Goal: Task Accomplishment & Management: Use online tool/utility

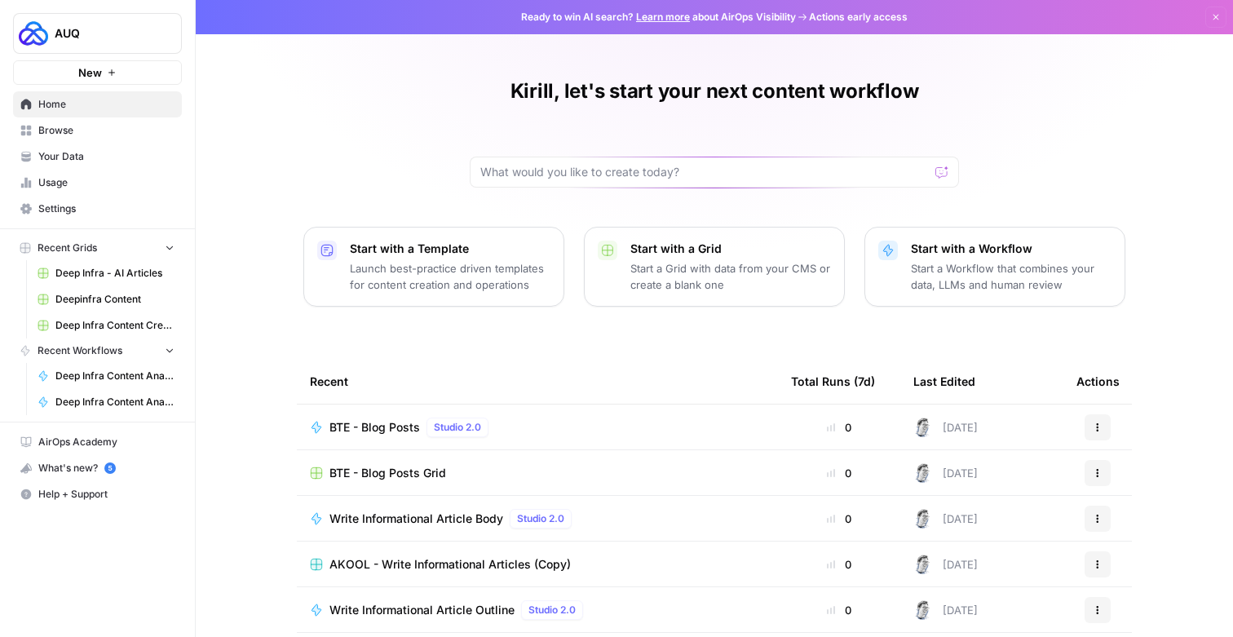
click at [371, 421] on span "BTE - Blog Posts" at bounding box center [375, 427] width 91 height 16
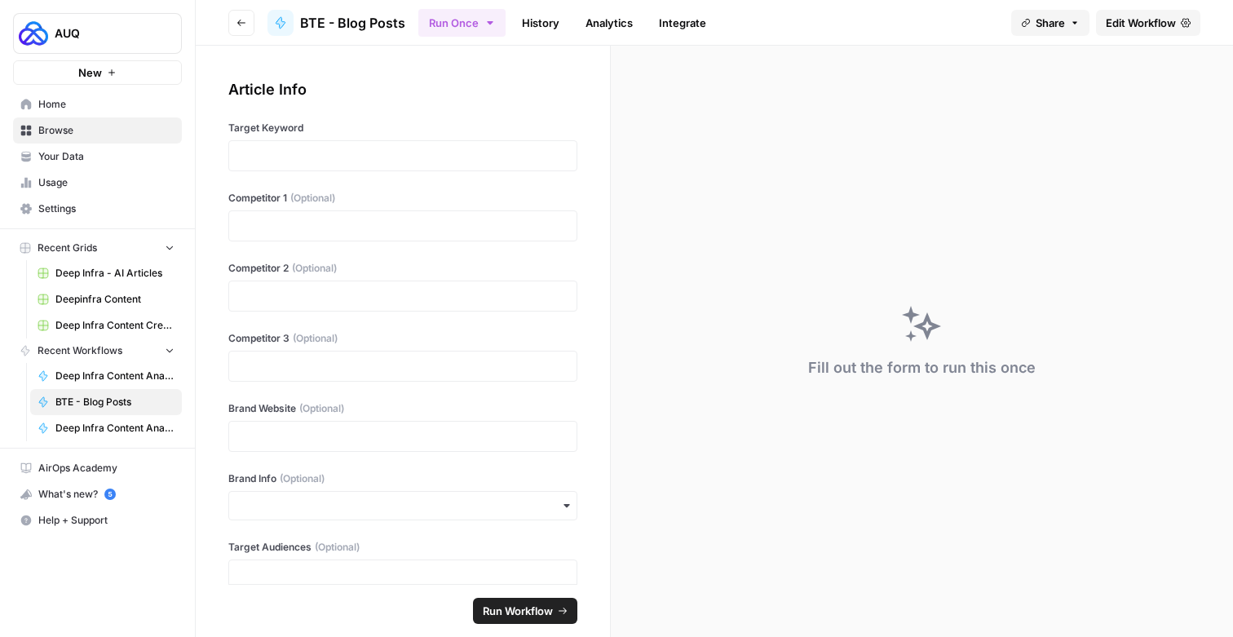
click at [1137, 15] on span "Edit Workflow" at bounding box center [1141, 23] width 70 height 16
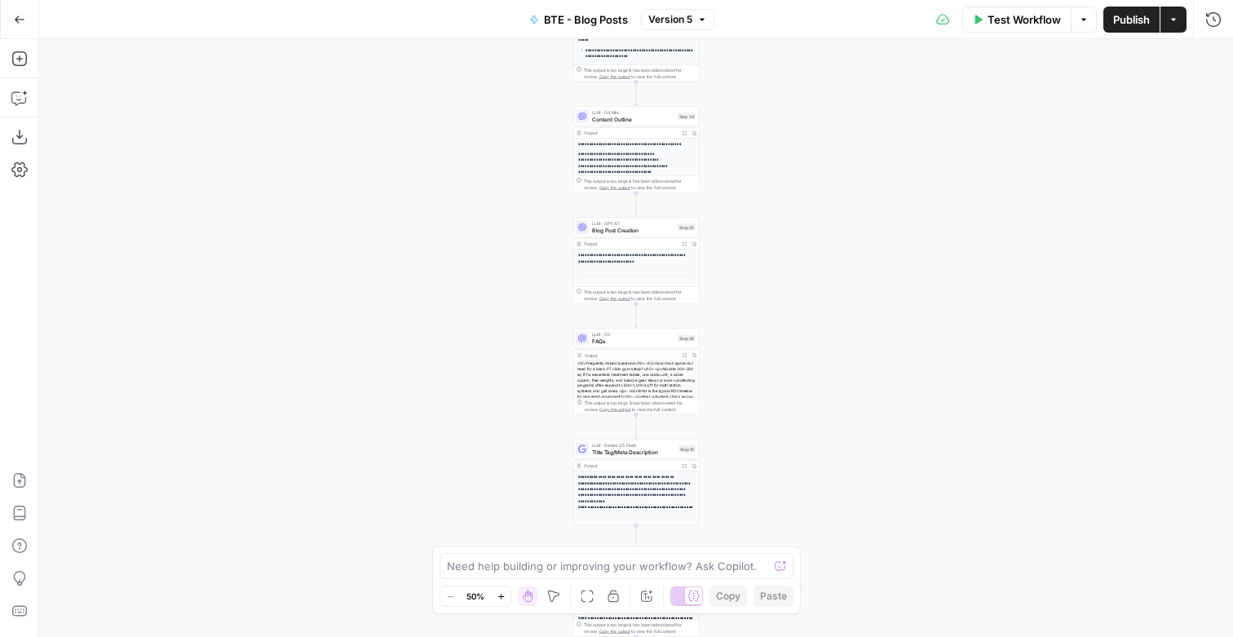
click at [29, 35] on div "Go Back" at bounding box center [19, 19] width 39 height 38
click at [27, 28] on button "Go Back" at bounding box center [19, 19] width 29 height 29
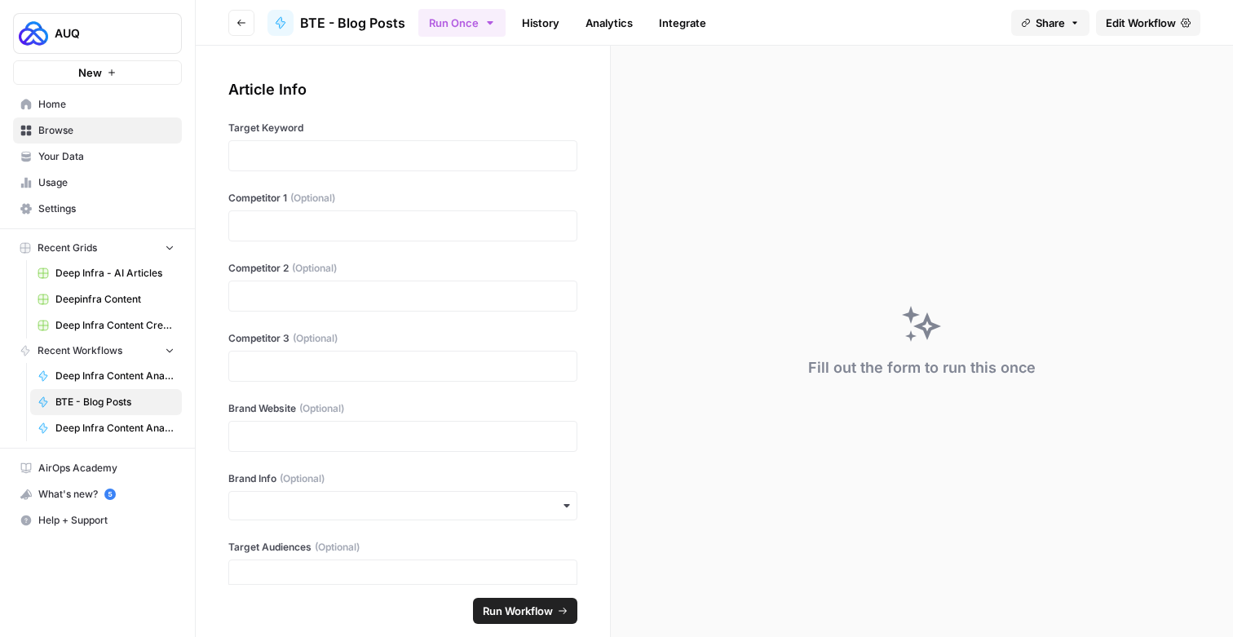
click at [105, 82] on button "New" at bounding box center [97, 72] width 169 height 24
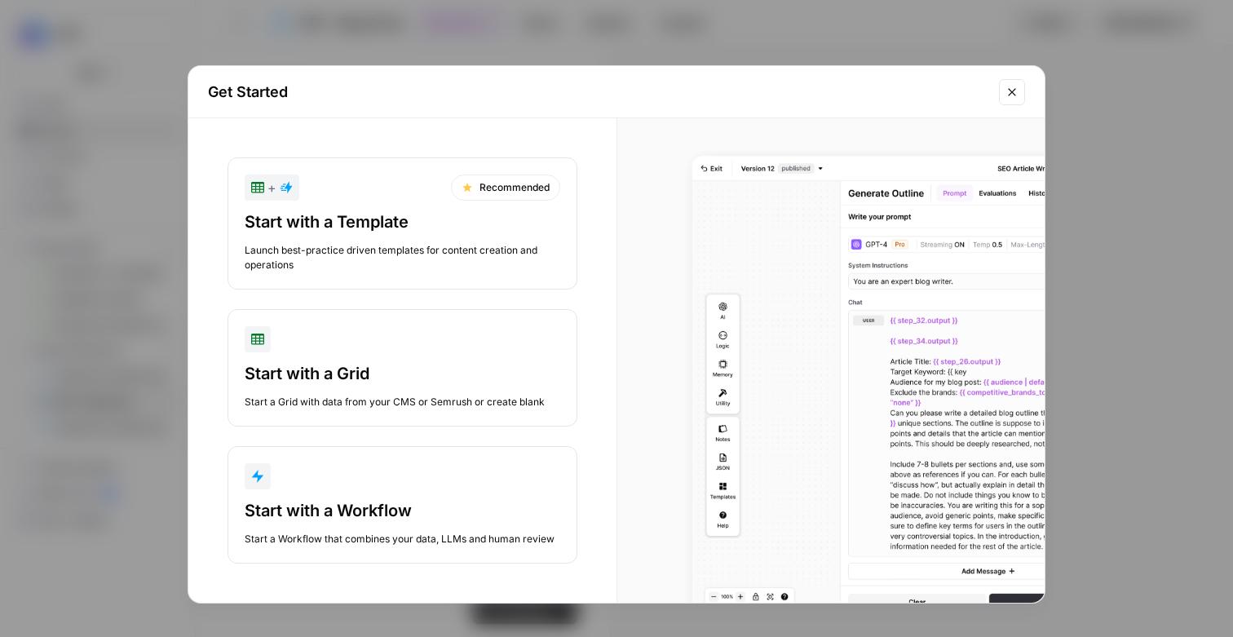
click at [330, 524] on div "Start with a Workflow Start a Workflow that combines your data, LLMs and human …" at bounding box center [403, 522] width 316 height 47
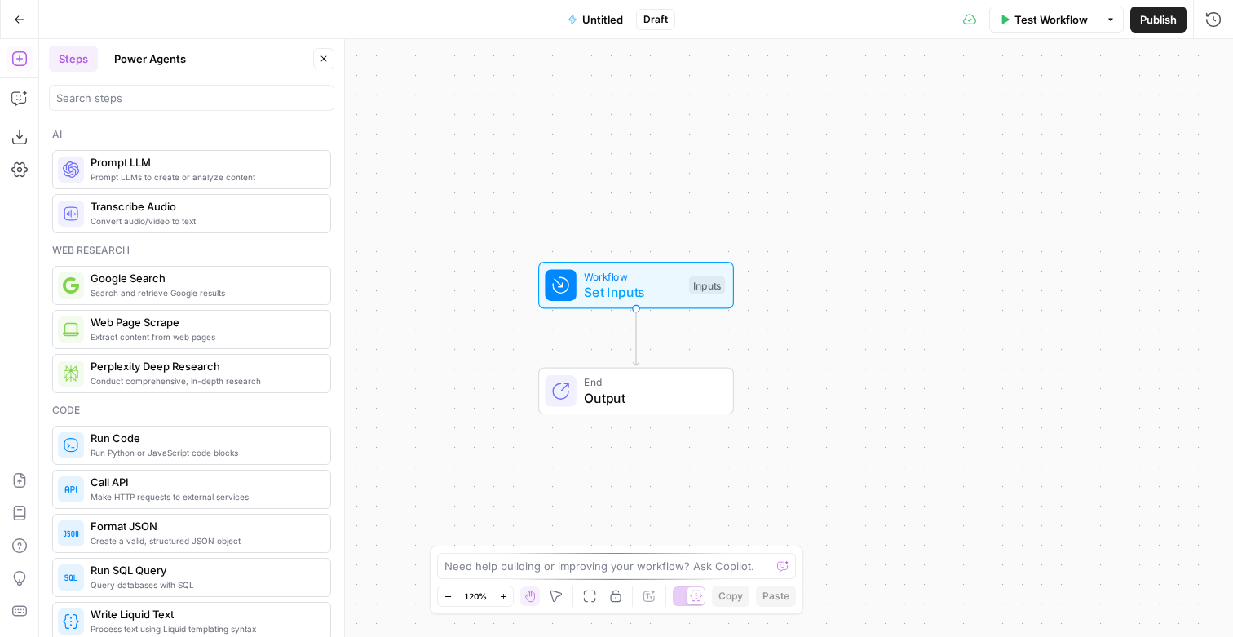
click at [604, 23] on span "Untitled" at bounding box center [602, 19] width 41 height 16
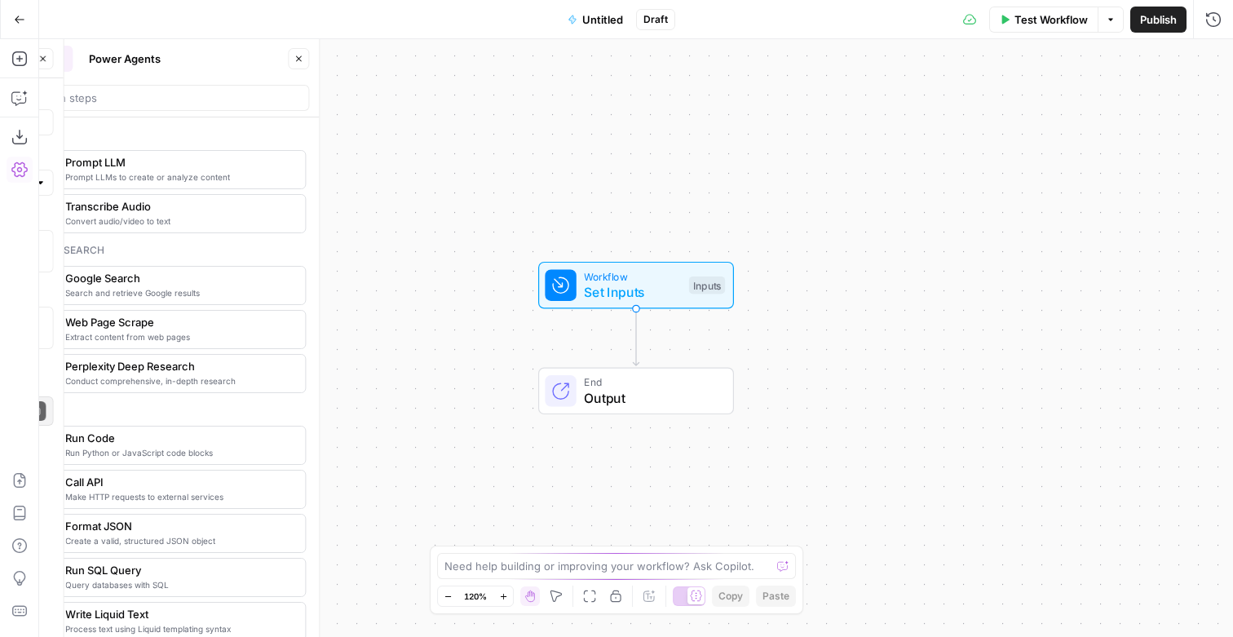
click at [604, 23] on span "Untitled" at bounding box center [602, 19] width 41 height 16
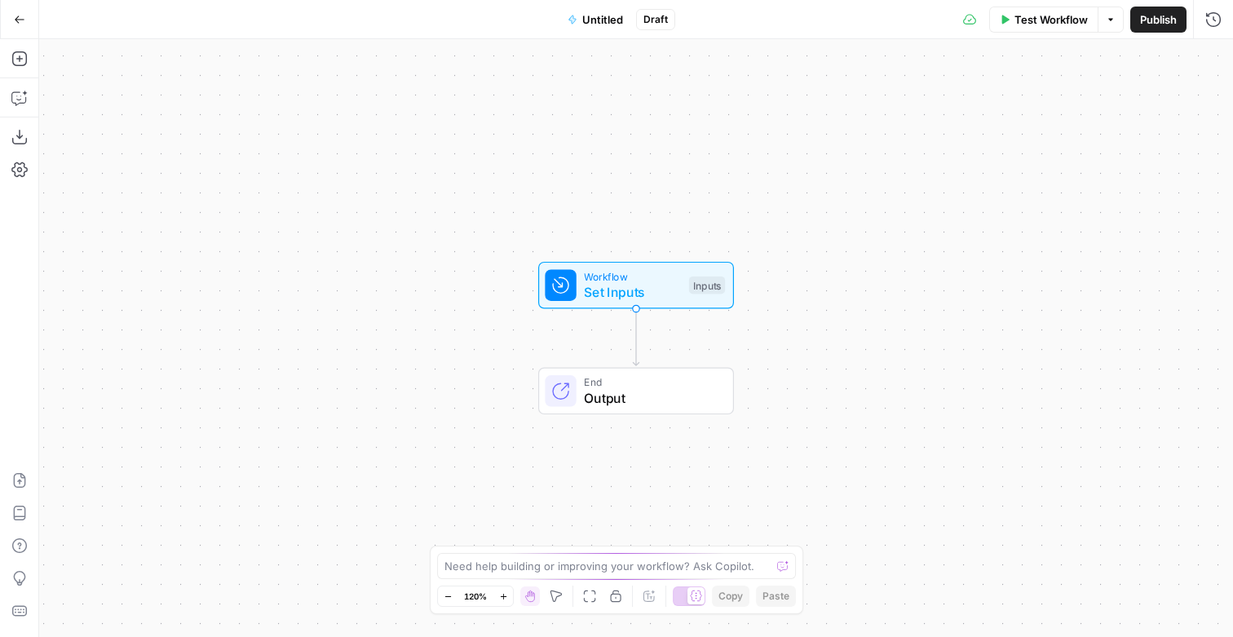
click at [602, 18] on span "Untitled" at bounding box center [602, 19] width 41 height 16
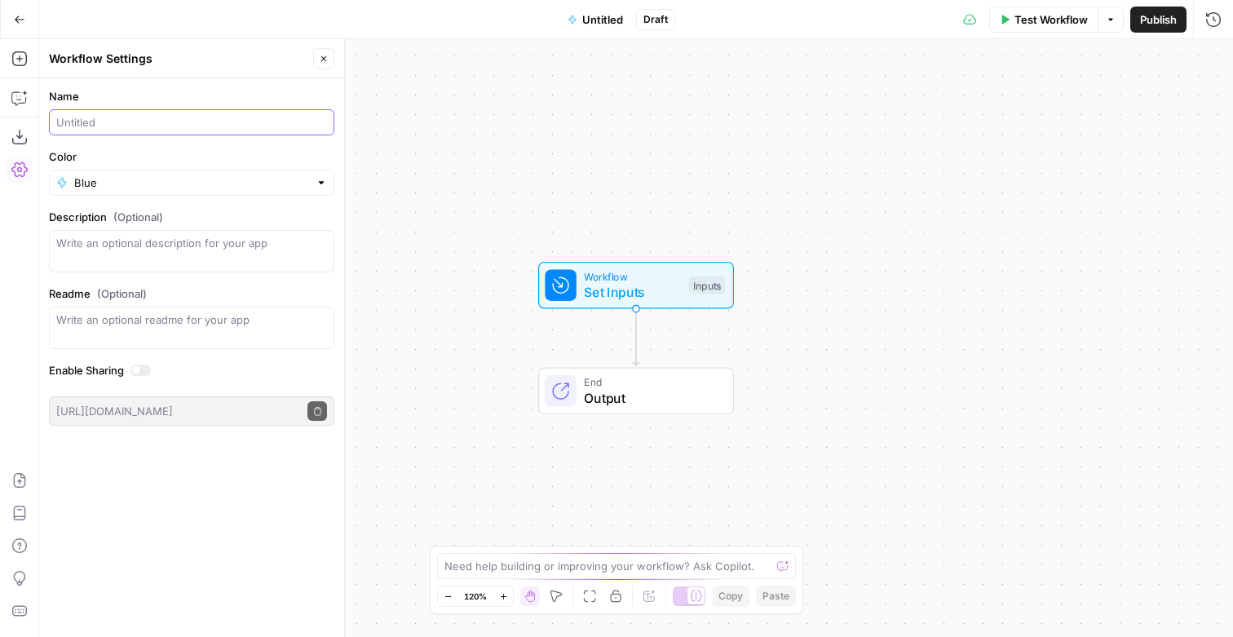
click at [118, 126] on input "Name" at bounding box center [191, 122] width 271 height 16
type input "Sample Glossary Flow"
click at [420, 309] on div "Workflow Set Inputs Inputs End Output" at bounding box center [636, 338] width 1194 height 598
click at [323, 62] on icon "button" at bounding box center [324, 59] width 10 height 10
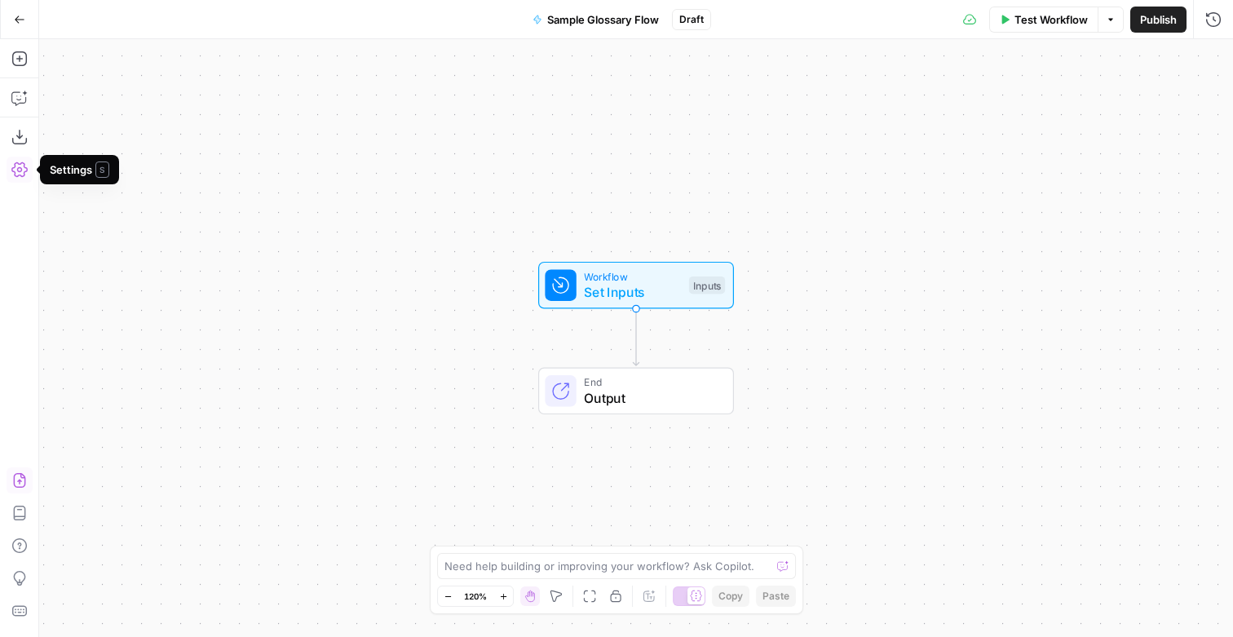
click at [19, 476] on icon "button" at bounding box center [19, 480] width 16 height 16
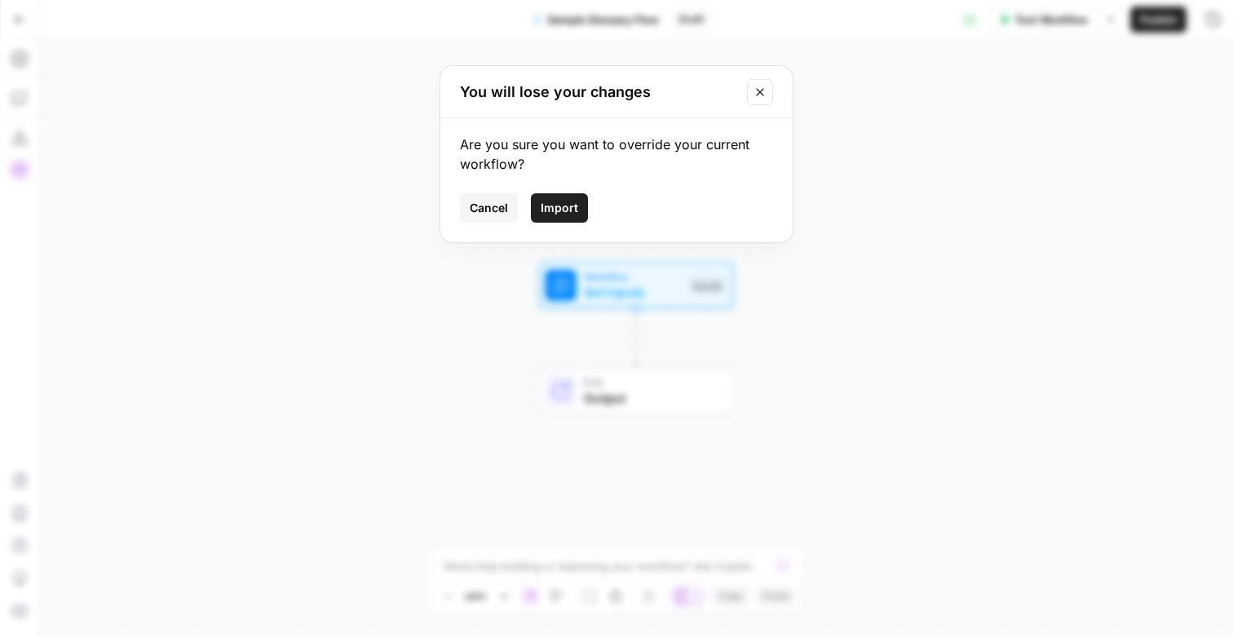
click at [562, 207] on span "Import" at bounding box center [560, 208] width 38 height 16
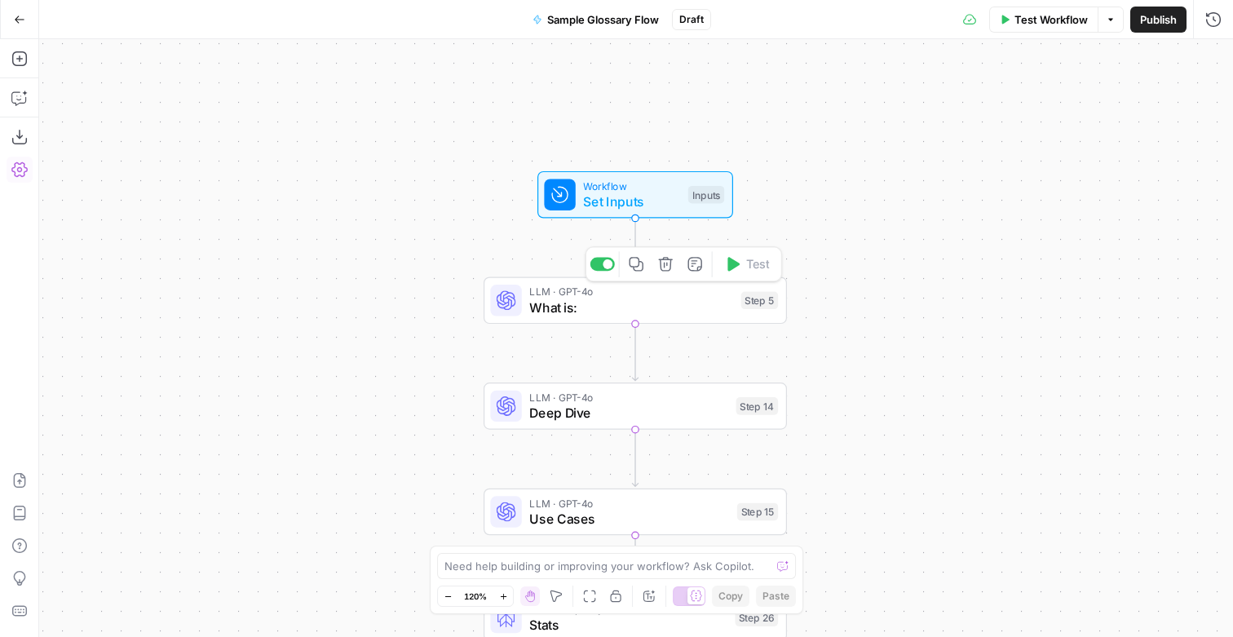
click at [591, 293] on span "LLM · GPT-4o" at bounding box center [631, 291] width 204 height 15
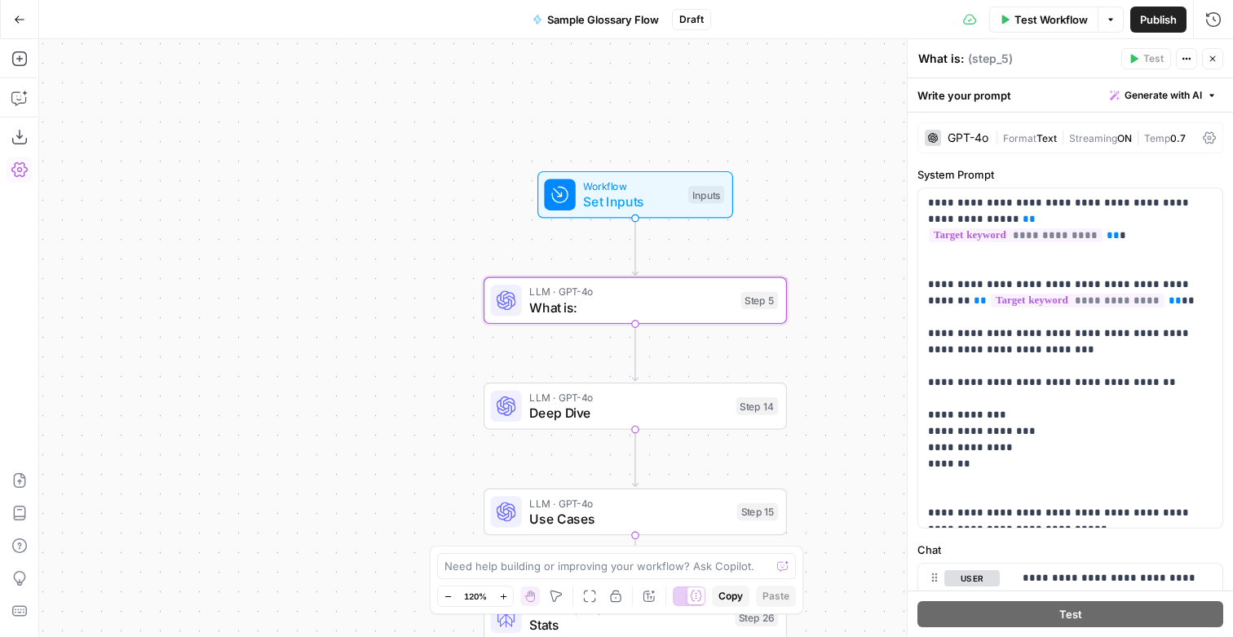
click at [1214, 55] on icon "button" at bounding box center [1213, 59] width 10 height 10
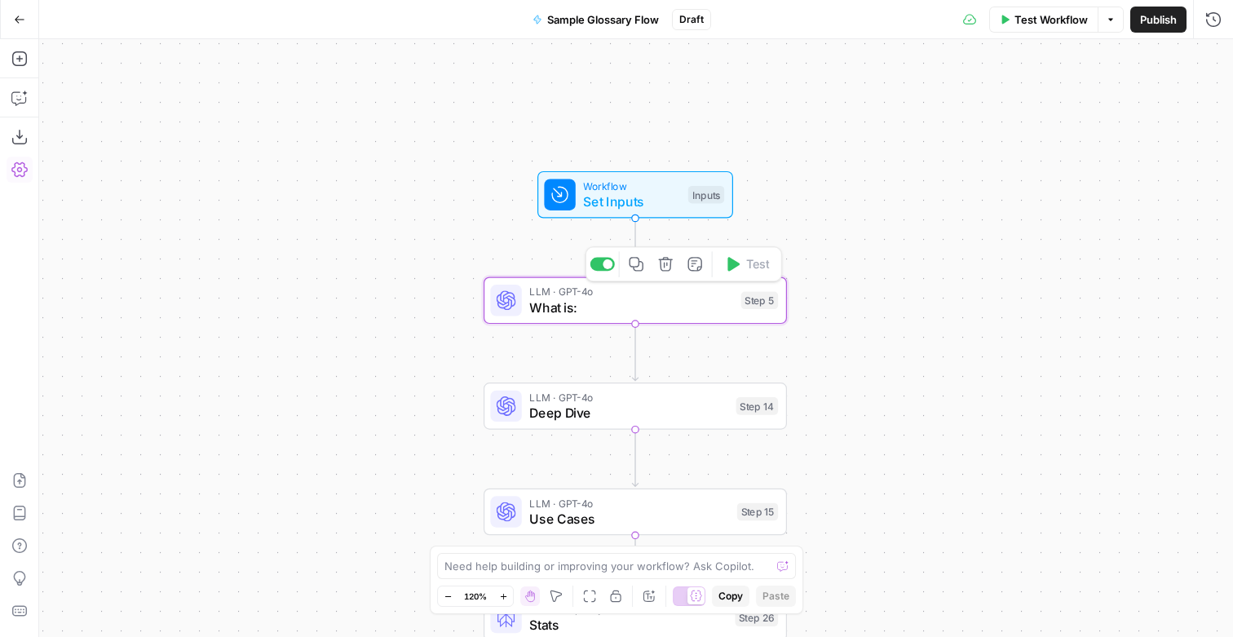
click at [555, 301] on span "What is:" at bounding box center [631, 308] width 204 height 20
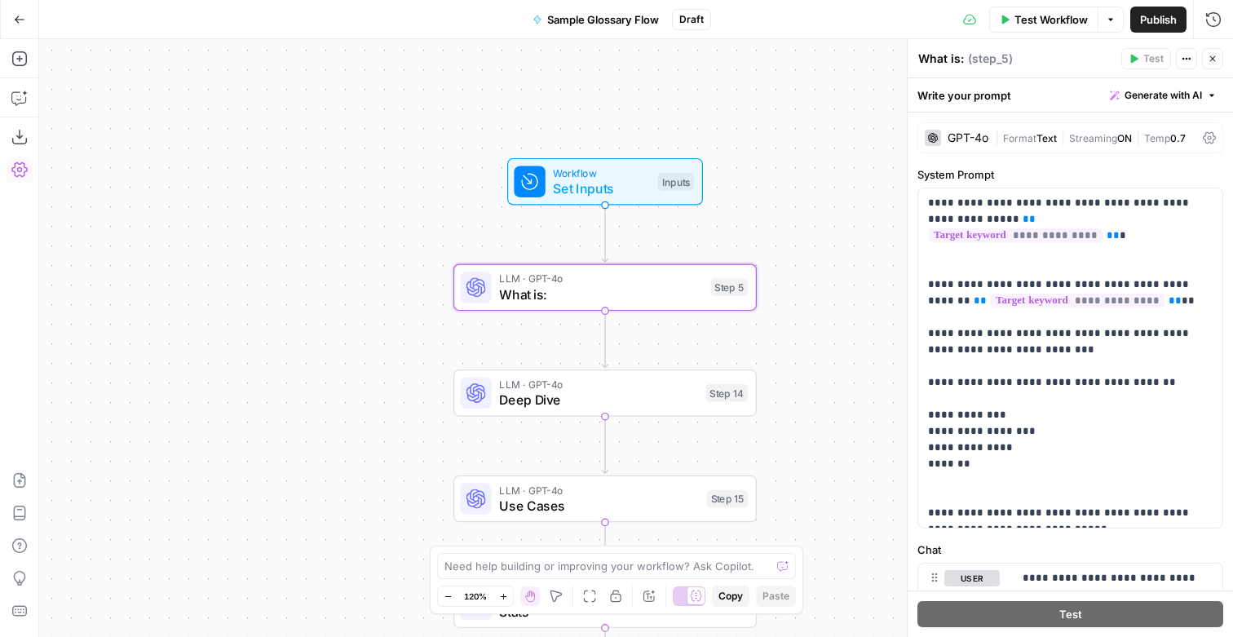
click at [1218, 62] on button "Close" at bounding box center [1212, 58] width 21 height 21
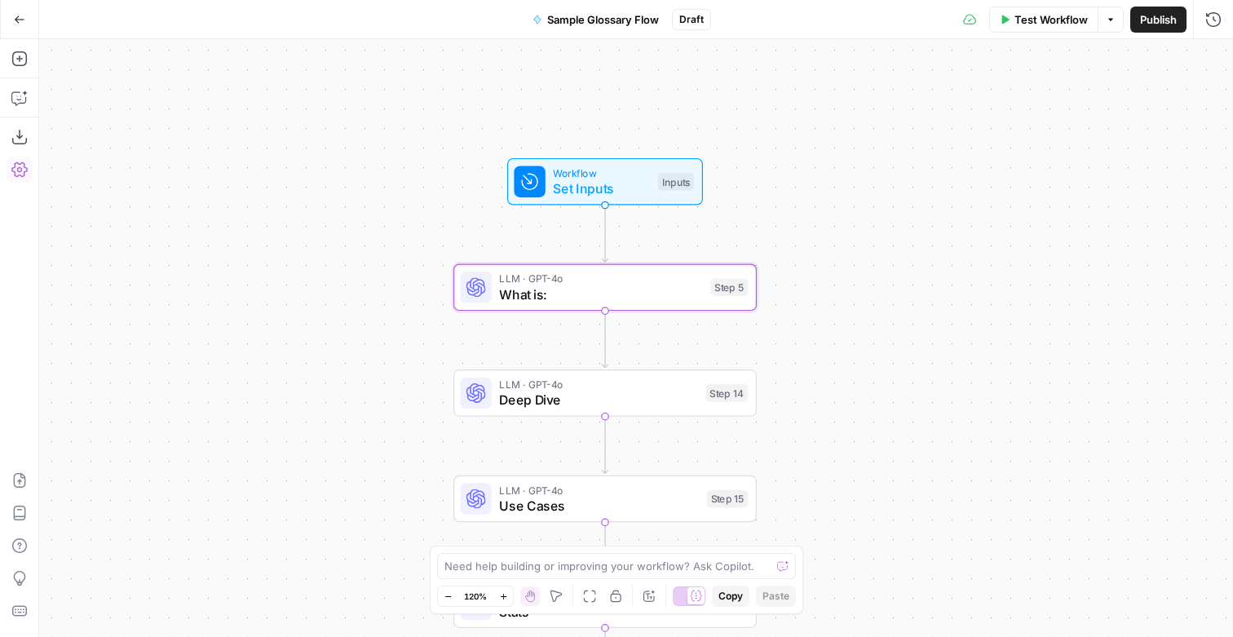
click at [1145, 24] on span "Publish" at bounding box center [1158, 19] width 37 height 16
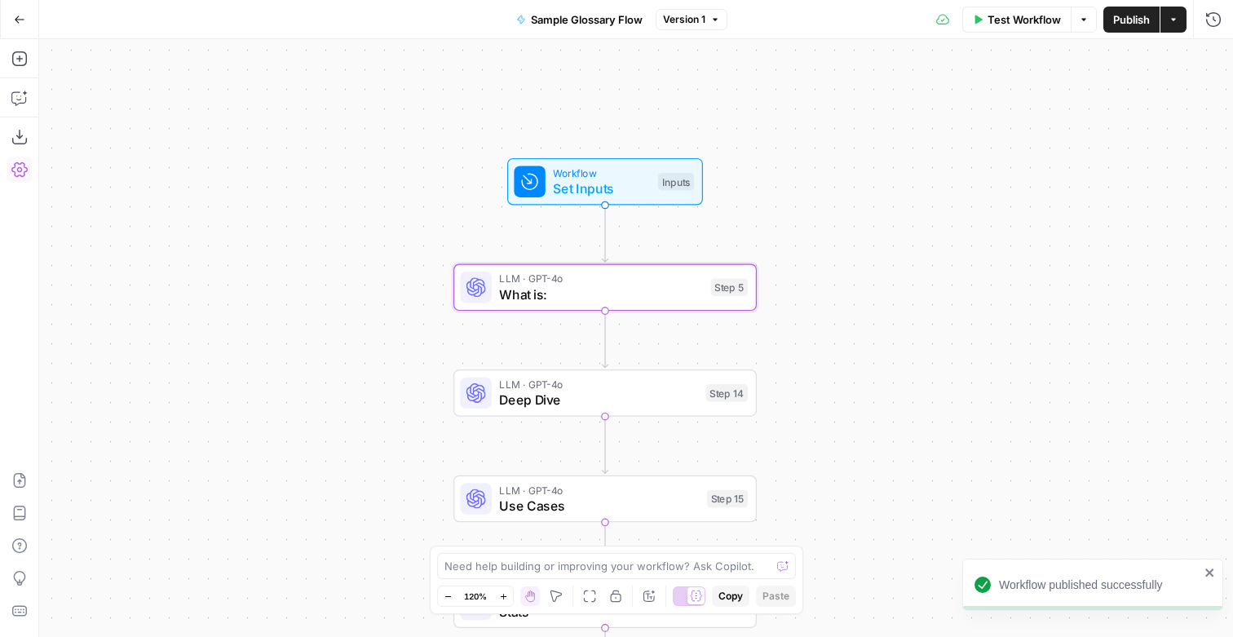
click at [838, 125] on div "Workflow Set Inputs Inputs LLM · GPT-4o What is: Step 5 LLM · GPT-4o Deep Dive …" at bounding box center [636, 338] width 1194 height 598
click at [1169, 21] on icon "button" at bounding box center [1174, 20] width 10 height 10
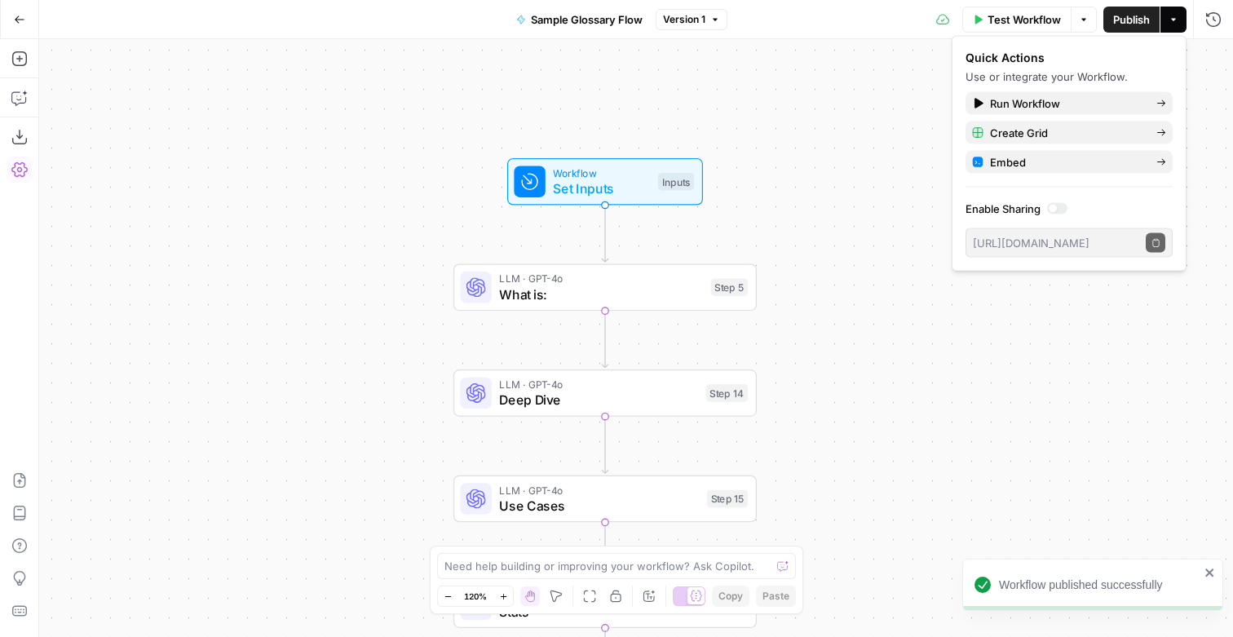
click at [874, 141] on div "Workflow Set Inputs Inputs LLM · GPT-4o What is: Step 5 LLM · GPT-4o Deep Dive …" at bounding box center [636, 338] width 1194 height 598
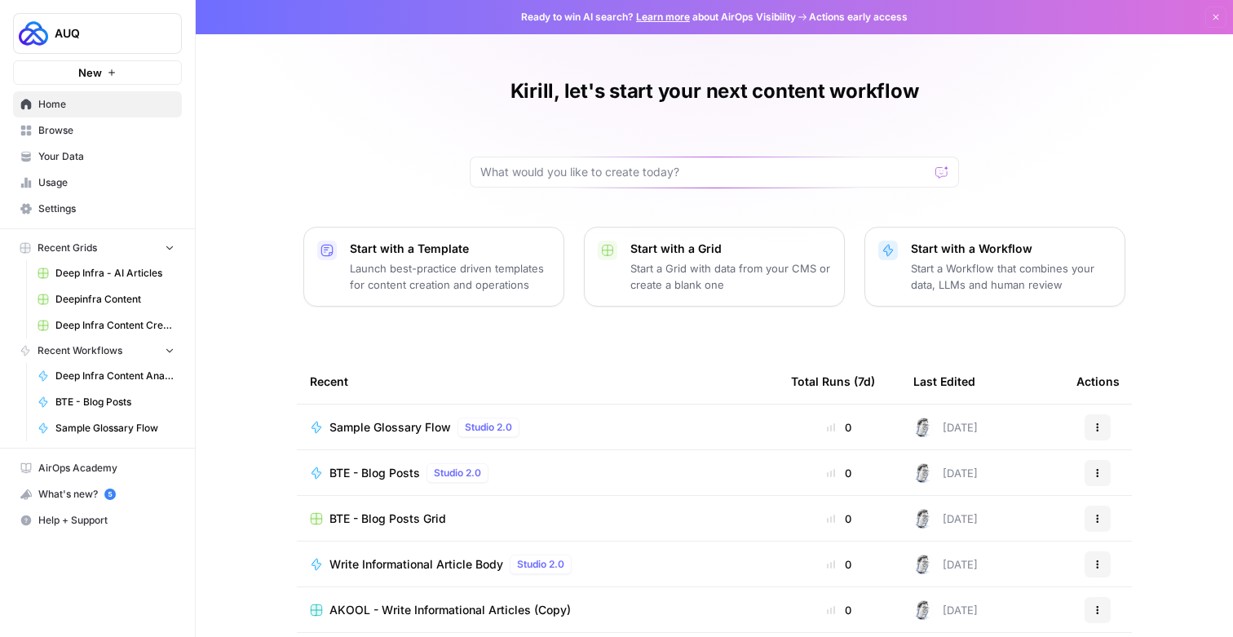
click at [69, 153] on span "Your Data" at bounding box center [106, 156] width 136 height 15
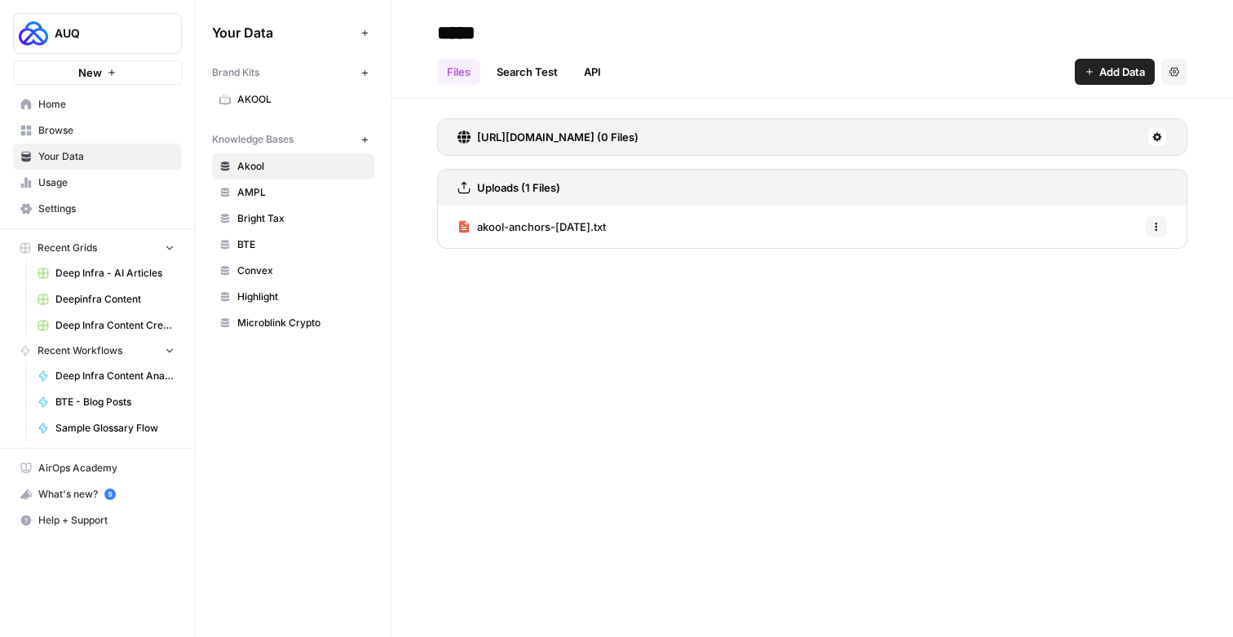
click at [83, 131] on span "Browse" at bounding box center [106, 130] width 136 height 15
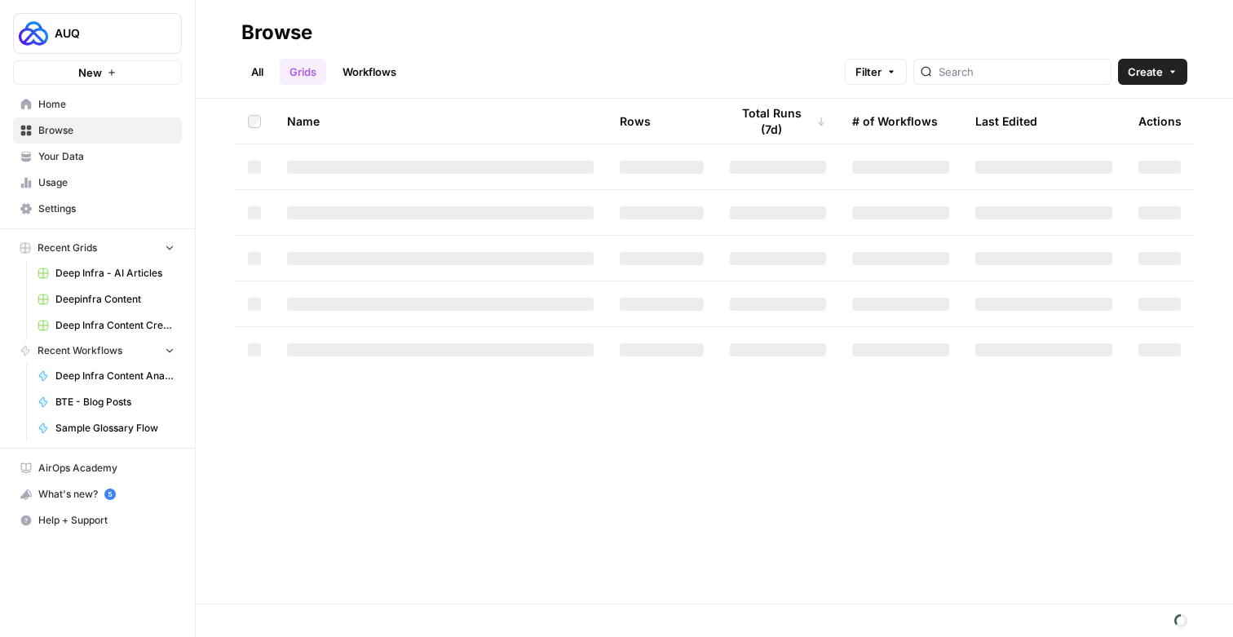
click at [370, 72] on link "Workflows" at bounding box center [369, 72] width 73 height 26
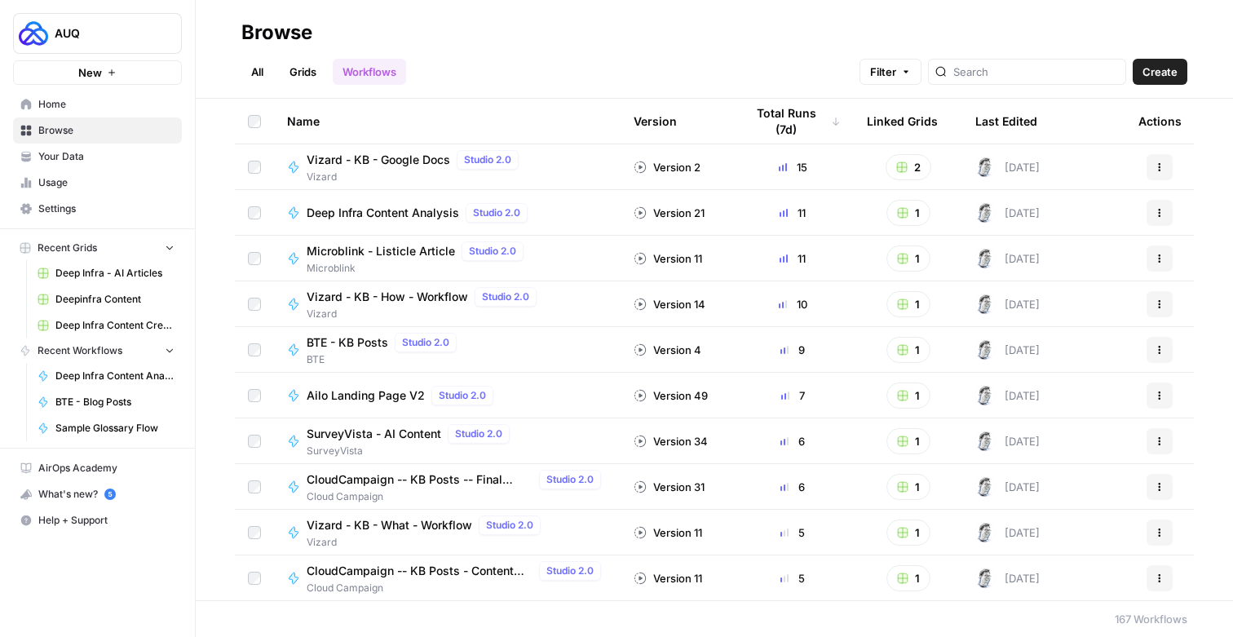
click at [394, 163] on span "Vizard - KB - Google Docs" at bounding box center [379, 160] width 144 height 16
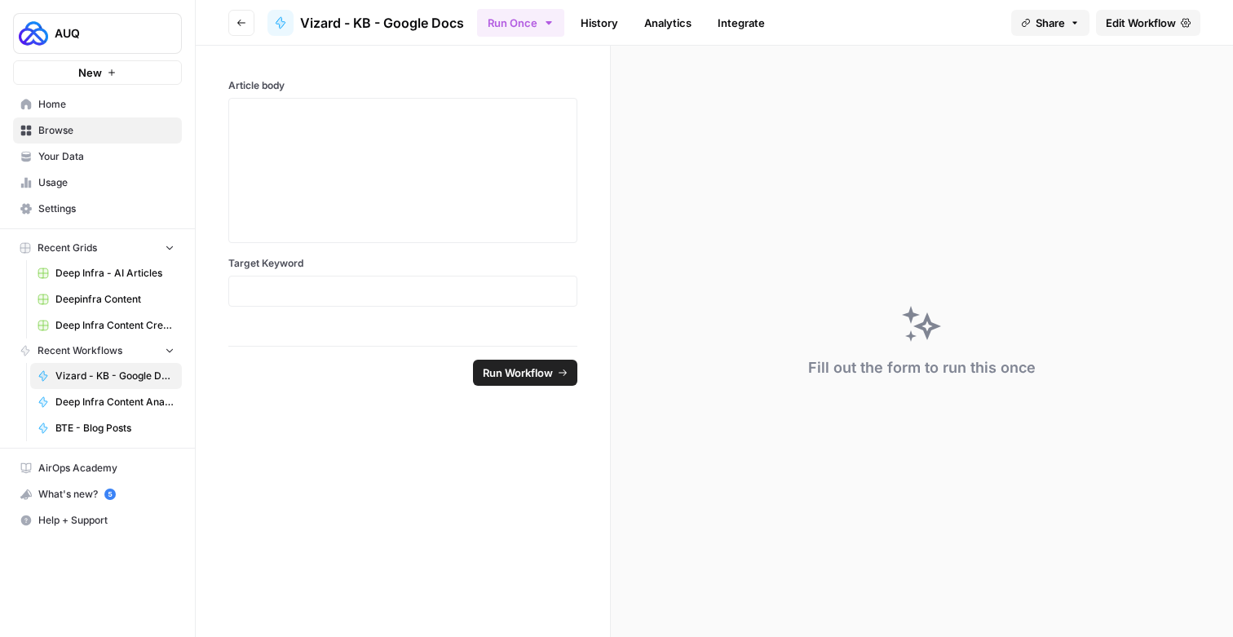
click at [1132, 22] on span "Edit Workflow" at bounding box center [1141, 23] width 70 height 16
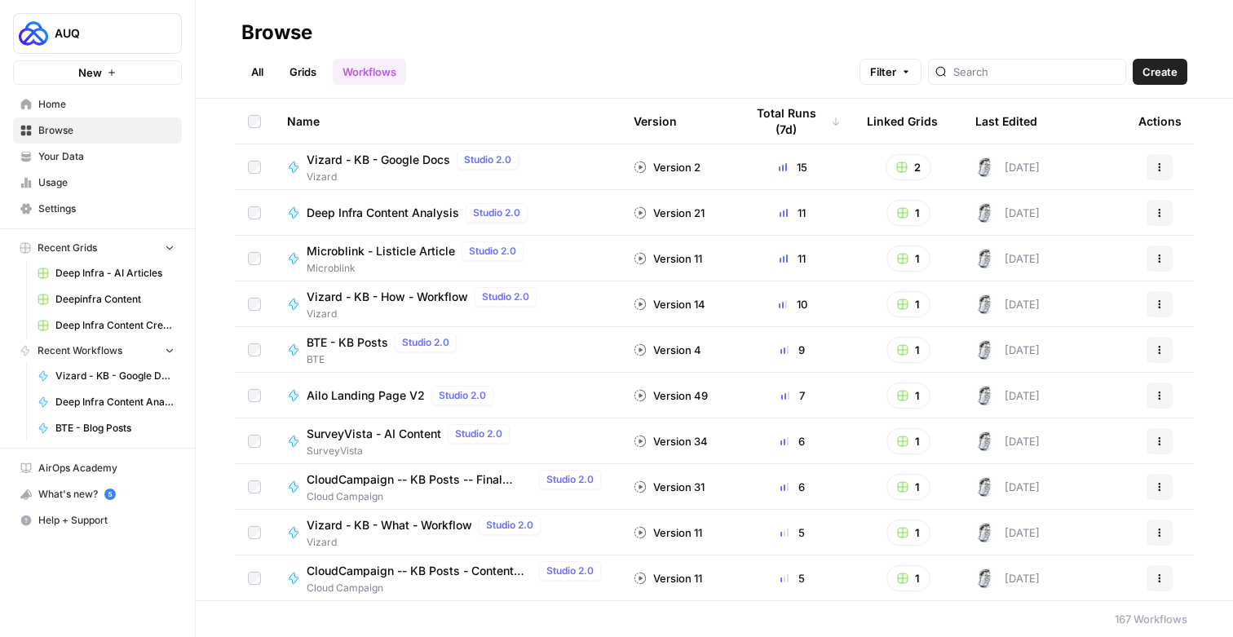
click at [347, 210] on span "Deep Infra Content Analysis" at bounding box center [383, 213] width 153 height 16
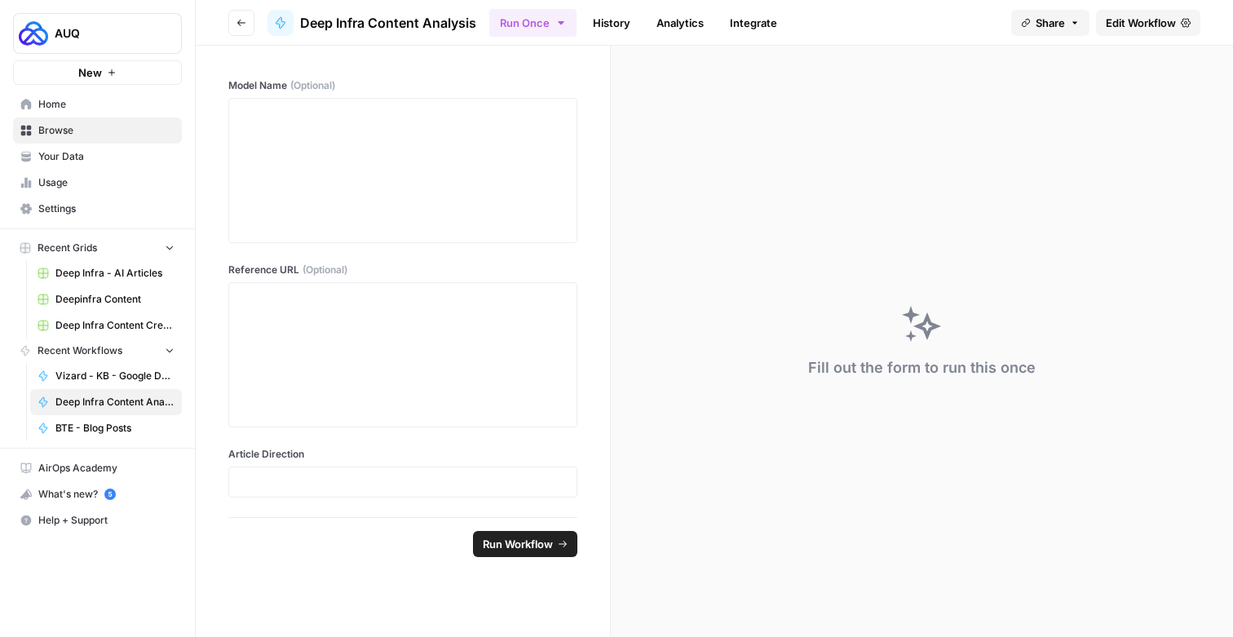
click at [1124, 17] on span "Edit Workflow" at bounding box center [1141, 23] width 70 height 16
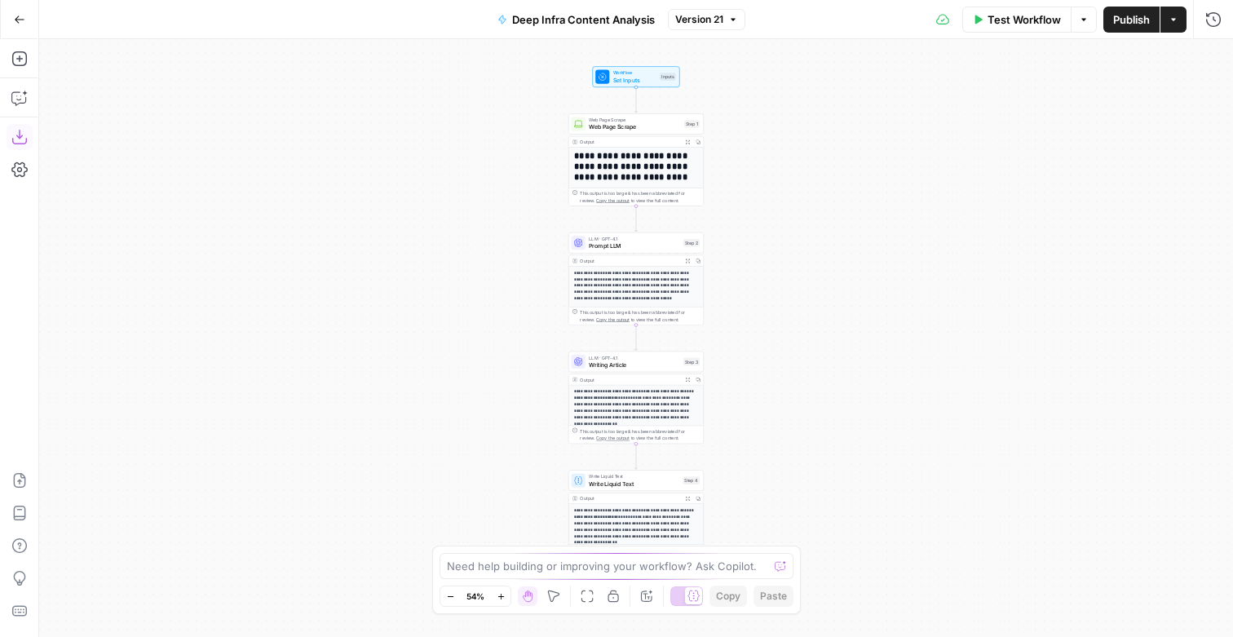
click at [27, 142] on icon "button" at bounding box center [19, 137] width 16 height 16
click at [15, 15] on icon "button" at bounding box center [19, 19] width 11 height 11
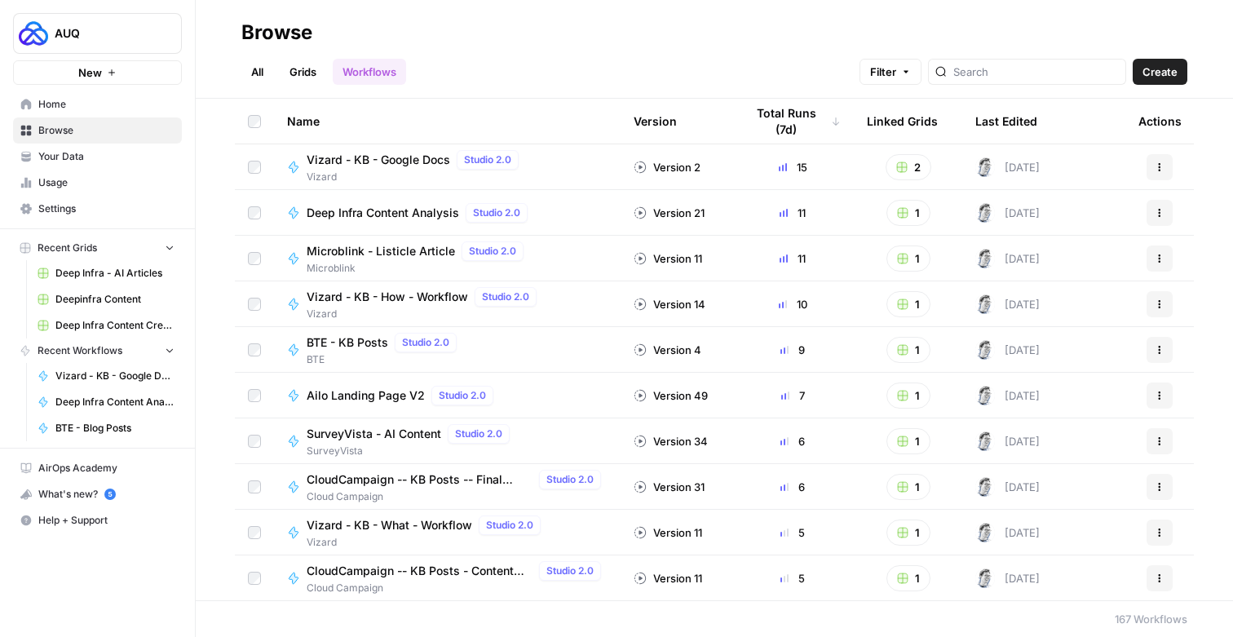
click at [371, 251] on span "Microblink - Listicle Article" at bounding box center [381, 251] width 148 height 16
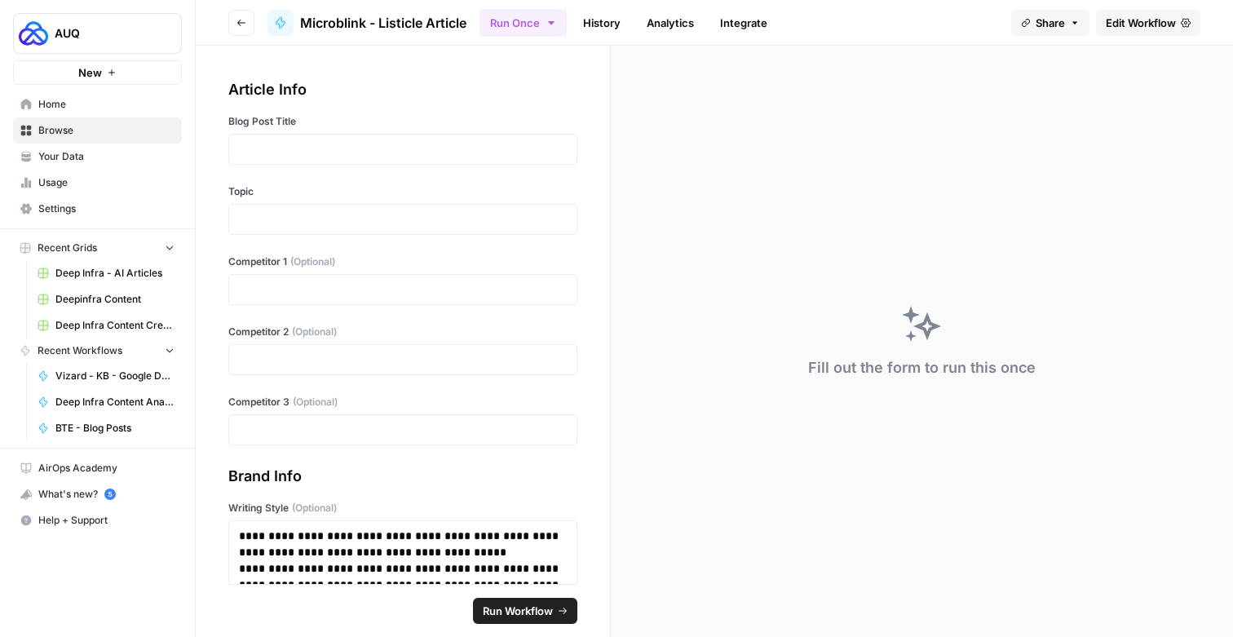
click at [1157, 27] on span "Edit Workflow" at bounding box center [1141, 23] width 70 height 16
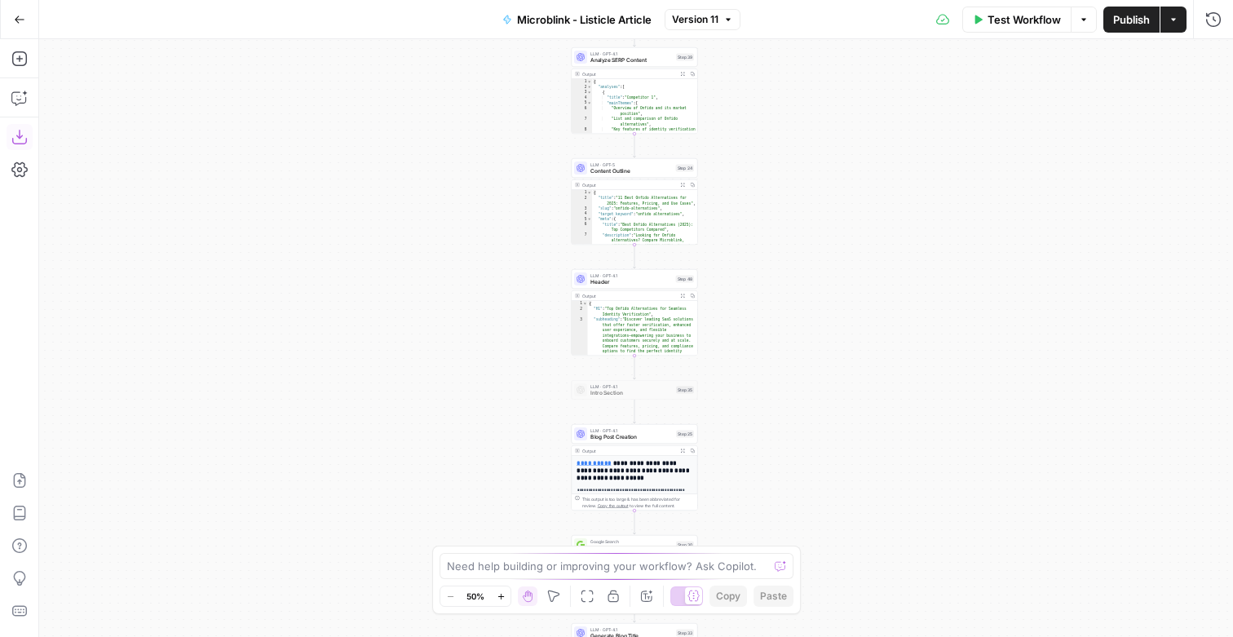
click at [23, 140] on icon "button" at bounding box center [19, 137] width 16 height 16
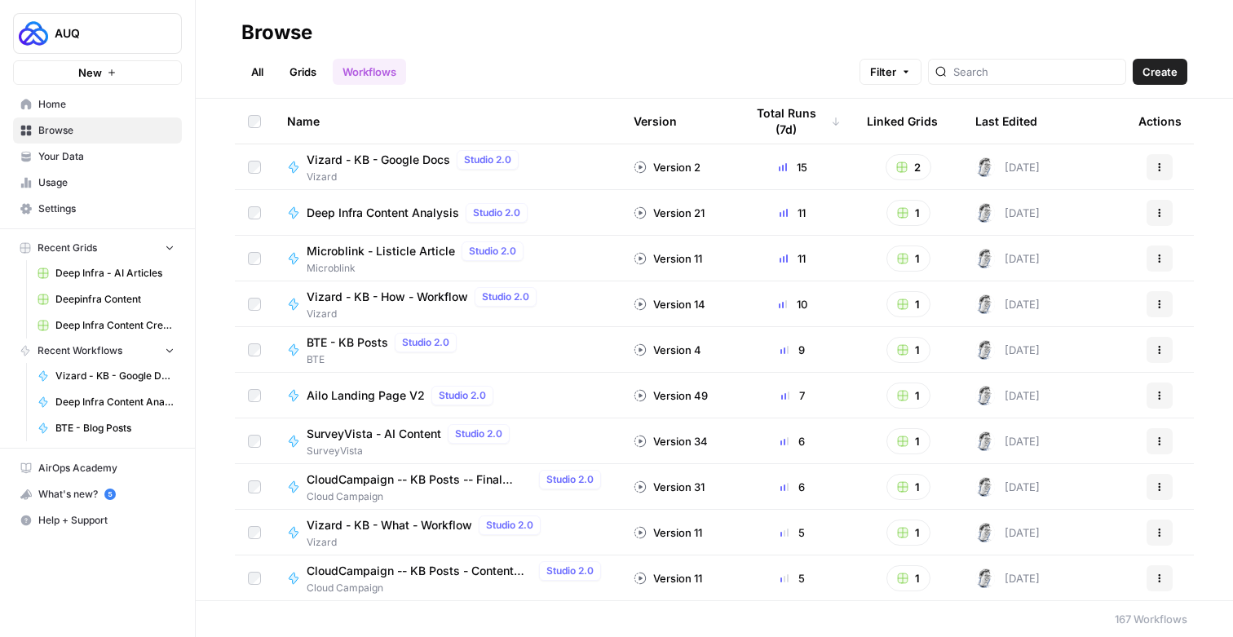
click at [383, 294] on span "Vizard - KB - How - Workflow" at bounding box center [388, 297] width 162 height 16
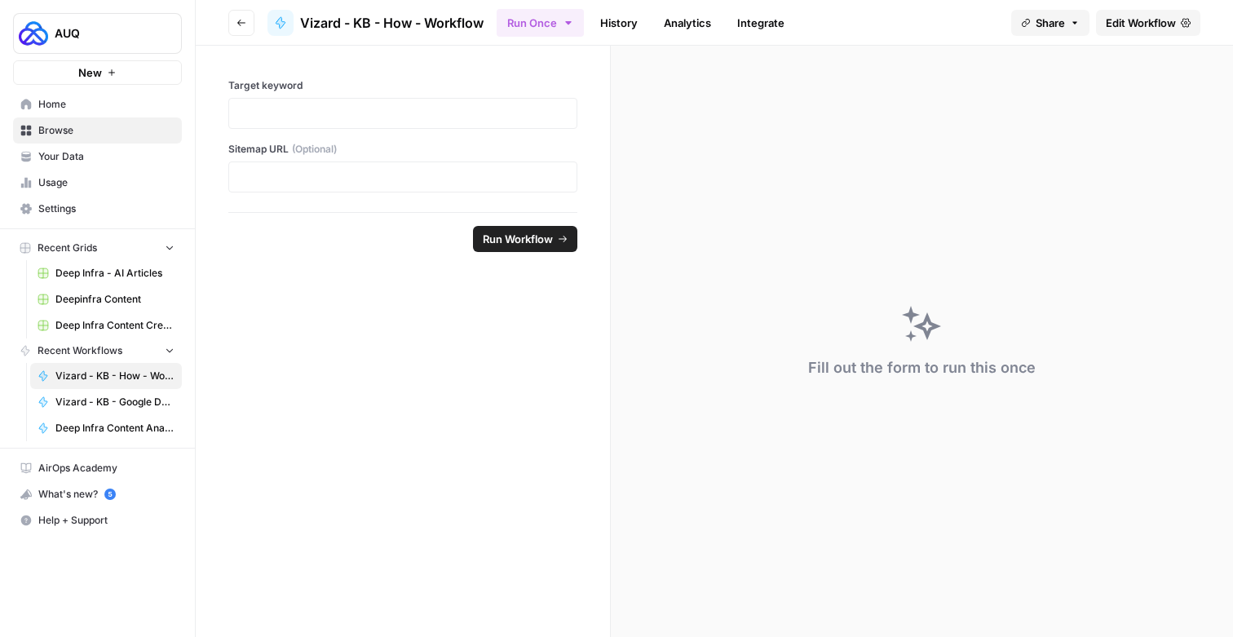
click at [1148, 15] on span "Edit Workflow" at bounding box center [1141, 23] width 70 height 16
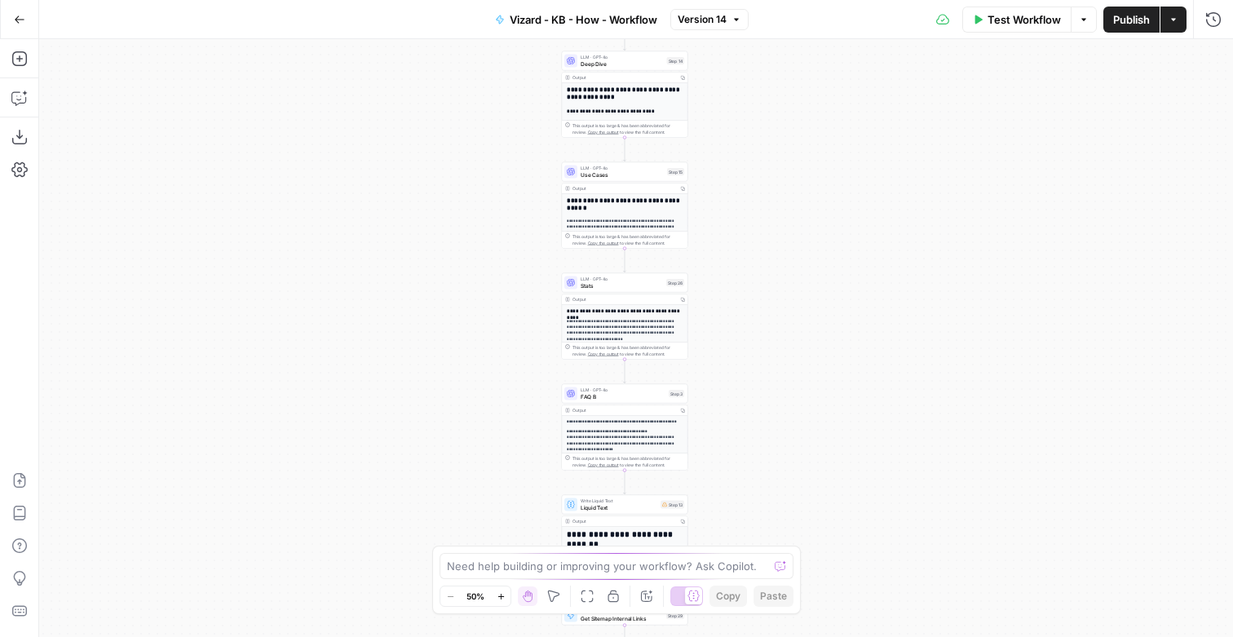
click at [20, 128] on button "Download as JSON" at bounding box center [20, 137] width 26 height 26
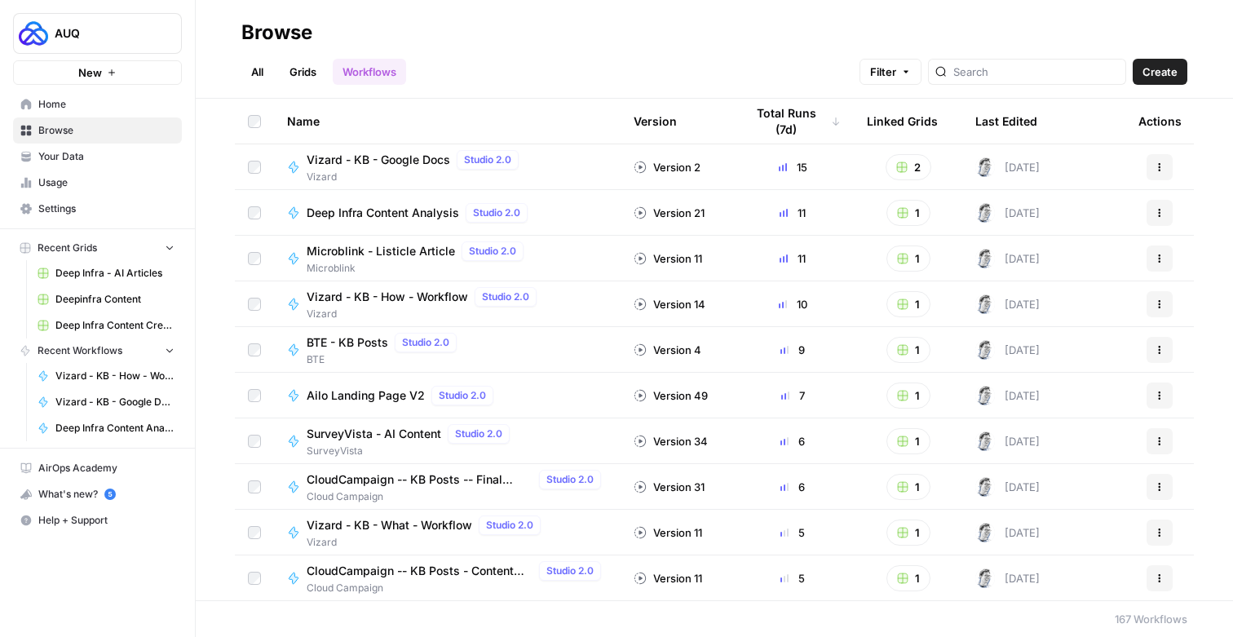
click at [362, 347] on span "BTE - KB Posts" at bounding box center [348, 342] width 82 height 16
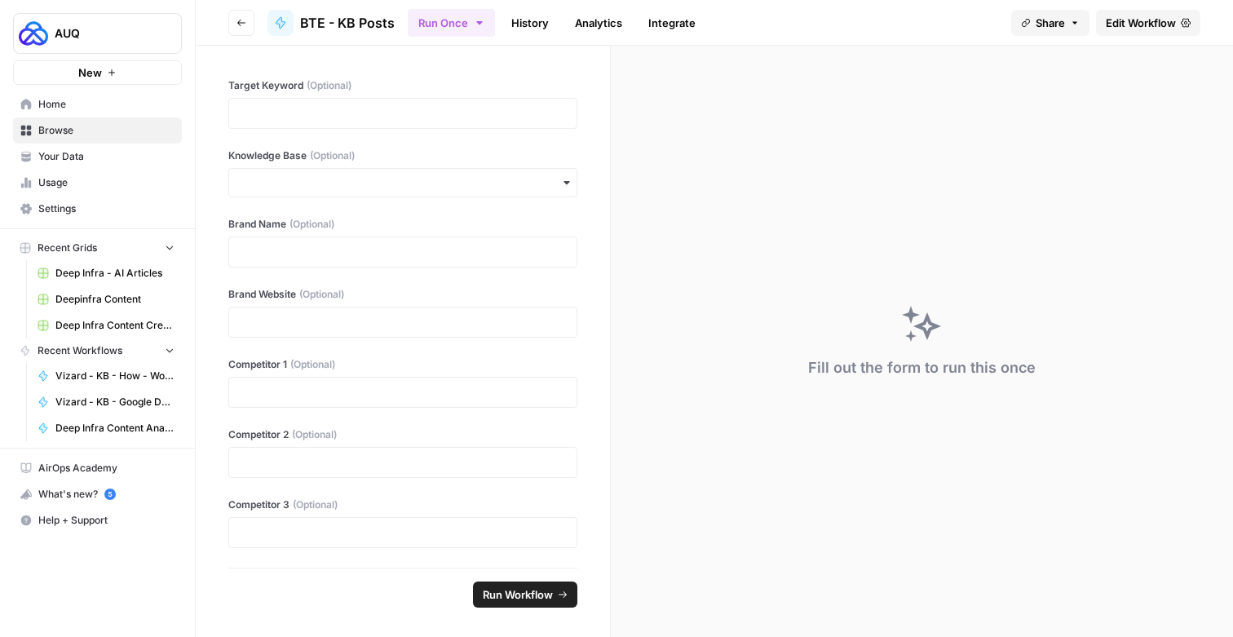
click at [1130, 24] on span "Edit Workflow" at bounding box center [1141, 23] width 70 height 16
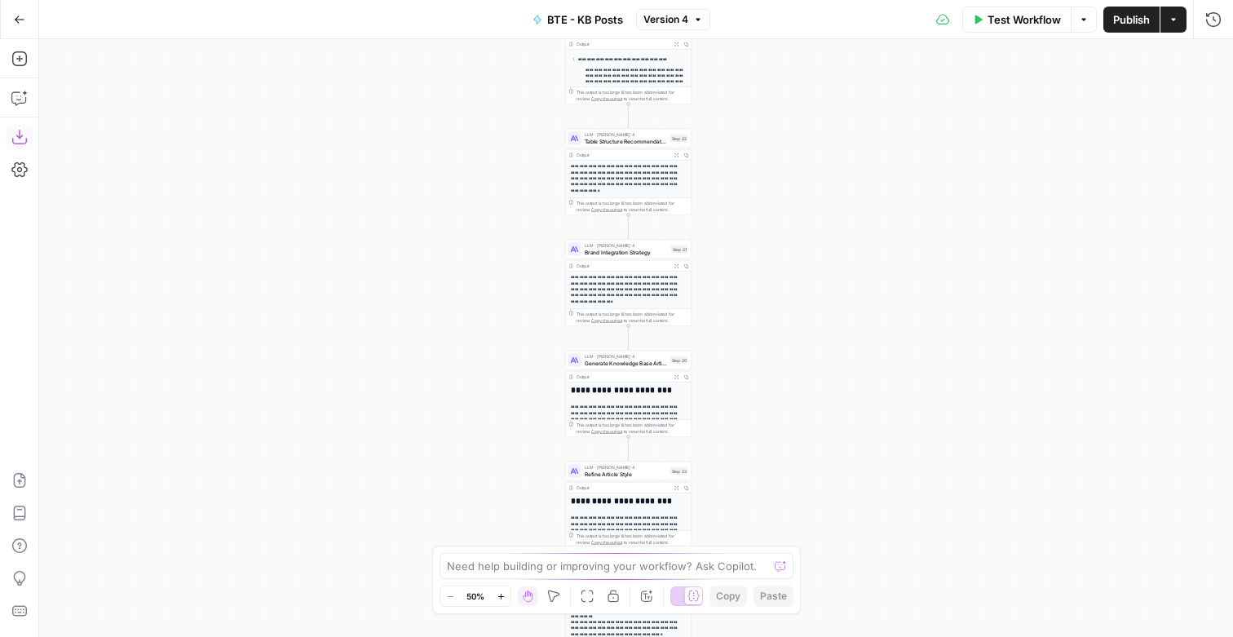
click at [12, 132] on icon "button" at bounding box center [19, 137] width 16 height 16
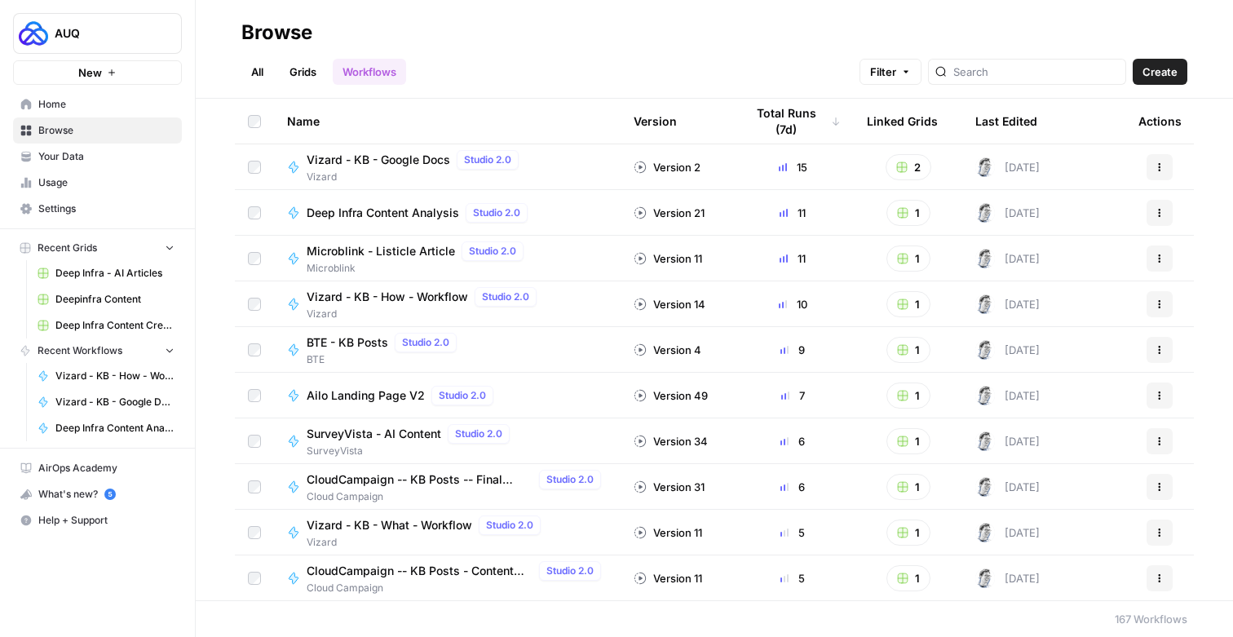
click at [363, 392] on span "Ailo Landing Page V2" at bounding box center [366, 395] width 118 height 16
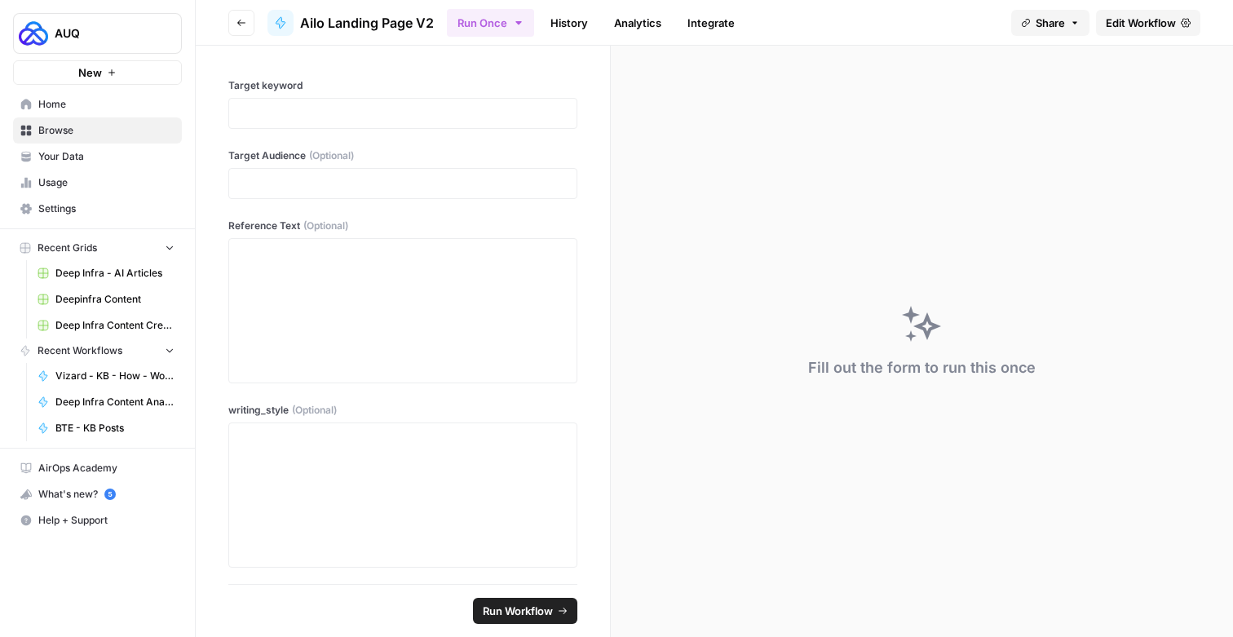
click at [1114, 21] on span "Edit Workflow" at bounding box center [1141, 23] width 70 height 16
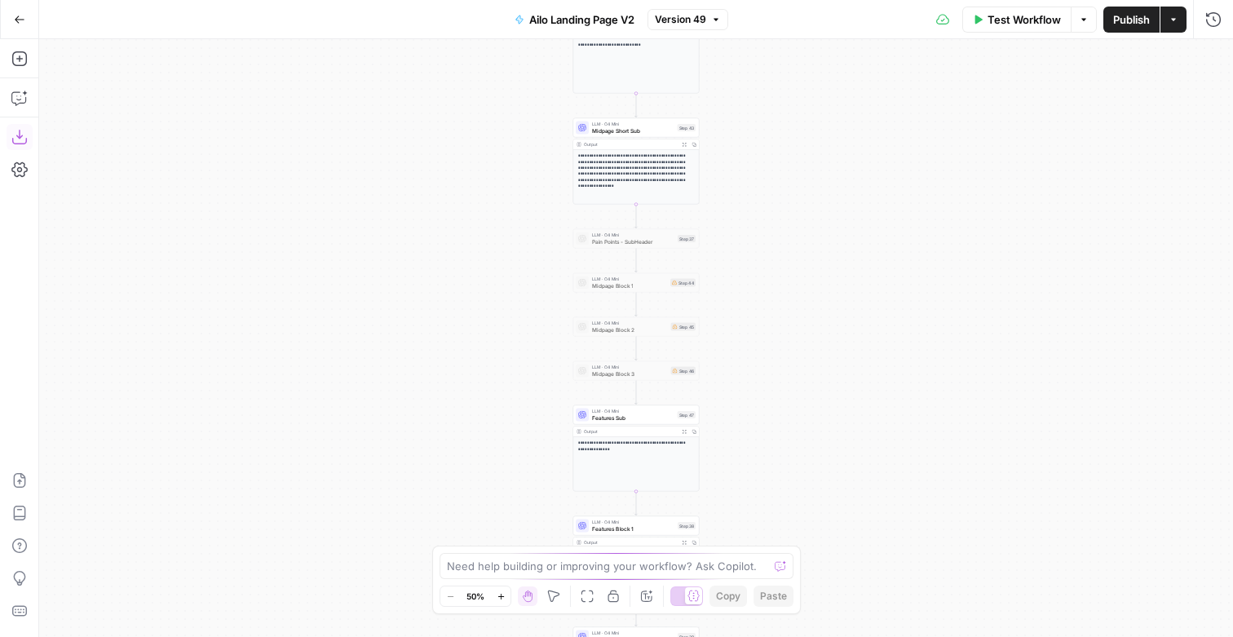
click at [24, 137] on icon "button" at bounding box center [19, 137] width 16 height 16
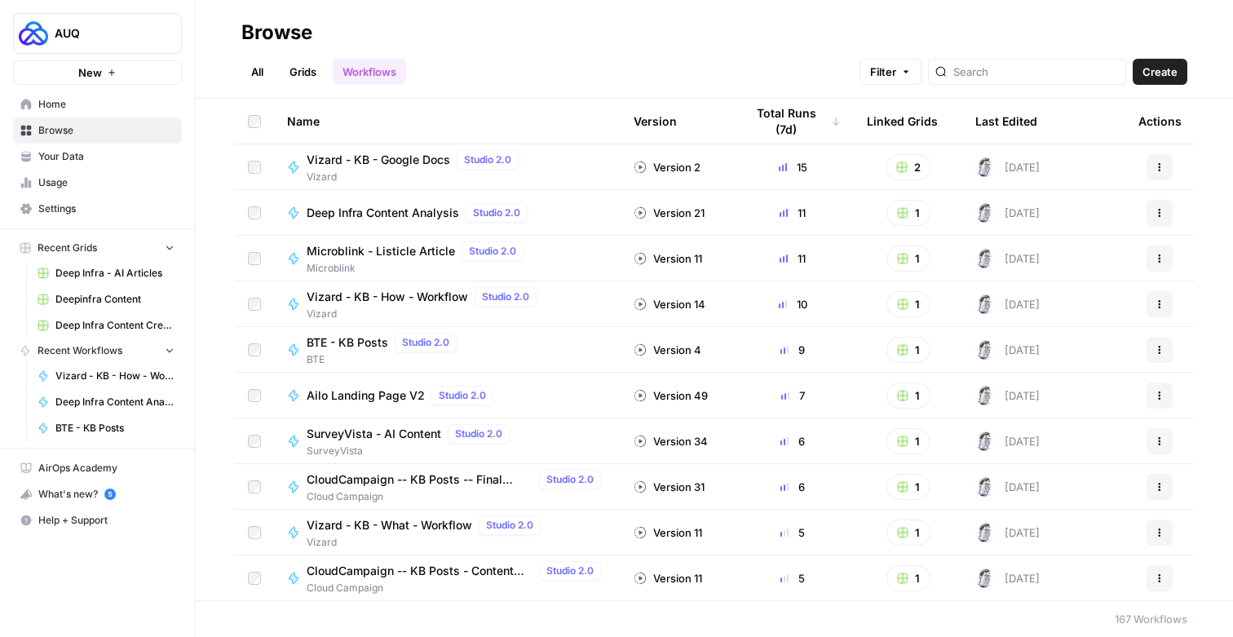
click at [381, 431] on span "SurveyVista - AI Content" at bounding box center [374, 434] width 135 height 16
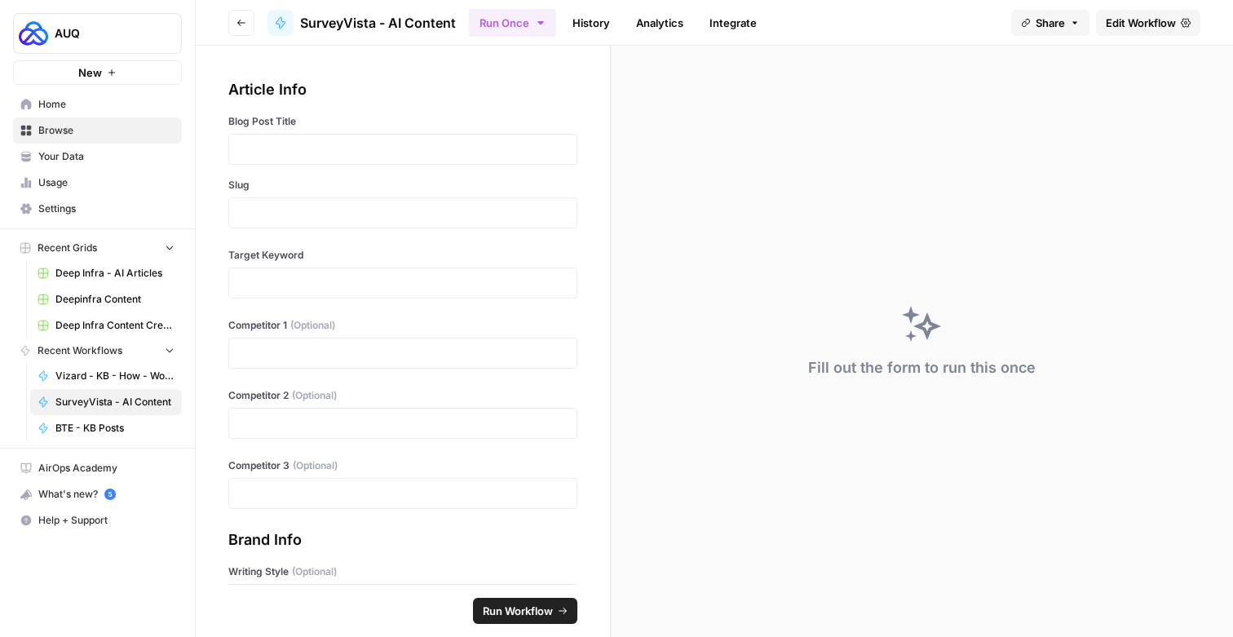
click at [1114, 15] on span "Edit Workflow" at bounding box center [1141, 23] width 70 height 16
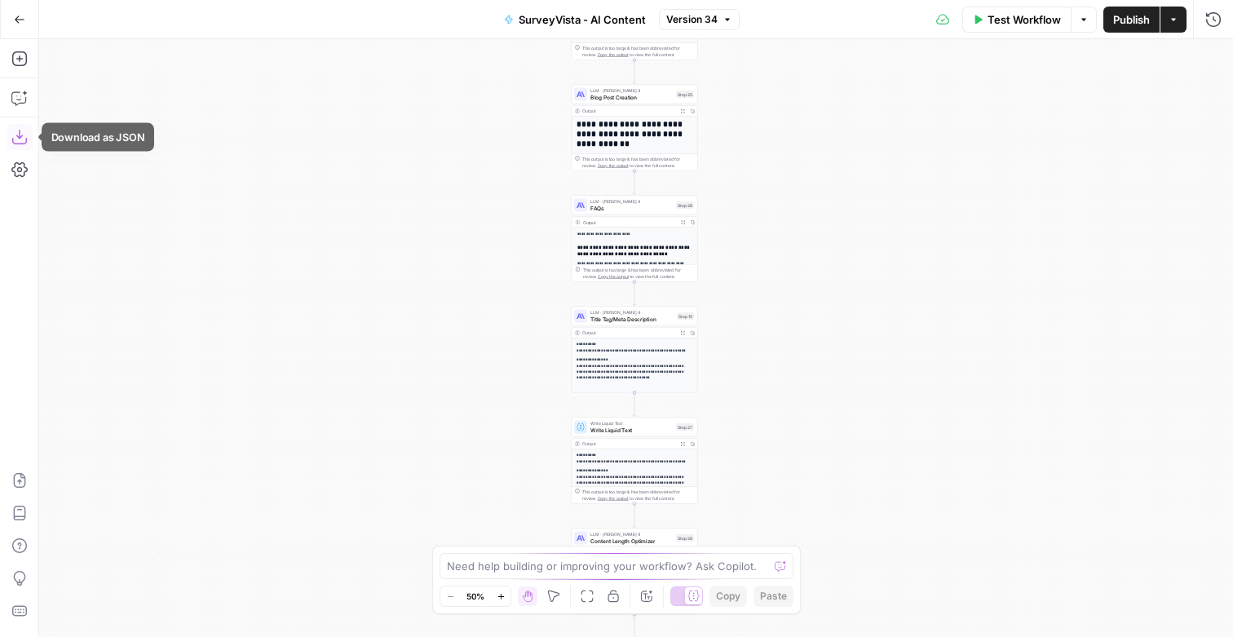
click at [25, 139] on icon "button" at bounding box center [18, 137] width 15 height 15
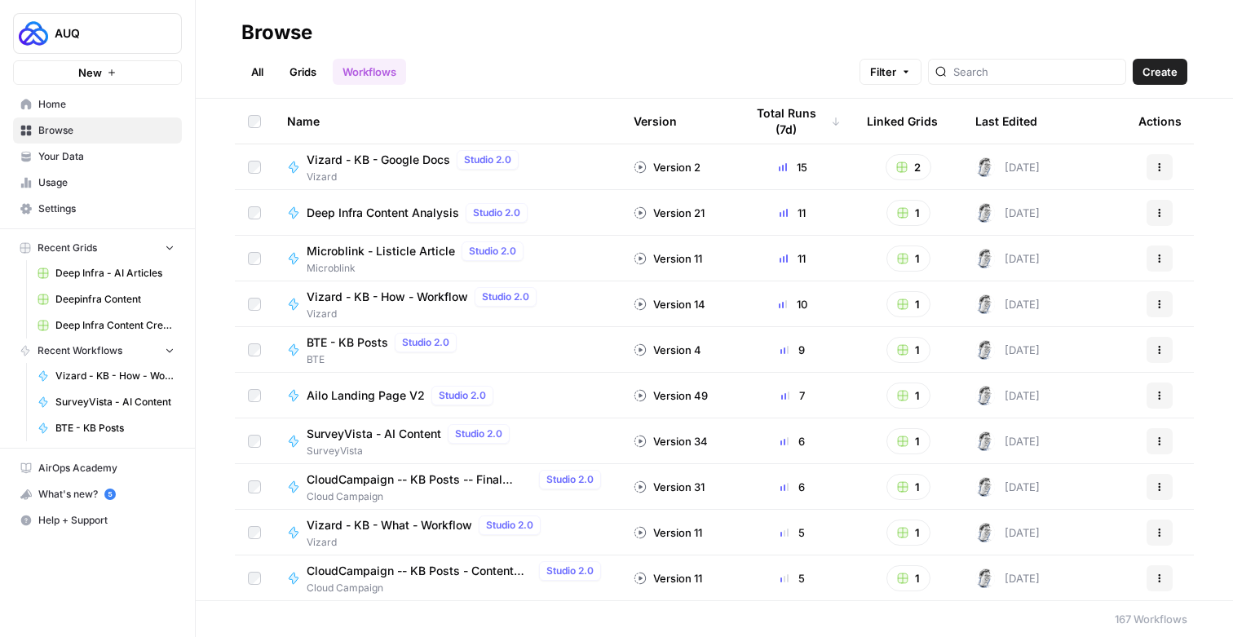
click at [407, 483] on span "CloudCampaign -- KB Posts -- Final Article" at bounding box center [420, 479] width 226 height 16
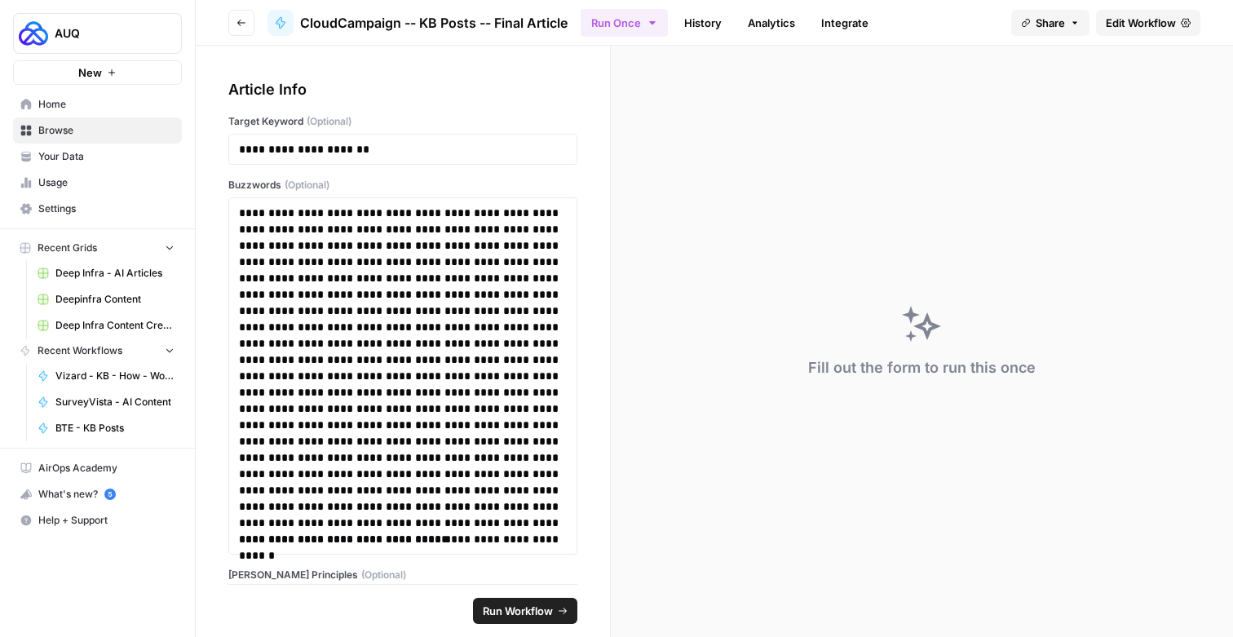
click at [1144, 18] on span "Edit Workflow" at bounding box center [1141, 23] width 70 height 16
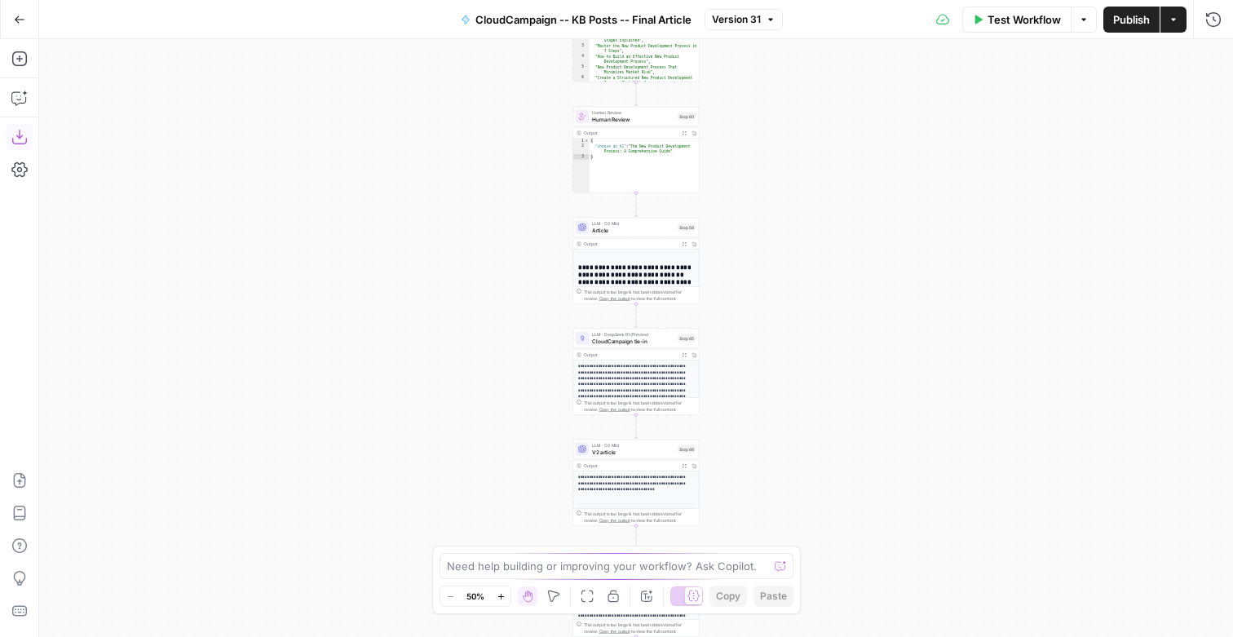
click at [25, 141] on icon "button" at bounding box center [18, 137] width 15 height 15
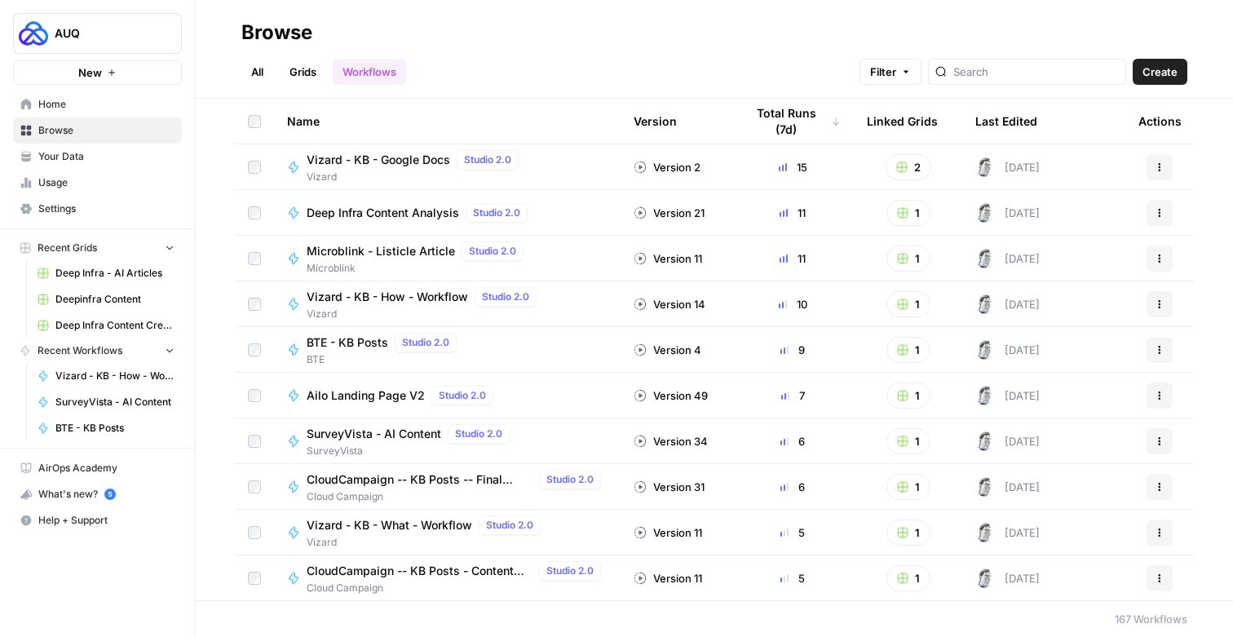
scroll to position [159, 0]
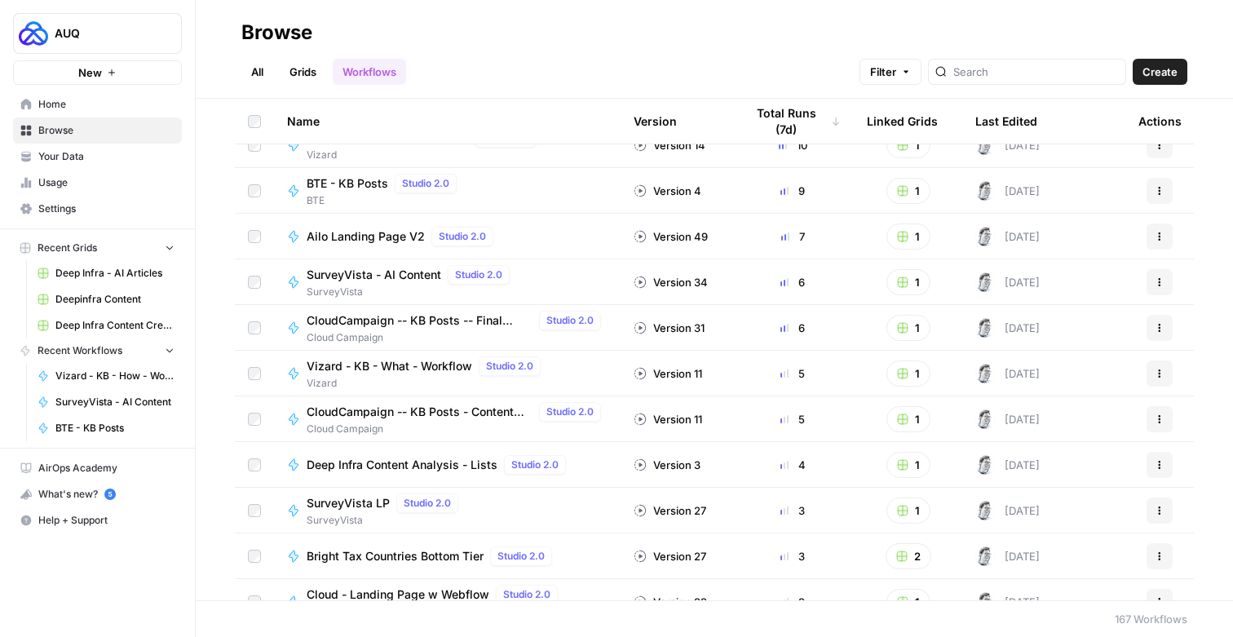
click at [374, 365] on span "Vizard - KB - What - Workflow" at bounding box center [390, 366] width 166 height 16
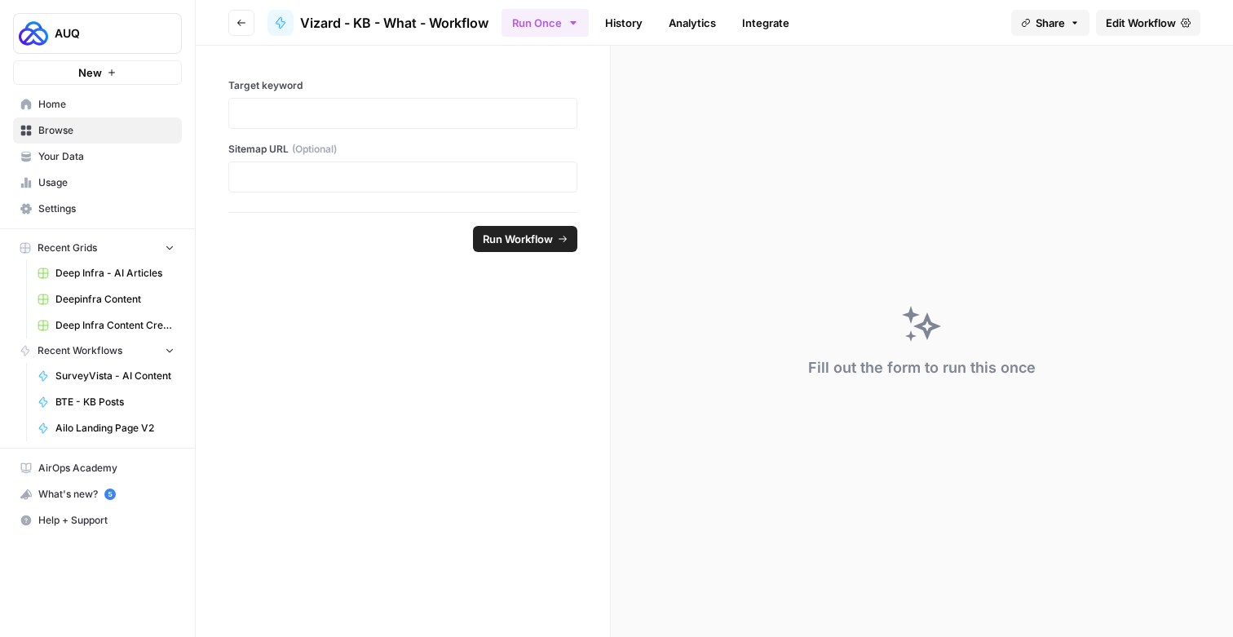
click at [1129, 28] on span "Edit Workflow" at bounding box center [1141, 23] width 70 height 16
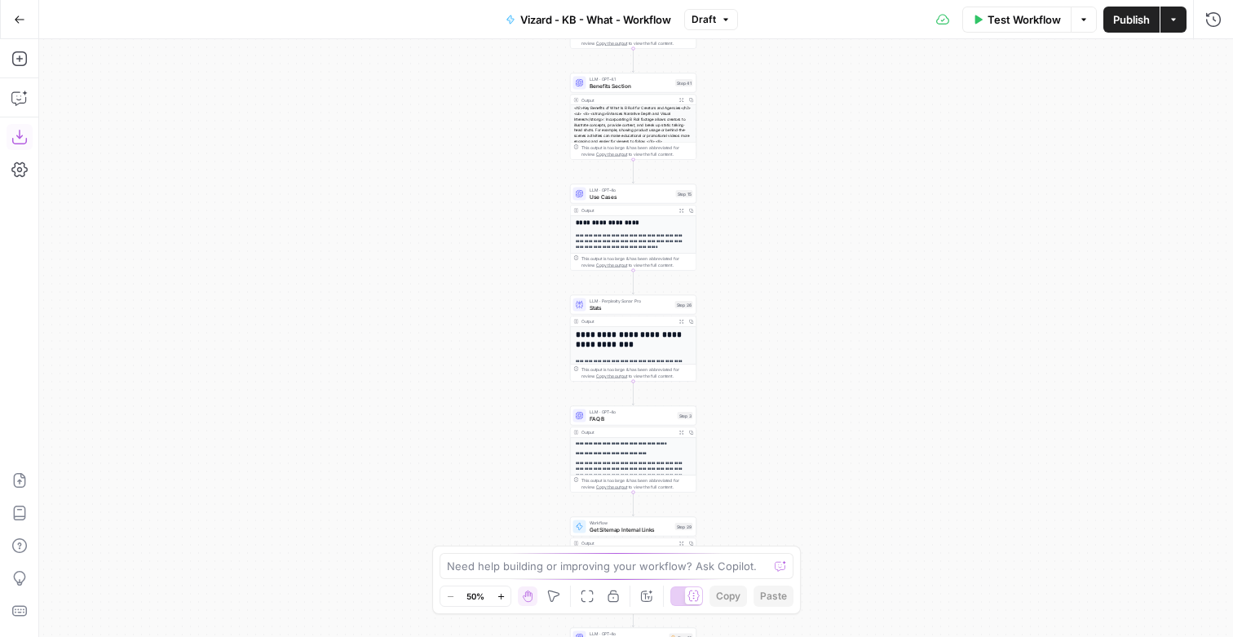
click at [17, 135] on icon "button" at bounding box center [19, 137] width 16 height 16
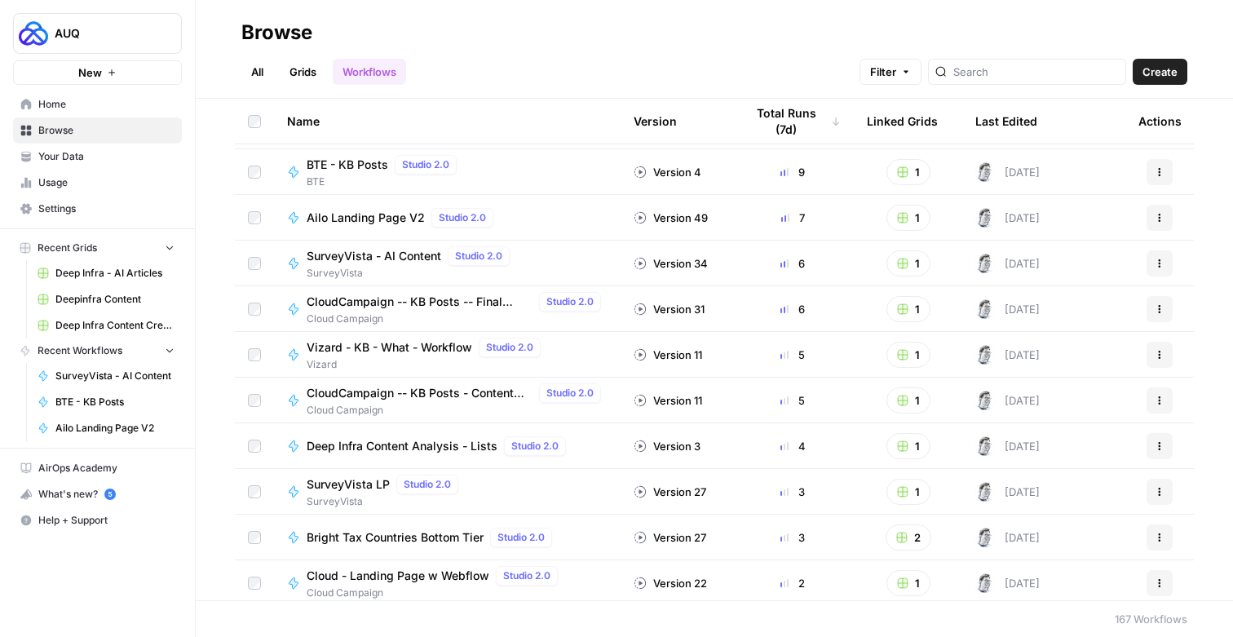
scroll to position [181, 0]
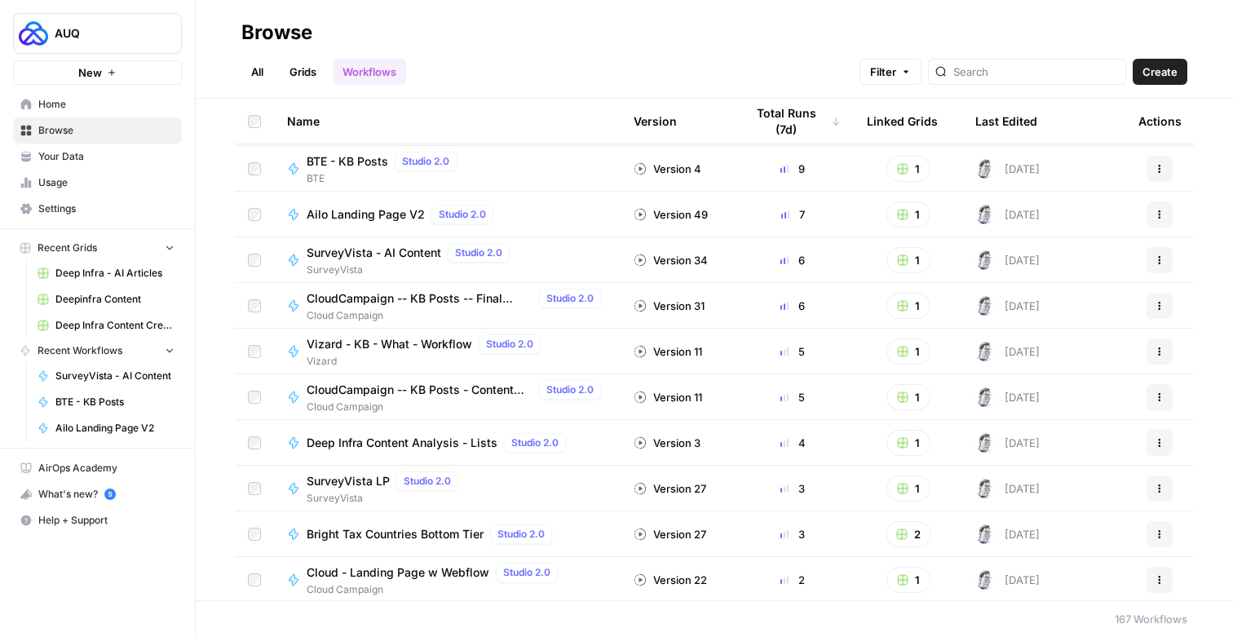
click at [394, 389] on span "CloudCampaign -- KB Posts - Content Brief" at bounding box center [420, 390] width 226 height 16
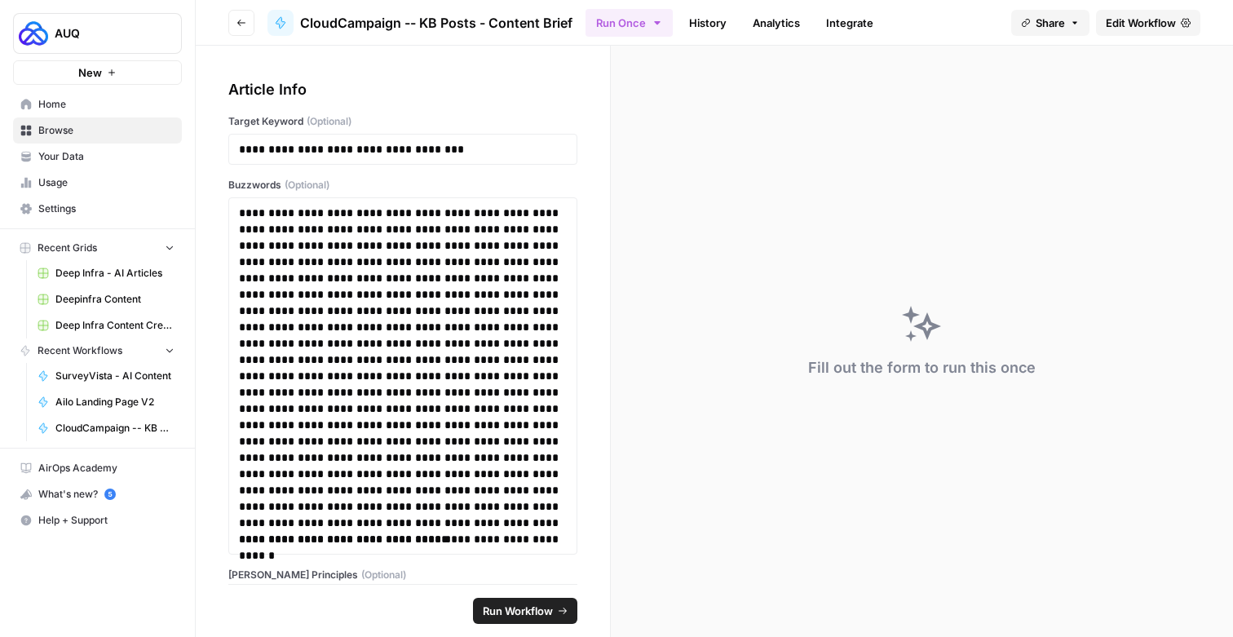
click at [1160, 25] on span "Edit Workflow" at bounding box center [1141, 23] width 70 height 16
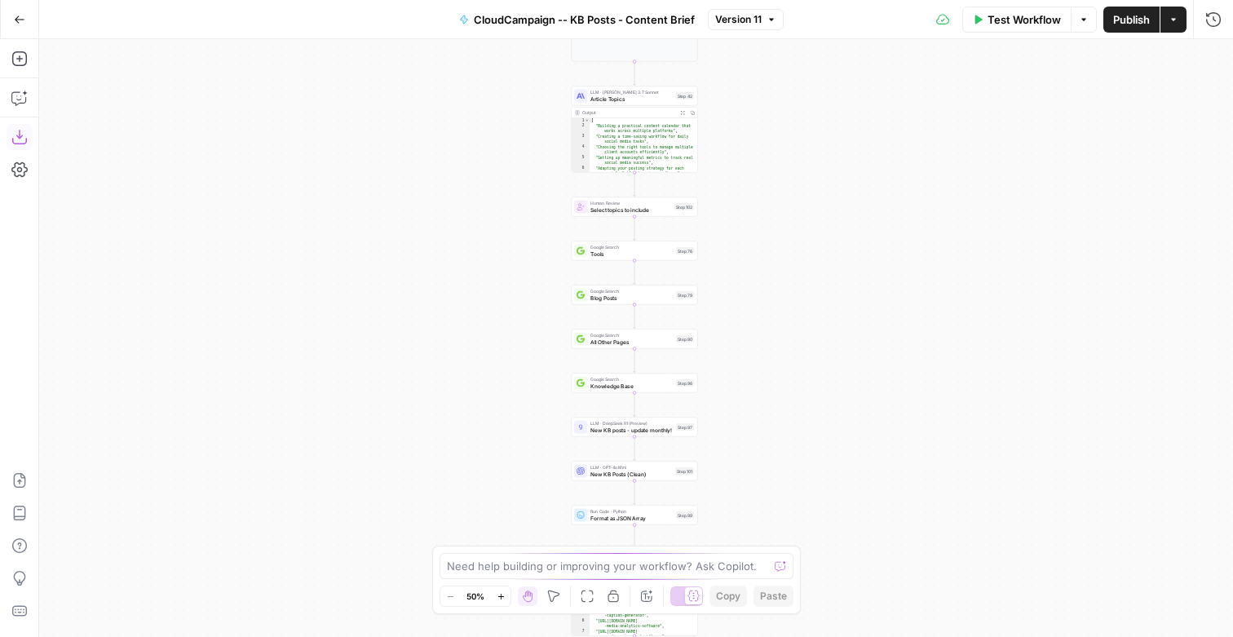
click at [19, 131] on icon "button" at bounding box center [18, 137] width 15 height 15
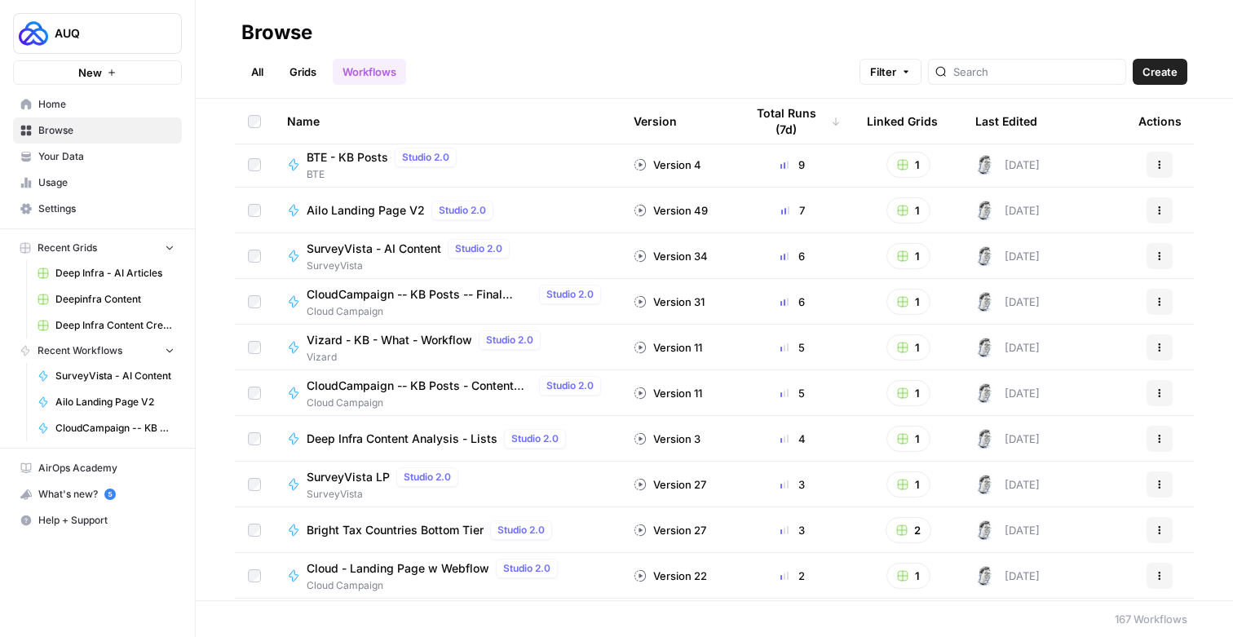
scroll to position [213, 0]
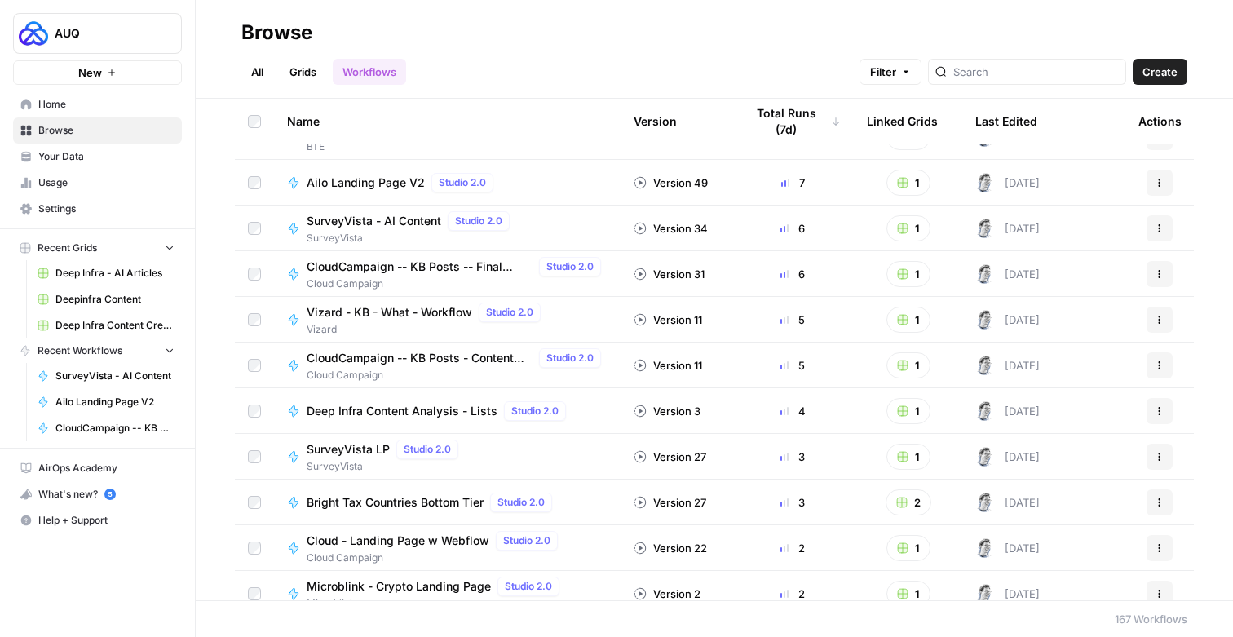
click at [604, 64] on div "All Grids Workflows Filter Create" at bounding box center [714, 65] width 946 height 39
click at [410, 409] on span "Deep Infra Content Analysis - Lists" at bounding box center [402, 411] width 191 height 16
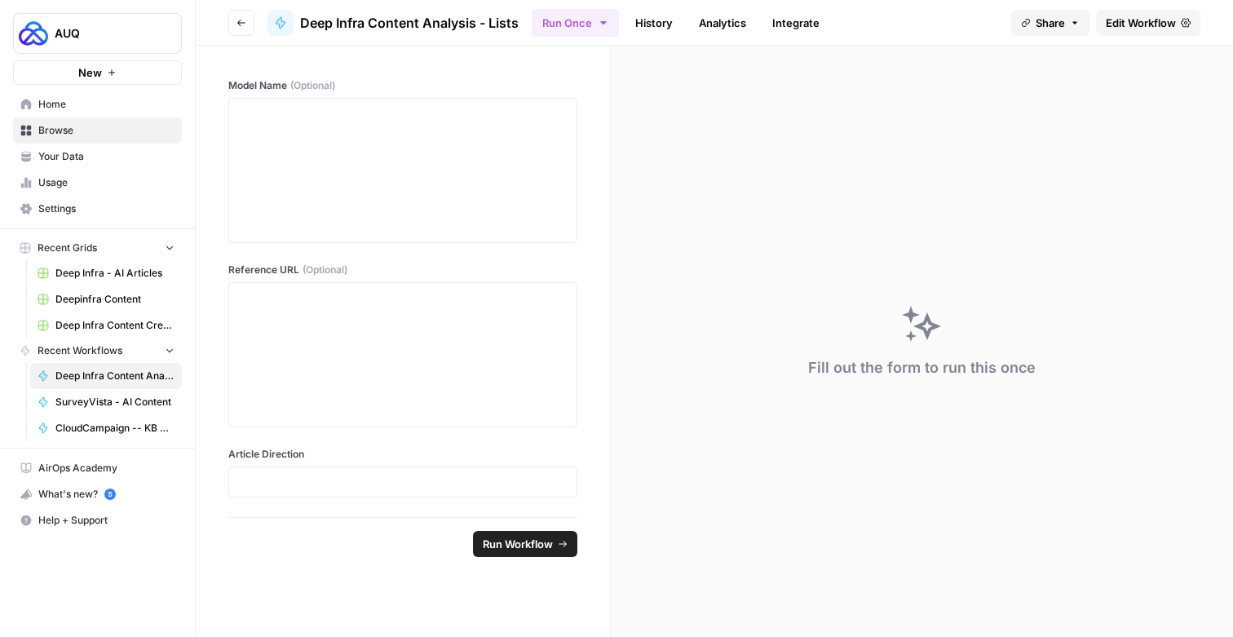
click at [1141, 29] on span "Edit Workflow" at bounding box center [1141, 23] width 70 height 16
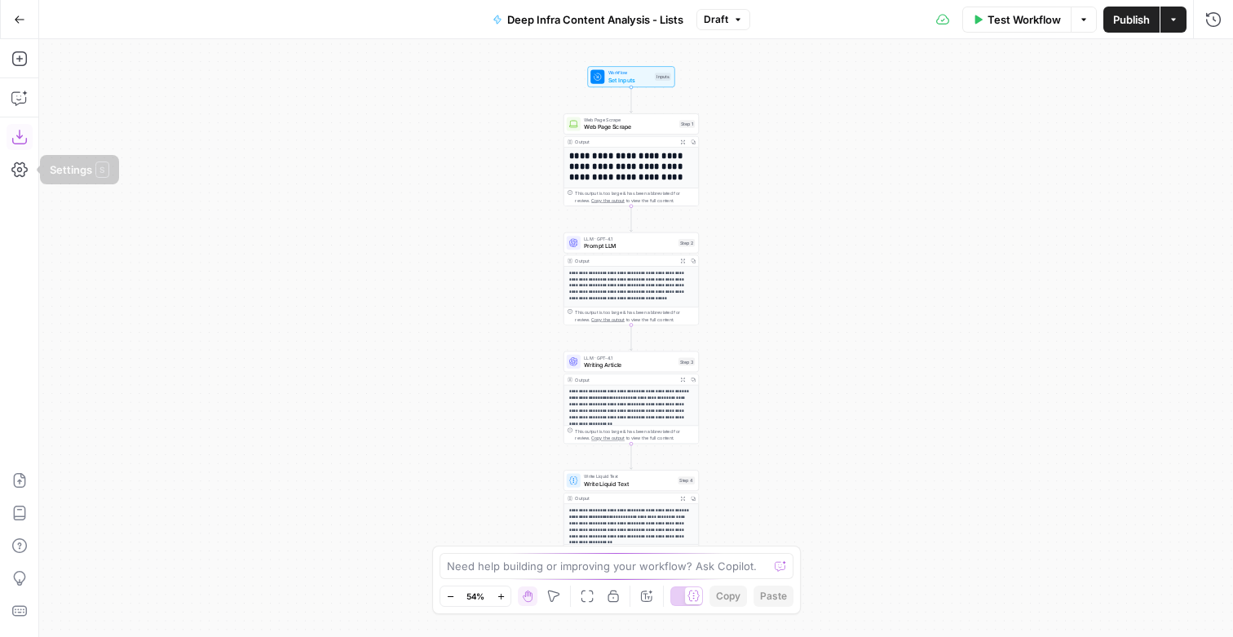
click at [23, 140] on icon "button" at bounding box center [19, 137] width 16 height 16
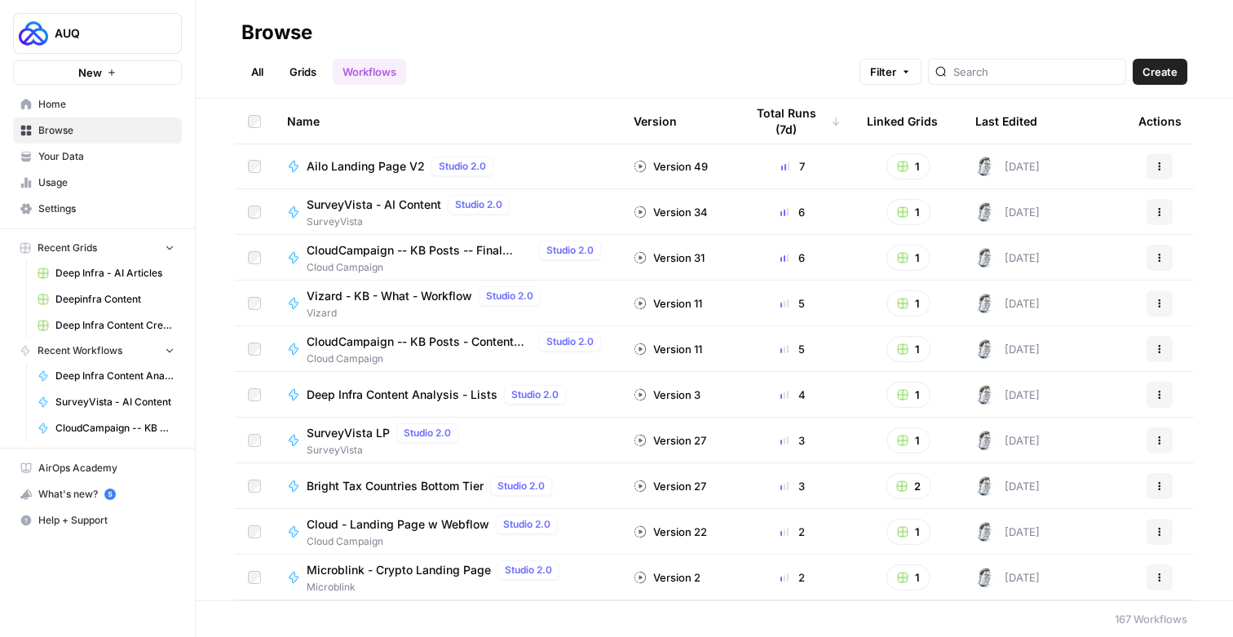
scroll to position [236, 0]
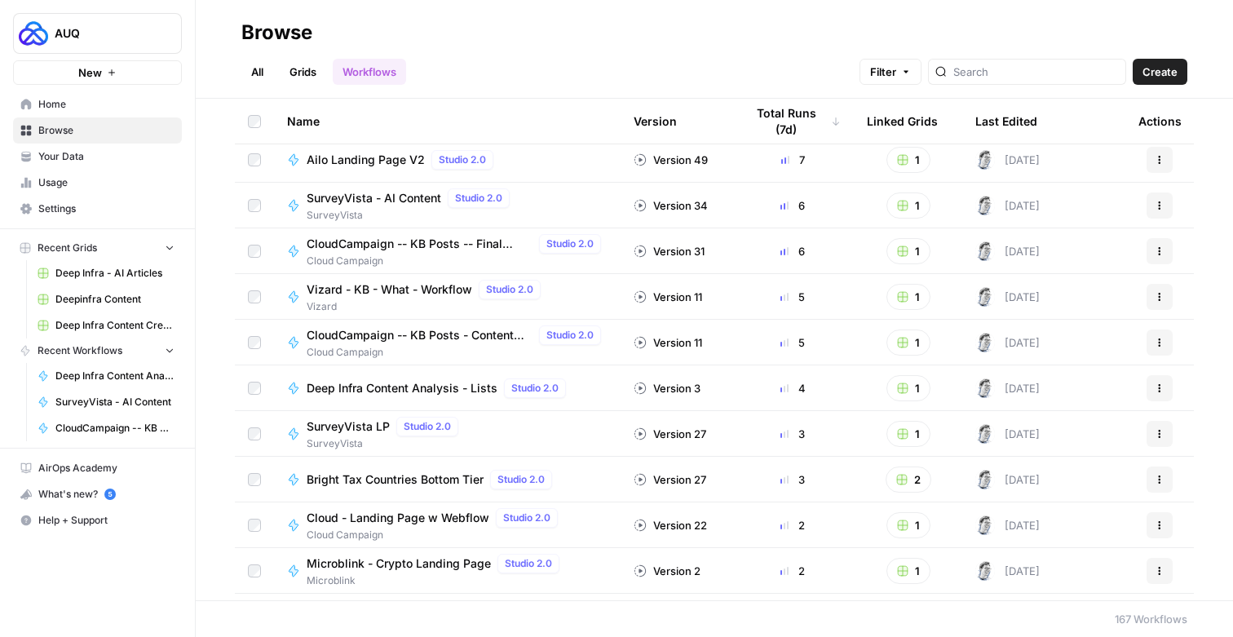
click at [370, 424] on span "SurveyVista LP" at bounding box center [348, 426] width 83 height 16
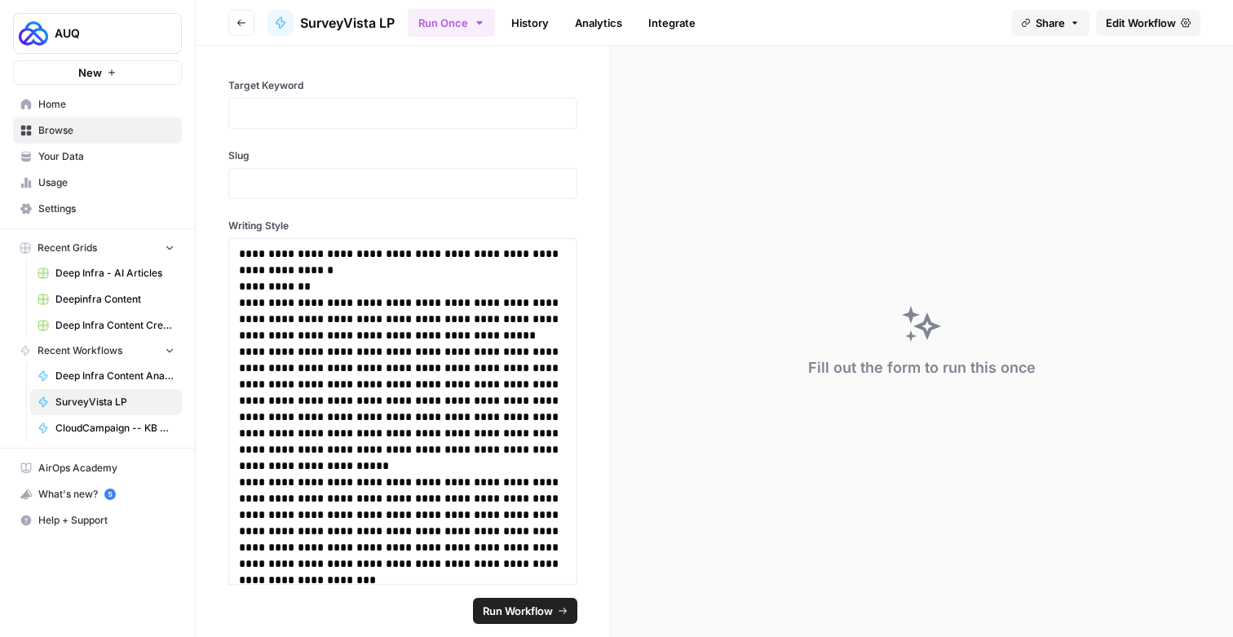
click at [1138, 21] on span "Edit Workflow" at bounding box center [1141, 23] width 70 height 16
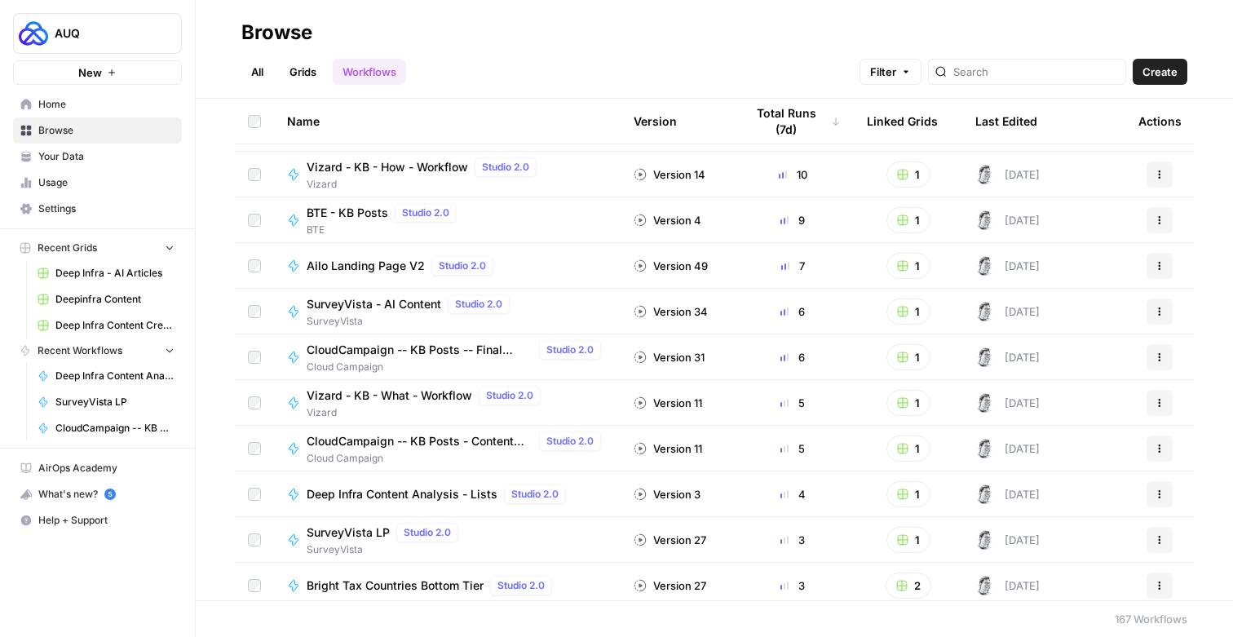
scroll to position [244, 0]
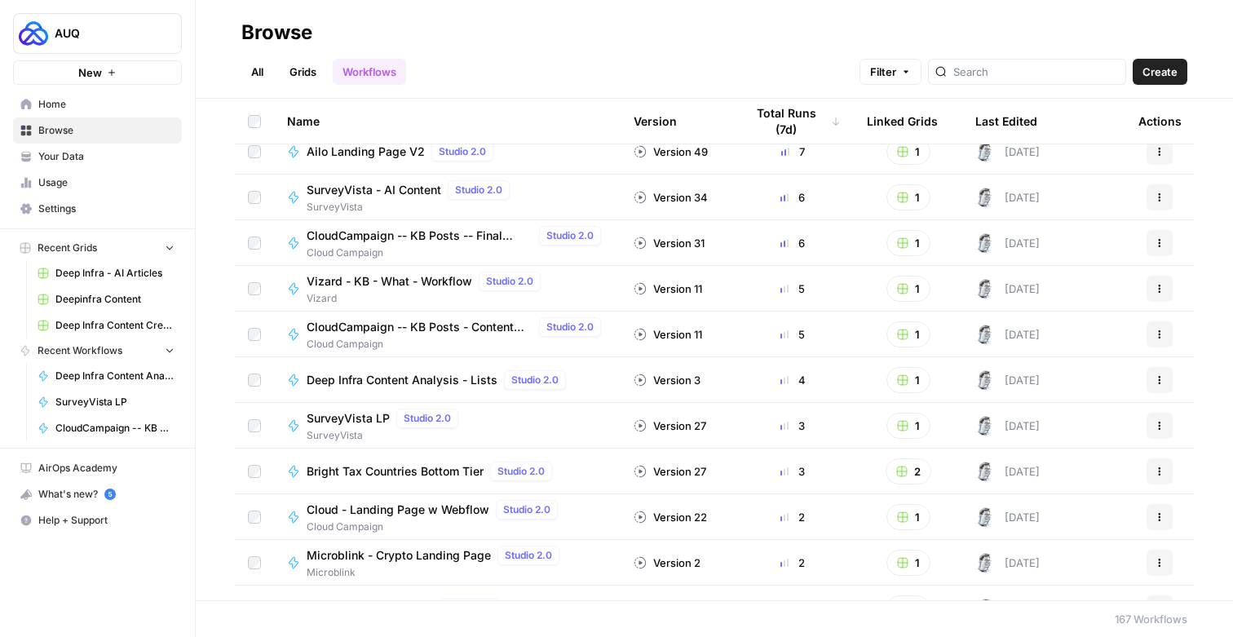
click at [407, 467] on span "Bright Tax Countries Bottom Tier" at bounding box center [395, 471] width 177 height 16
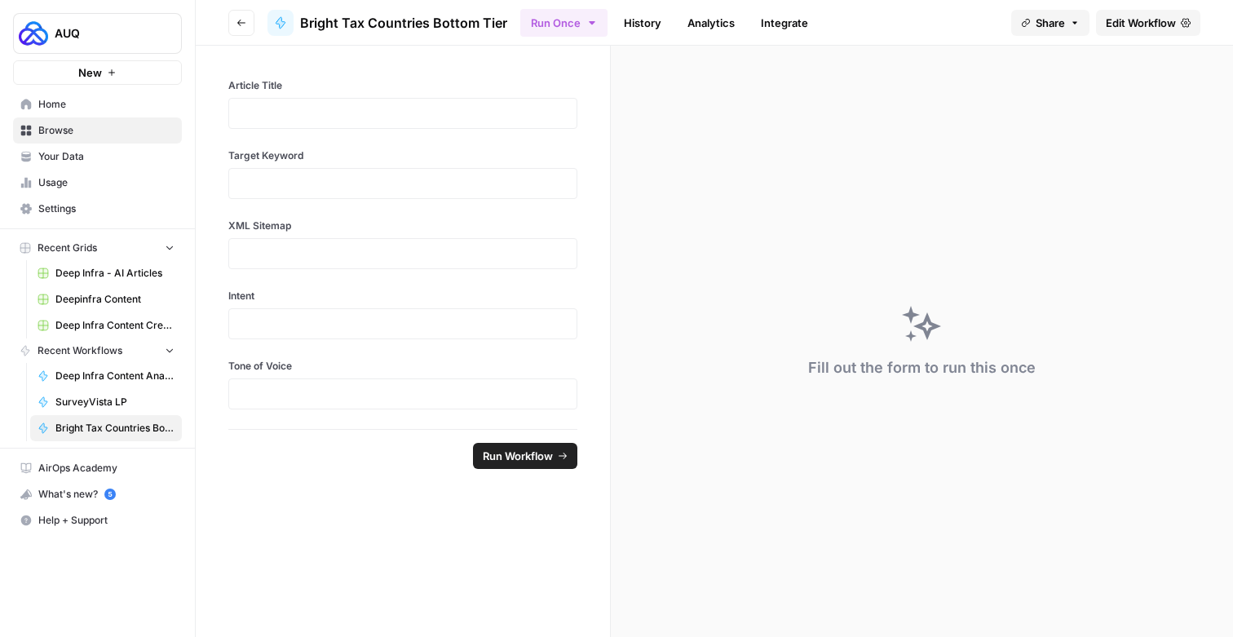
click at [1139, 16] on span "Edit Workflow" at bounding box center [1141, 23] width 70 height 16
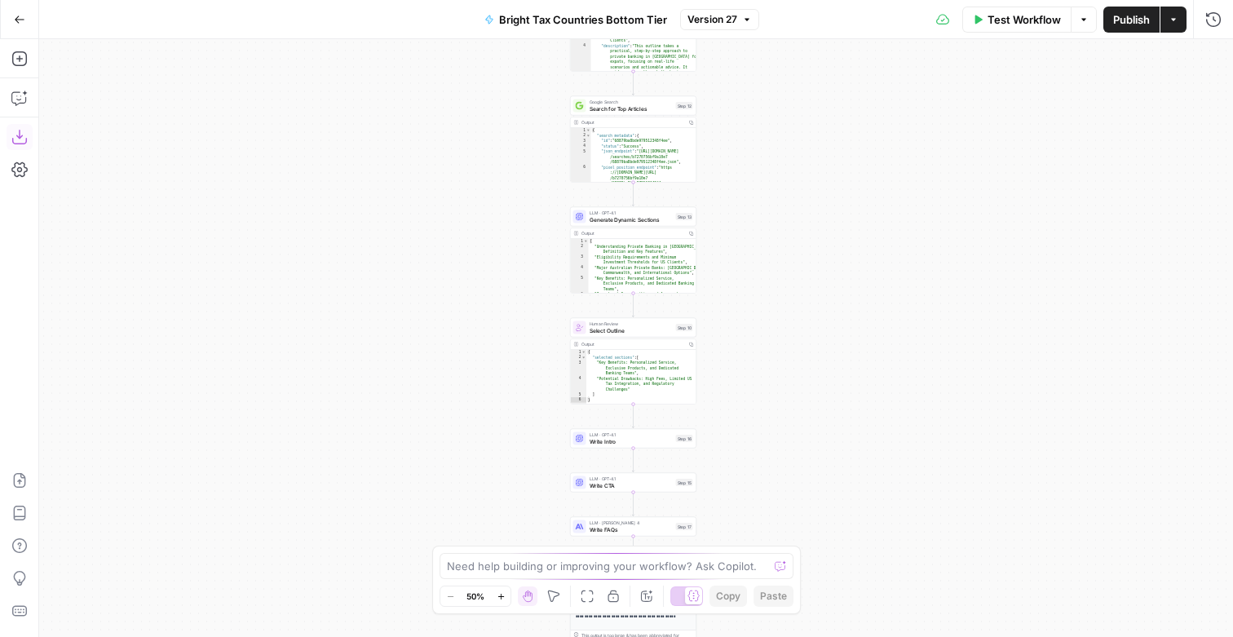
click at [24, 132] on icon "button" at bounding box center [19, 137] width 16 height 16
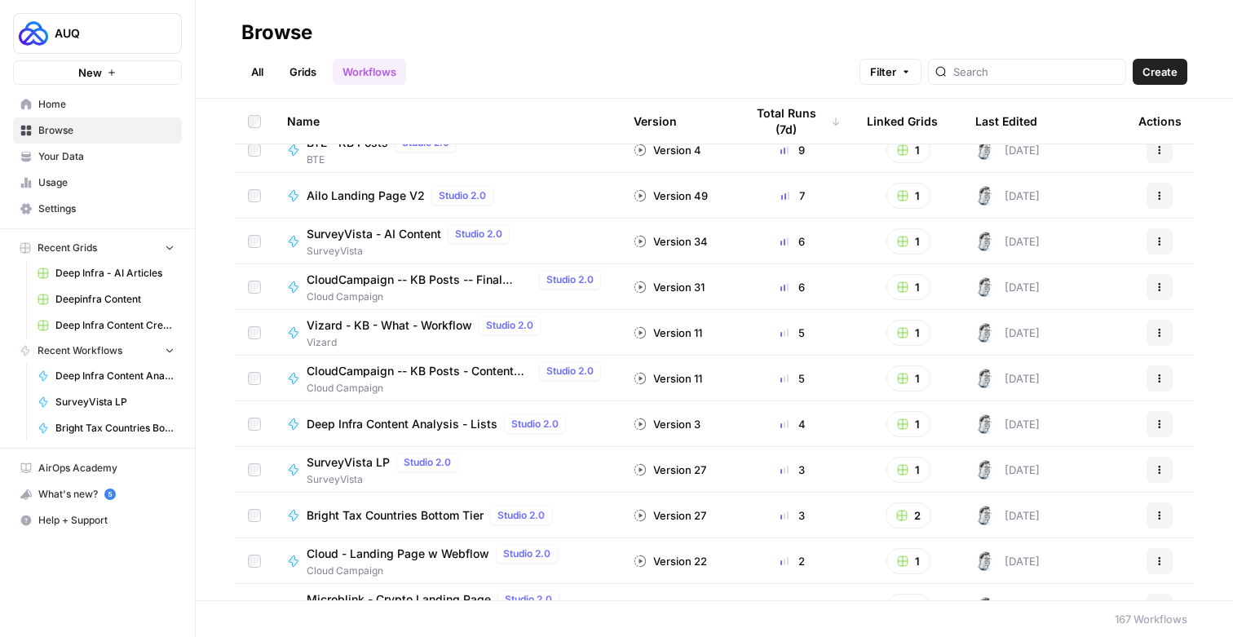
scroll to position [201, 0]
click at [720, 56] on div "All Grids Workflows Filter Create" at bounding box center [714, 65] width 946 height 39
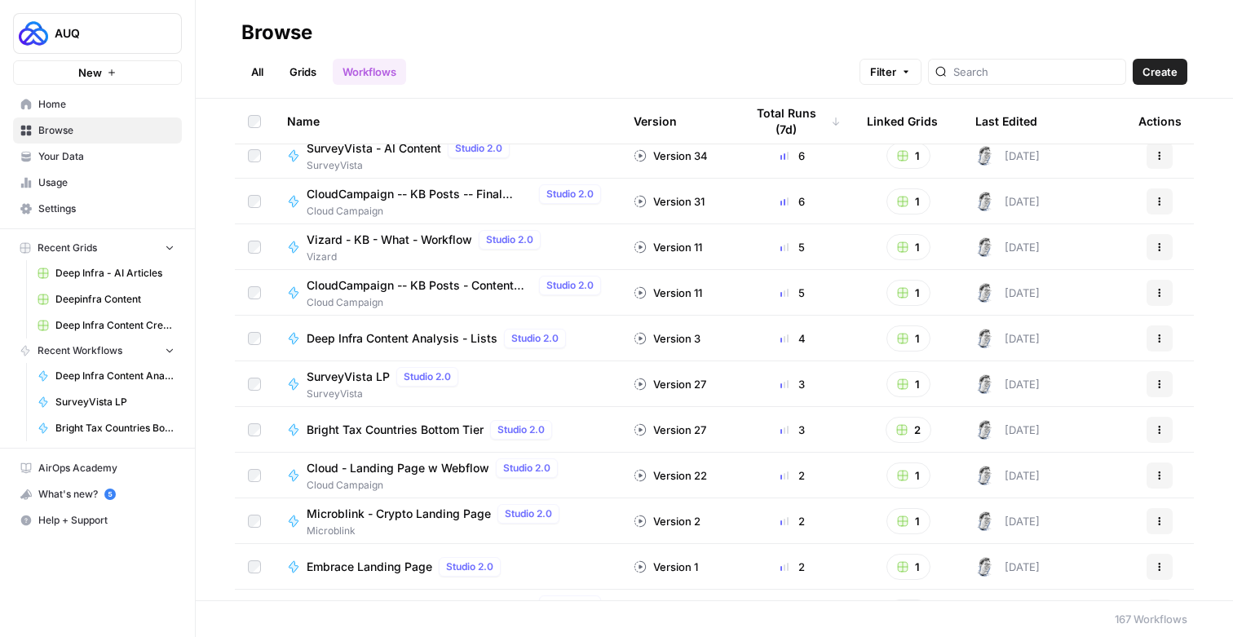
scroll to position [290, 0]
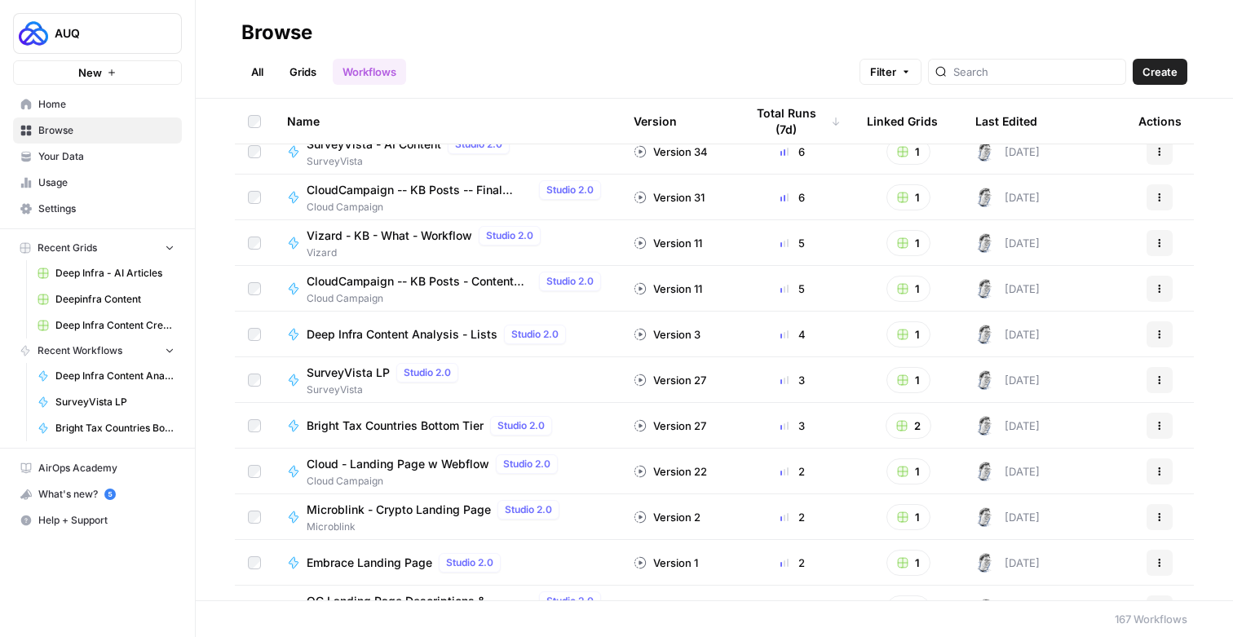
click at [422, 462] on span "Cloud - Landing Page w Webflow" at bounding box center [398, 464] width 183 height 16
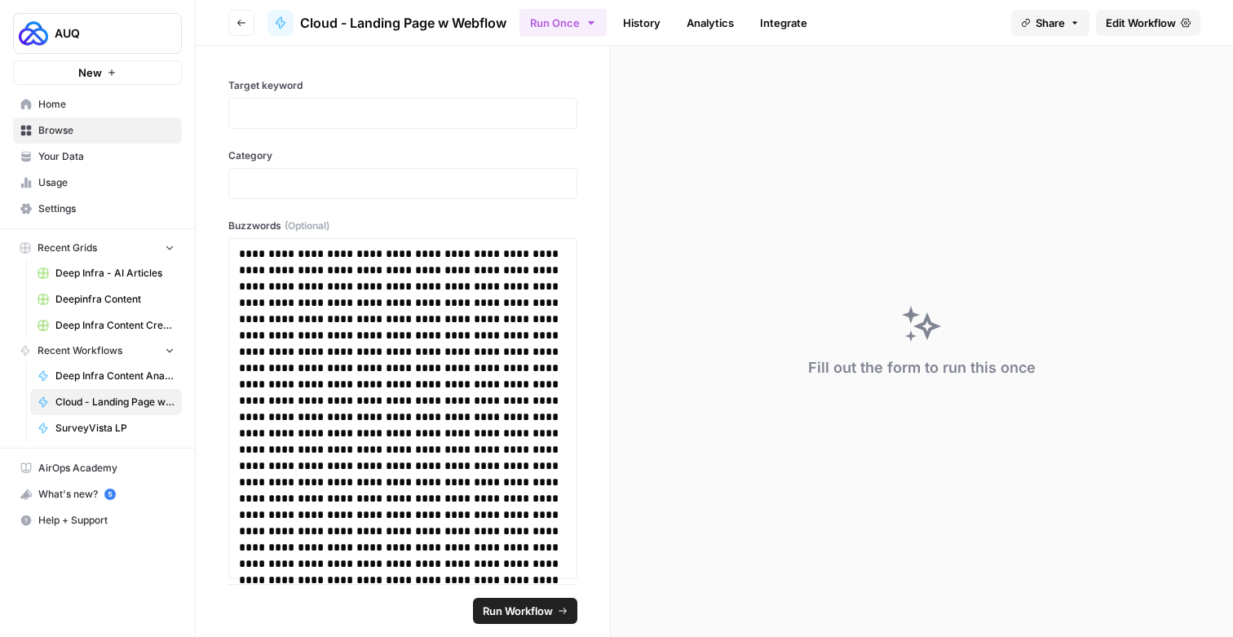
click at [1144, 18] on span "Edit Workflow" at bounding box center [1141, 23] width 70 height 16
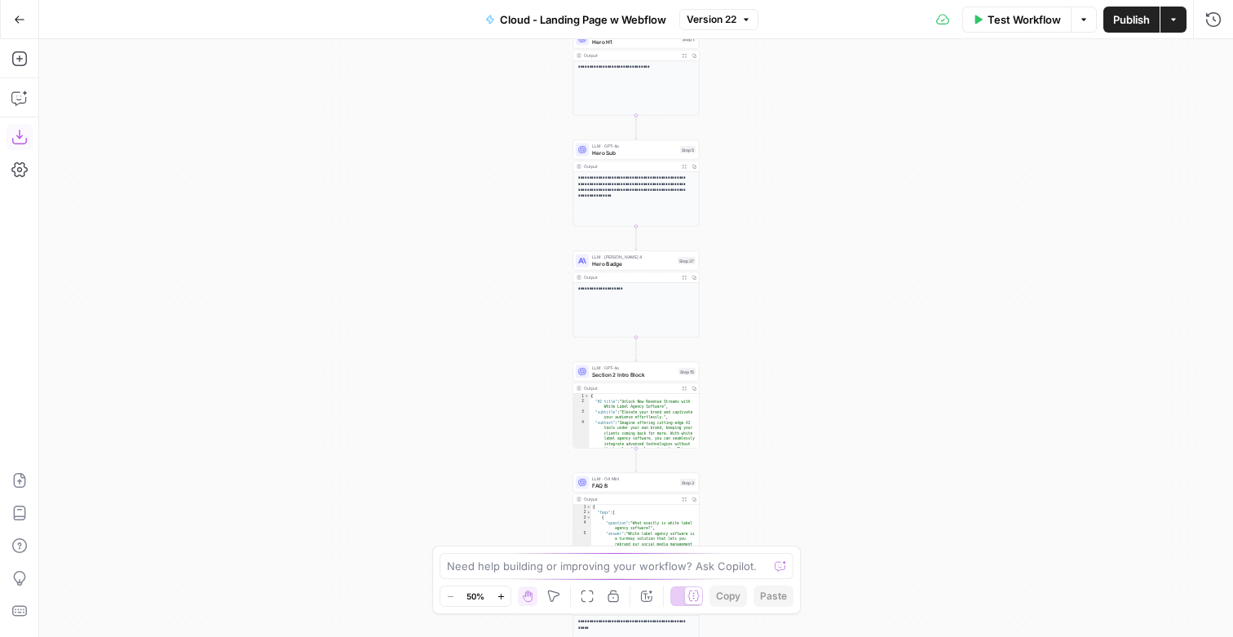
click at [21, 143] on icon "button" at bounding box center [18, 137] width 15 height 15
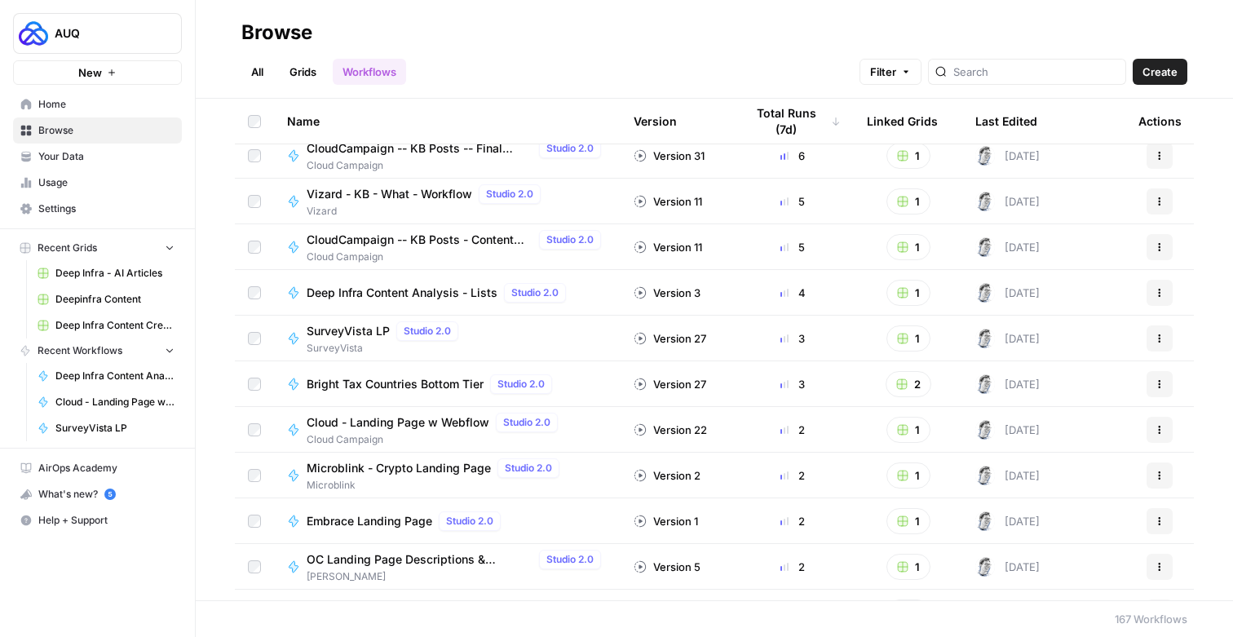
scroll to position [337, 0]
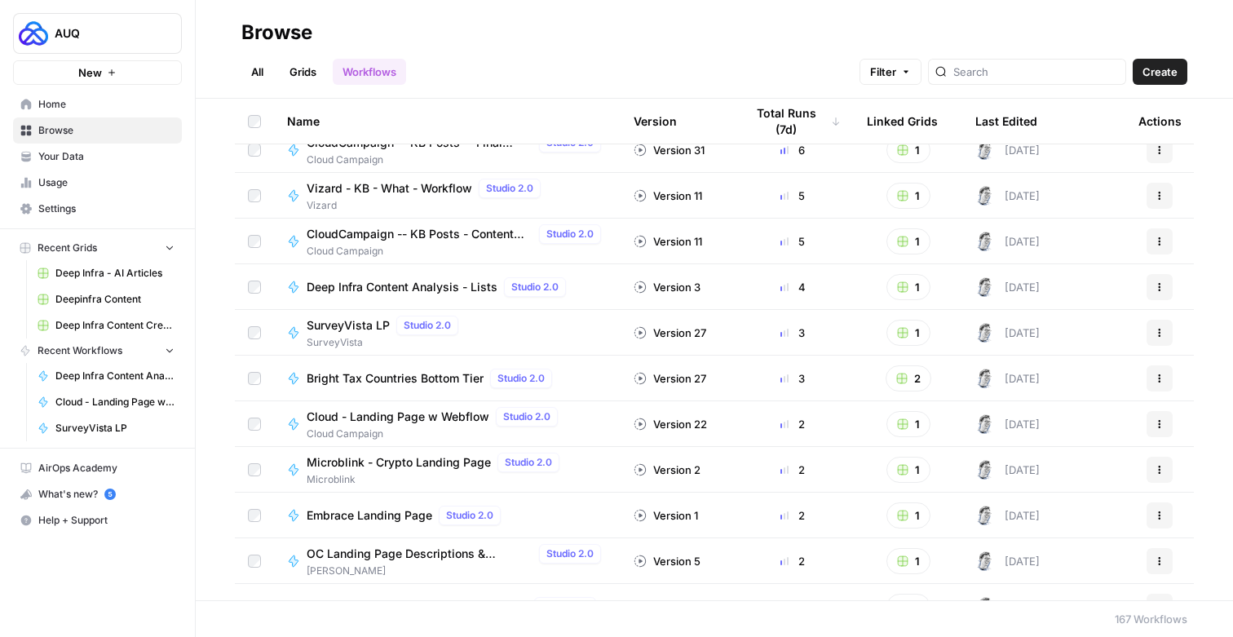
click at [355, 458] on span "Microblink - Crypto Landing Page" at bounding box center [399, 462] width 184 height 16
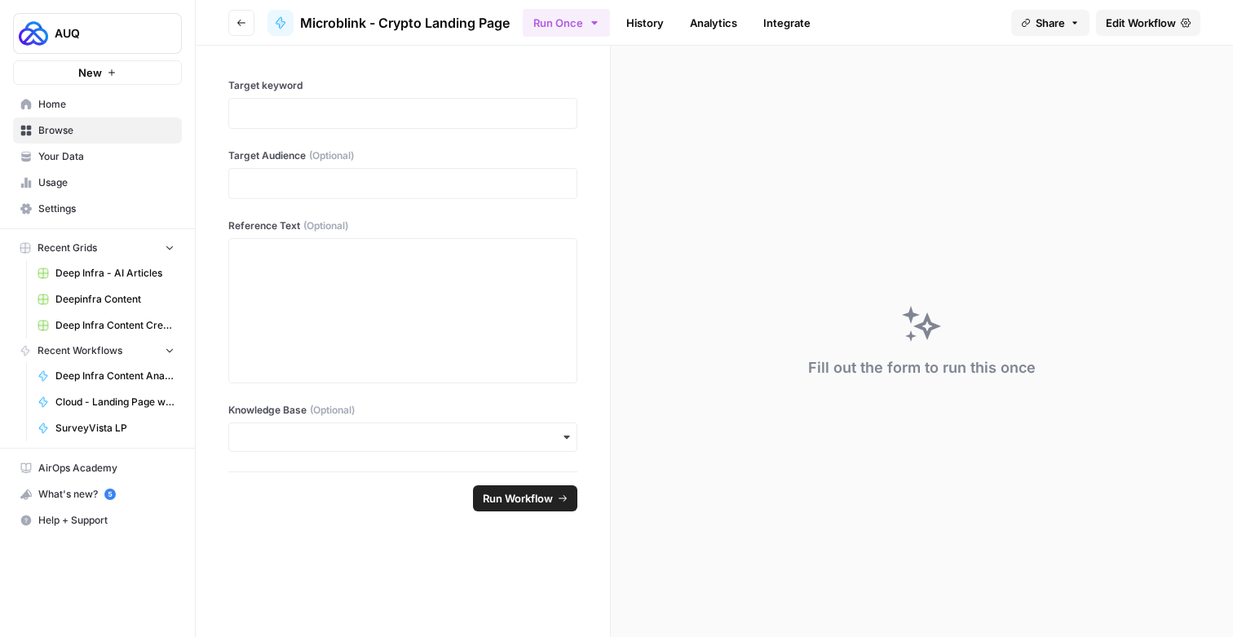
click at [1132, 26] on span "Edit Workflow" at bounding box center [1141, 23] width 70 height 16
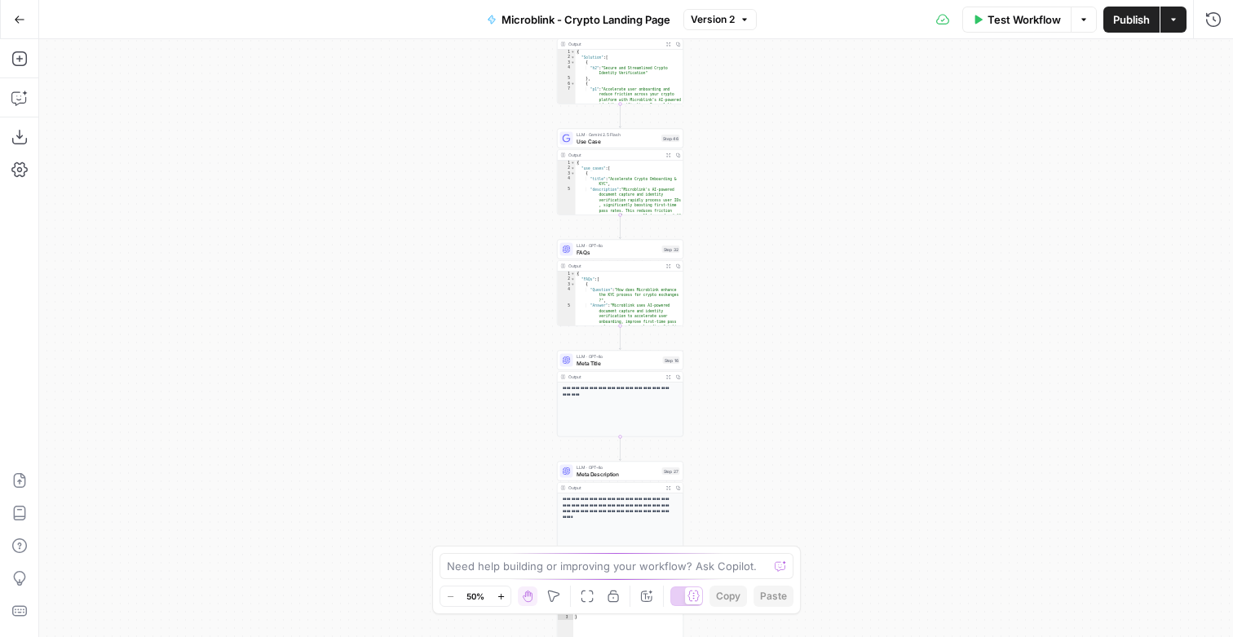
click at [32, 143] on button "Download as JSON" at bounding box center [20, 137] width 26 height 26
click at [20, 23] on icon "button" at bounding box center [19, 19] width 11 height 11
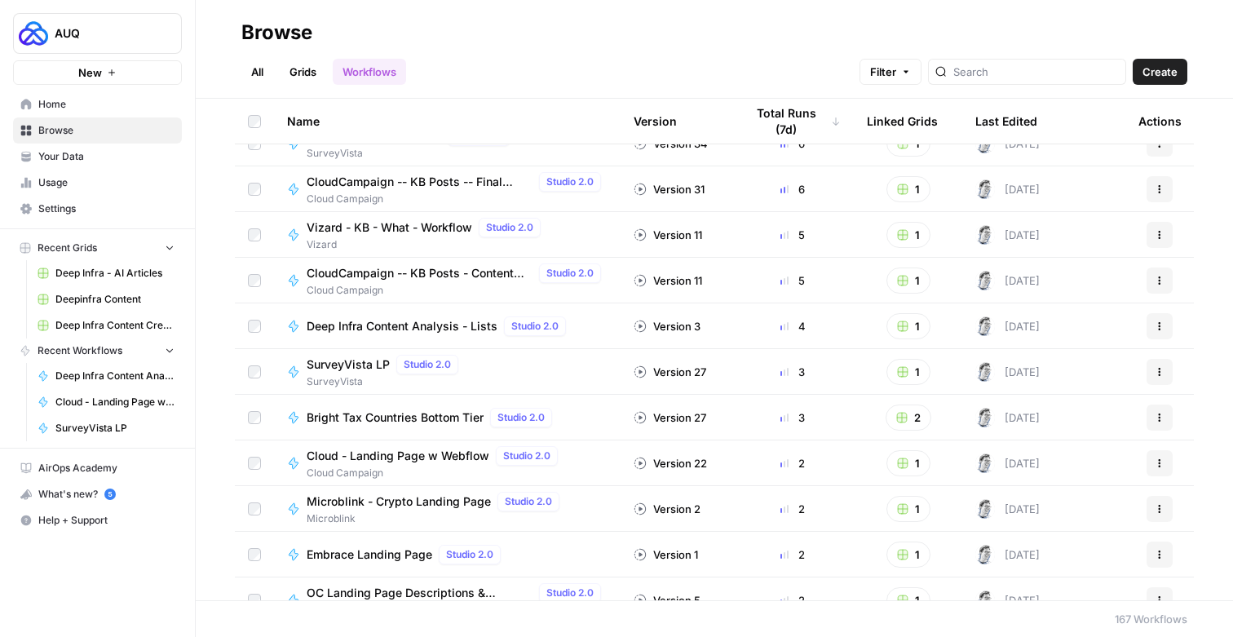
scroll to position [489, 0]
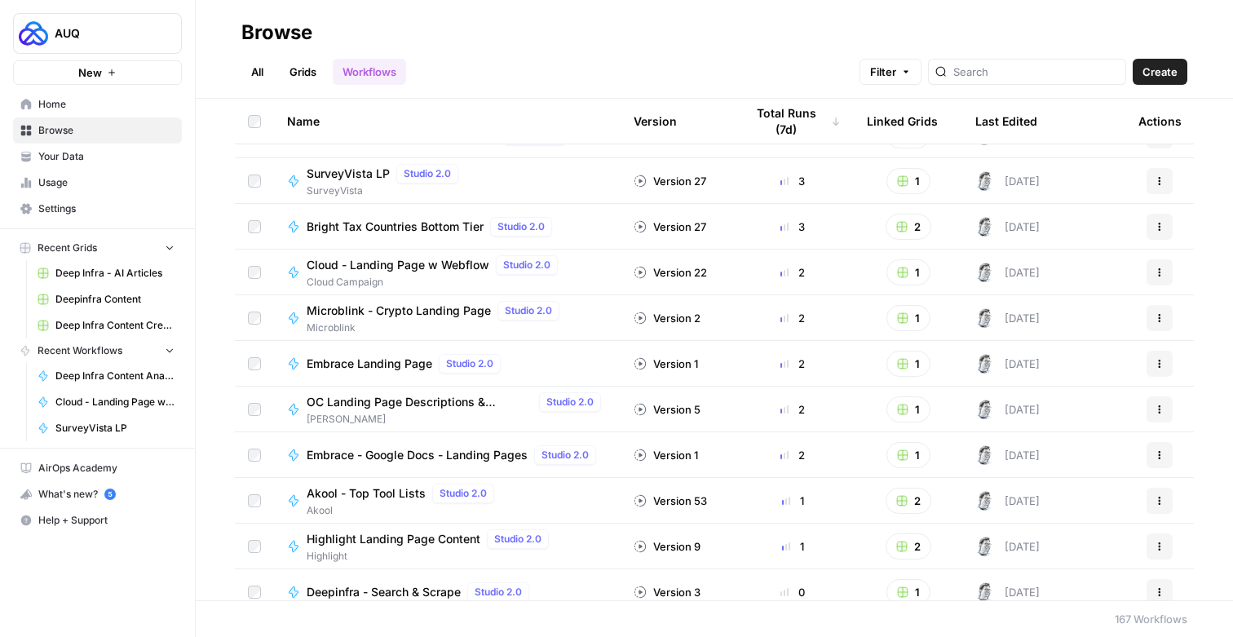
click at [343, 358] on span "Embrace Landing Page" at bounding box center [370, 364] width 126 height 16
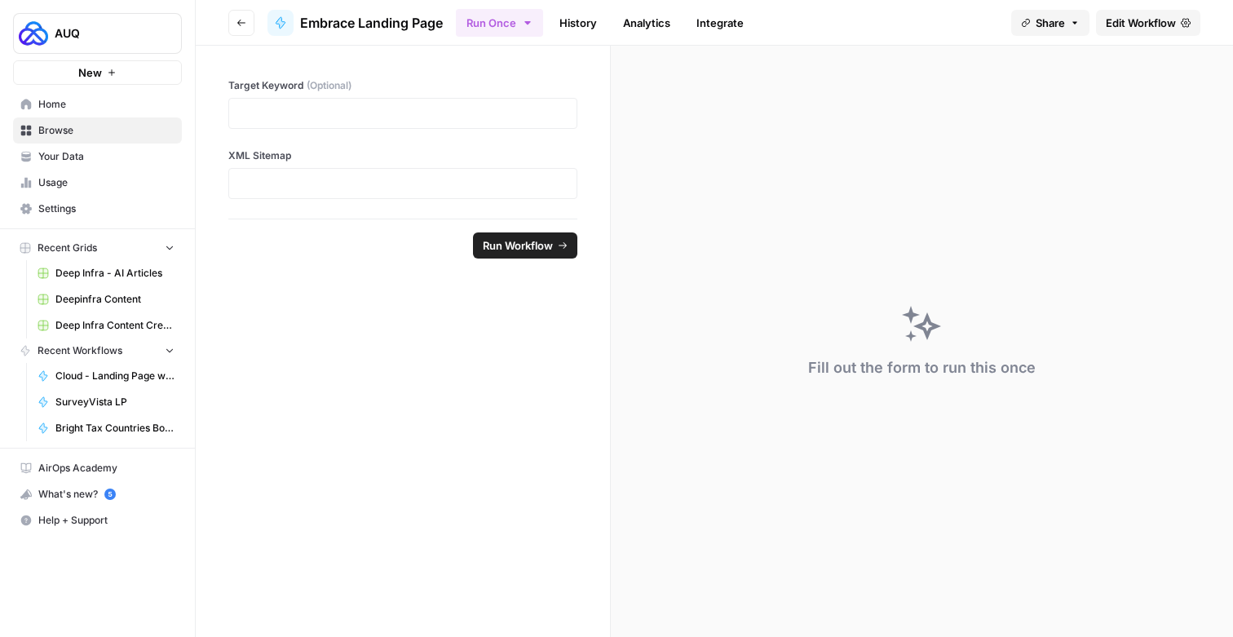
click at [1117, 23] on span "Edit Workflow" at bounding box center [1141, 23] width 70 height 16
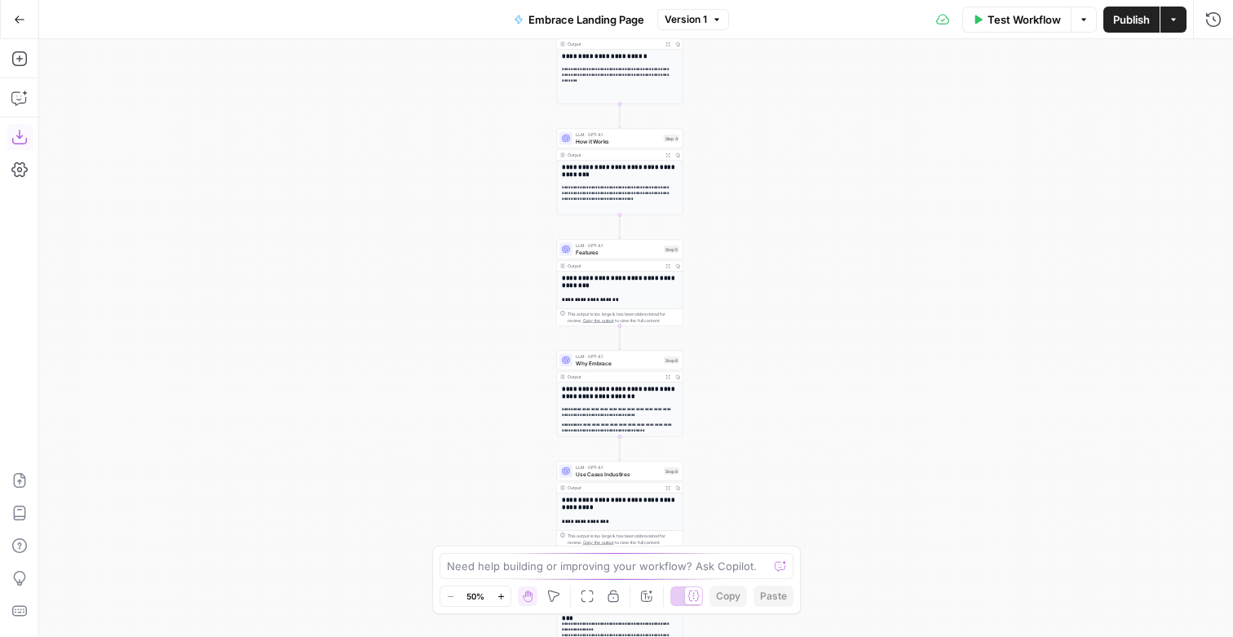
click at [9, 142] on button "Download as JSON" at bounding box center [20, 137] width 26 height 26
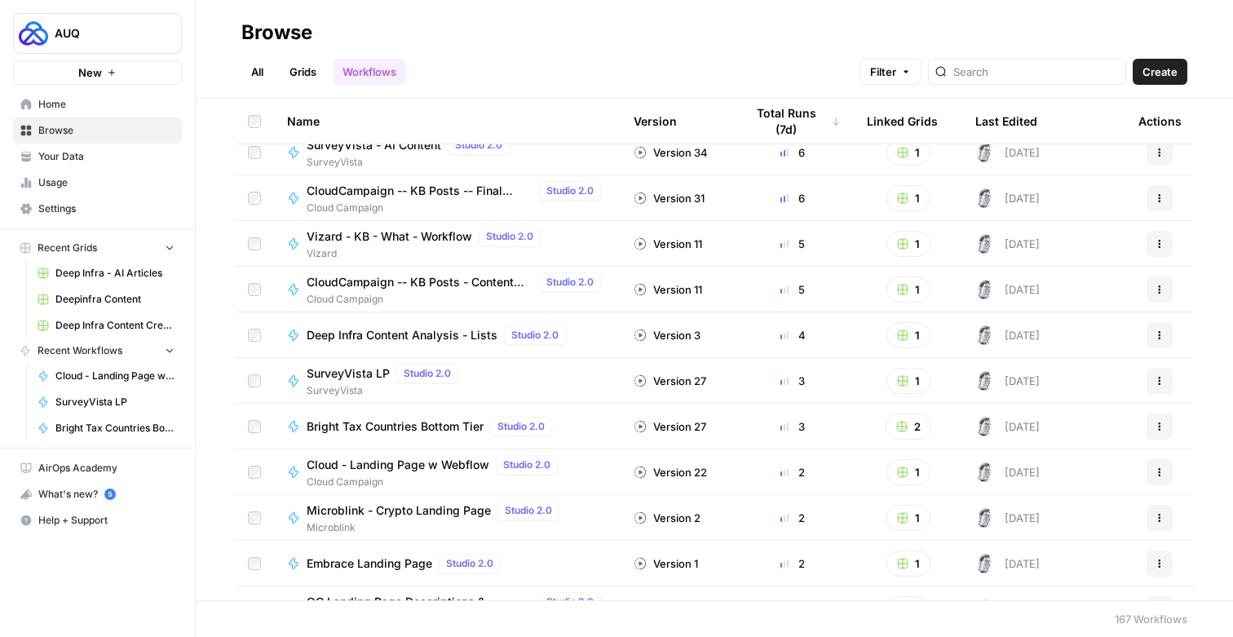
scroll to position [487, 0]
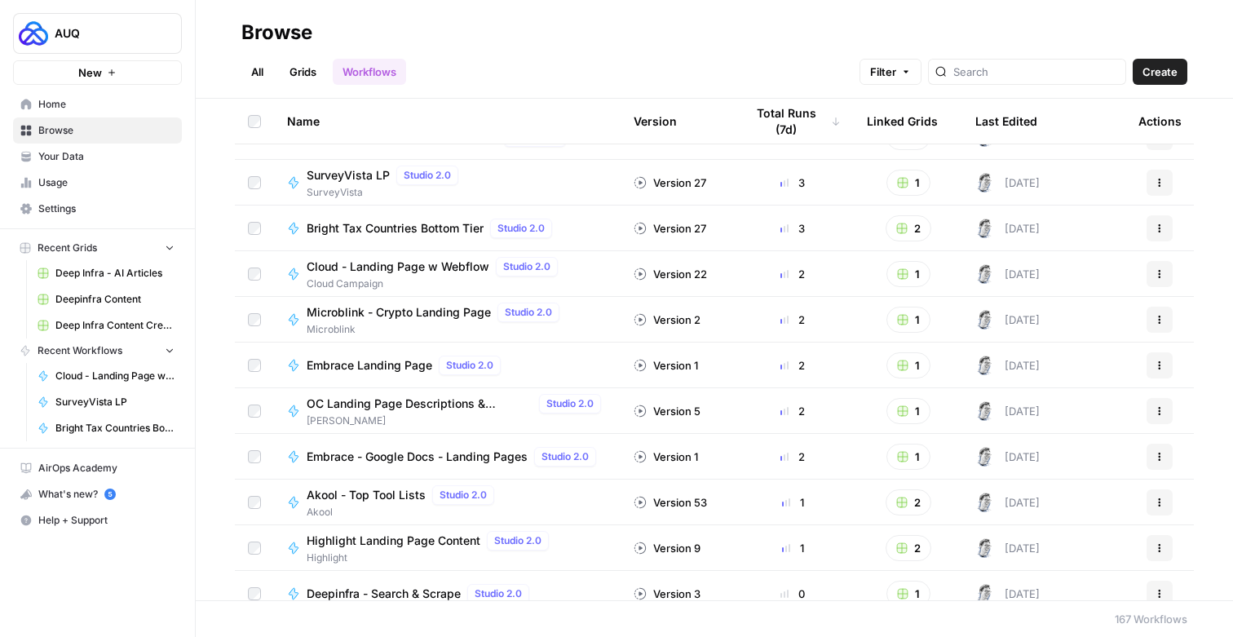
click at [383, 405] on span "OC Landing Page Descriptions & Metadata" at bounding box center [420, 404] width 226 height 16
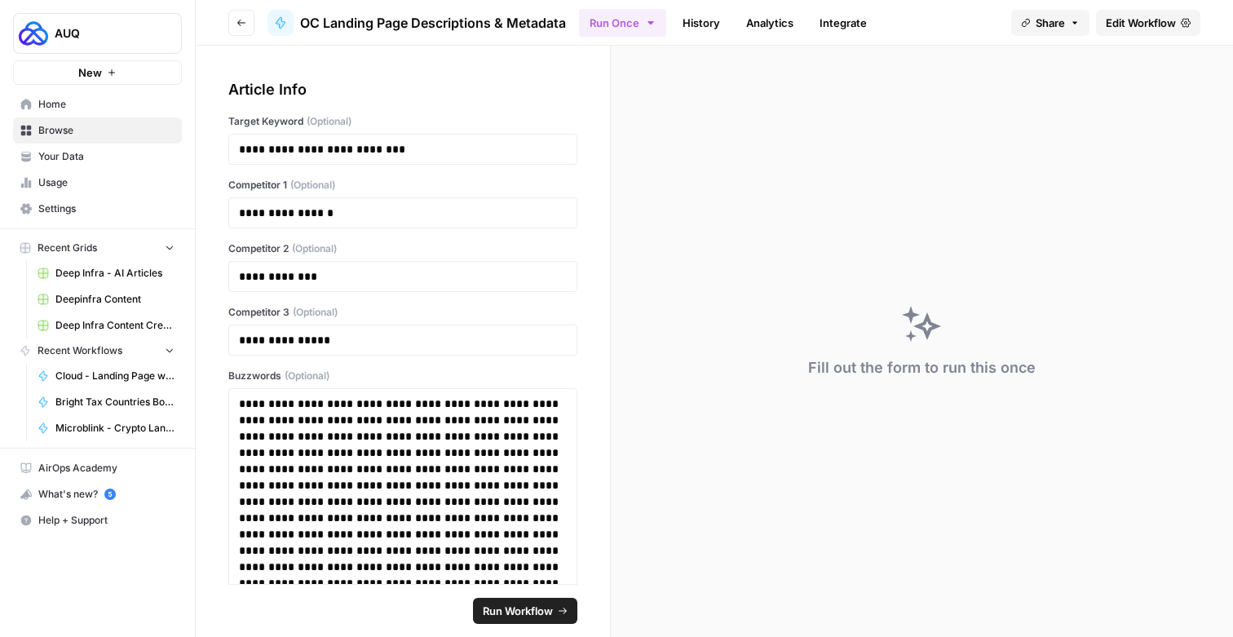
click at [1126, 23] on span "Edit Workflow" at bounding box center [1141, 23] width 70 height 16
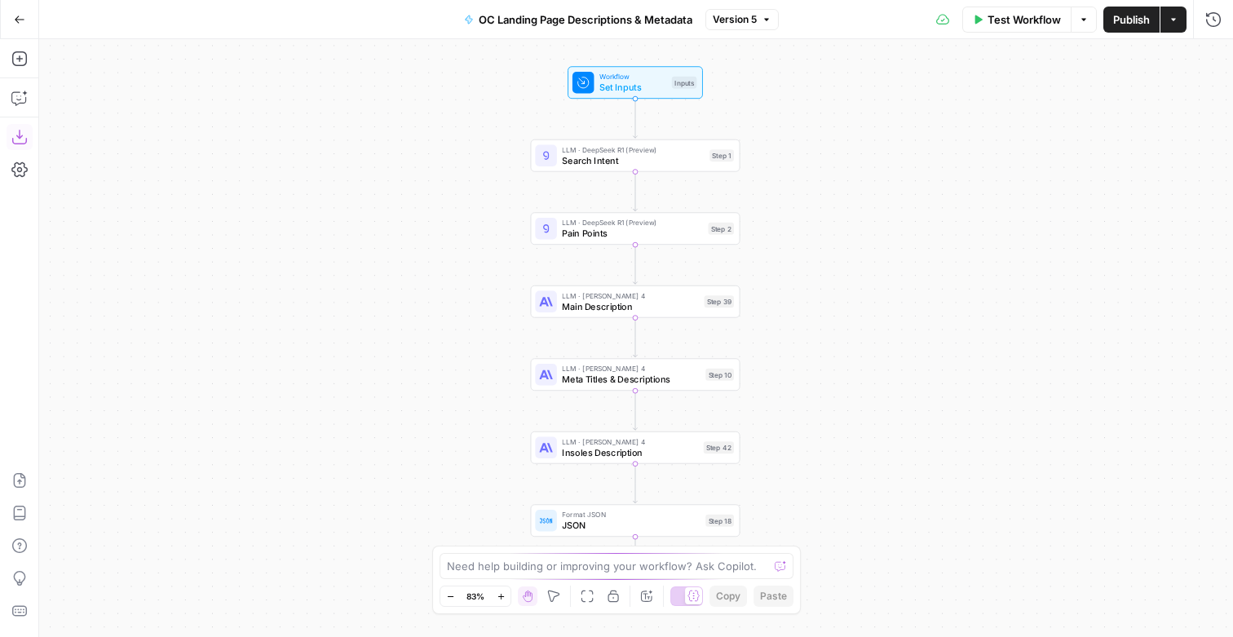
click at [11, 139] on icon "button" at bounding box center [18, 137] width 15 height 15
click at [16, 12] on button "Go Back" at bounding box center [19, 19] width 29 height 29
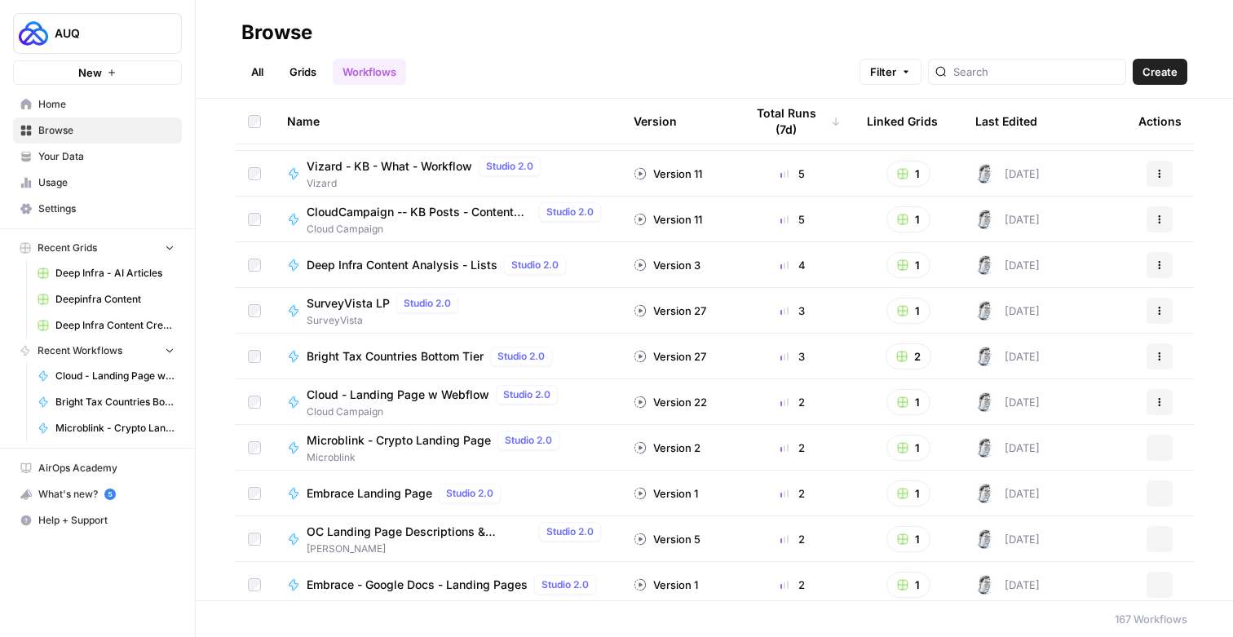
scroll to position [515, 0]
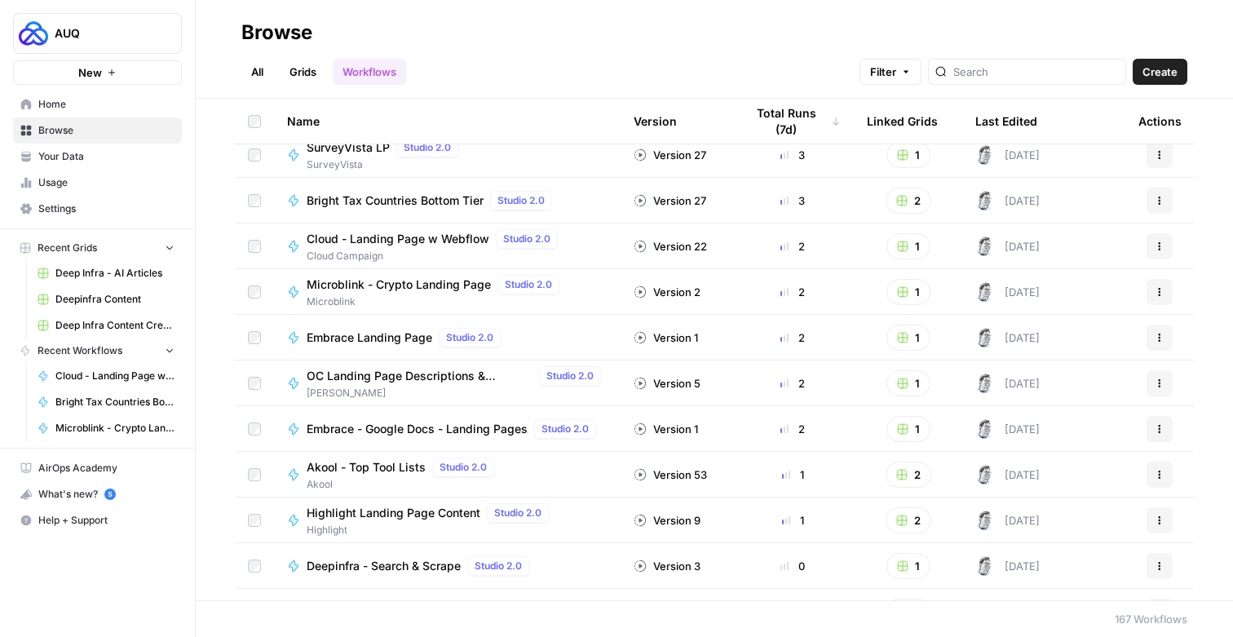
click at [635, 69] on div "All Grids Workflows Filter Create" at bounding box center [714, 65] width 946 height 39
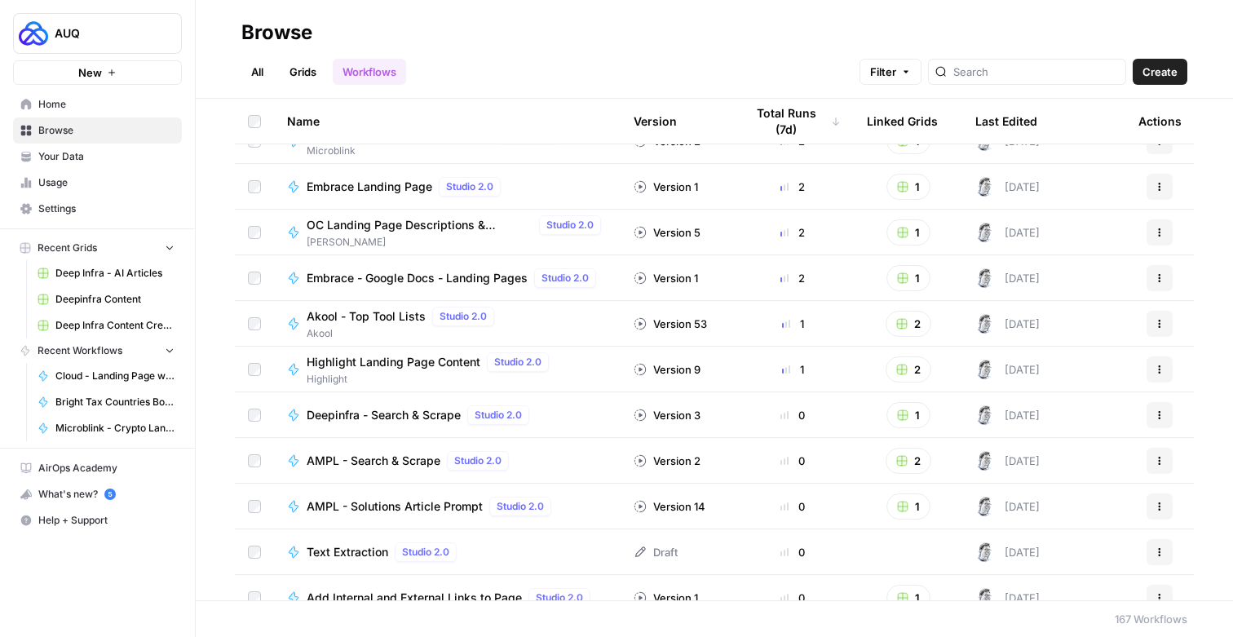
scroll to position [606, 0]
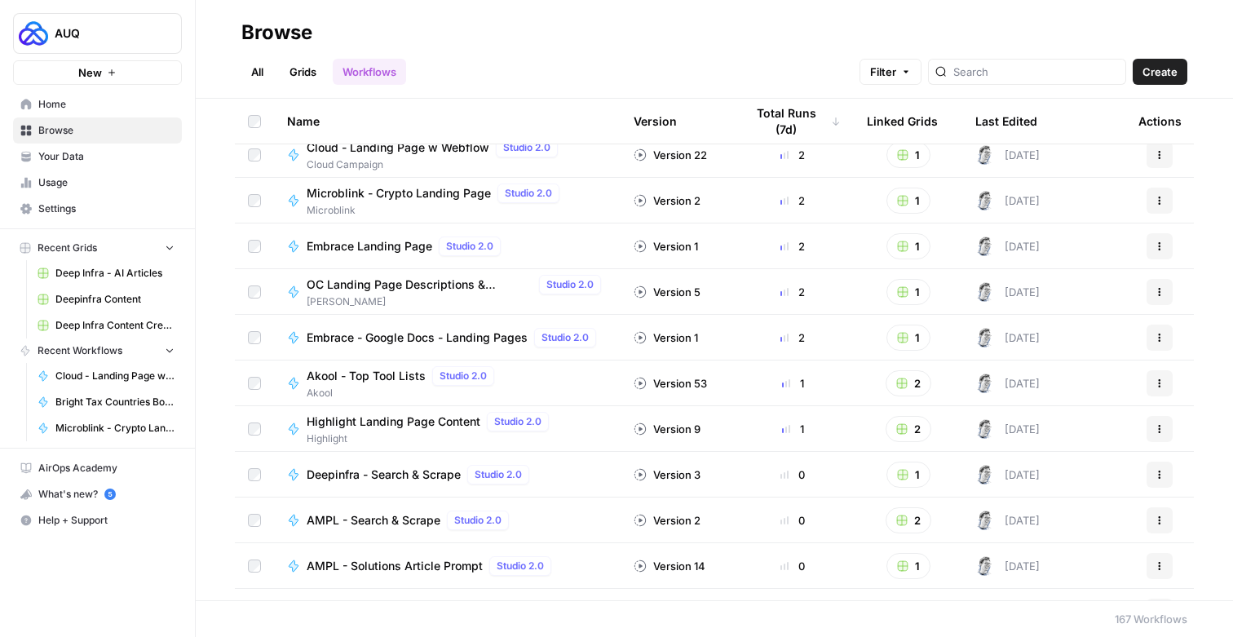
click at [403, 375] on span "Akool - Top Tool Lists" at bounding box center [366, 376] width 119 height 16
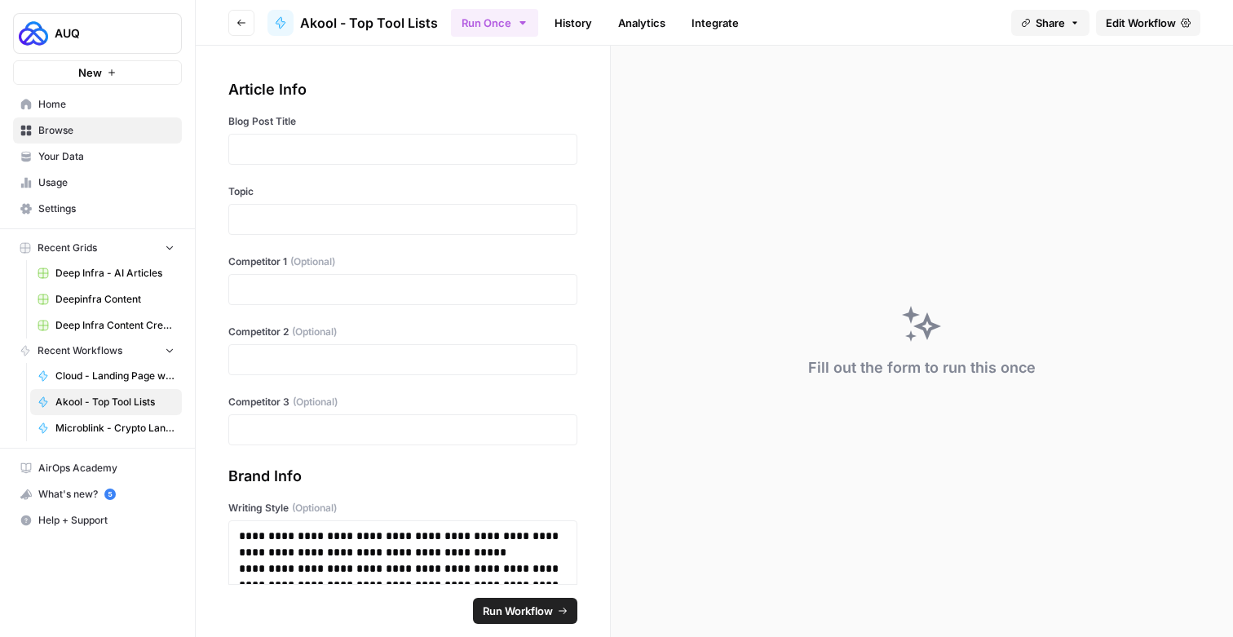
click at [1140, 20] on span "Edit Workflow" at bounding box center [1141, 23] width 70 height 16
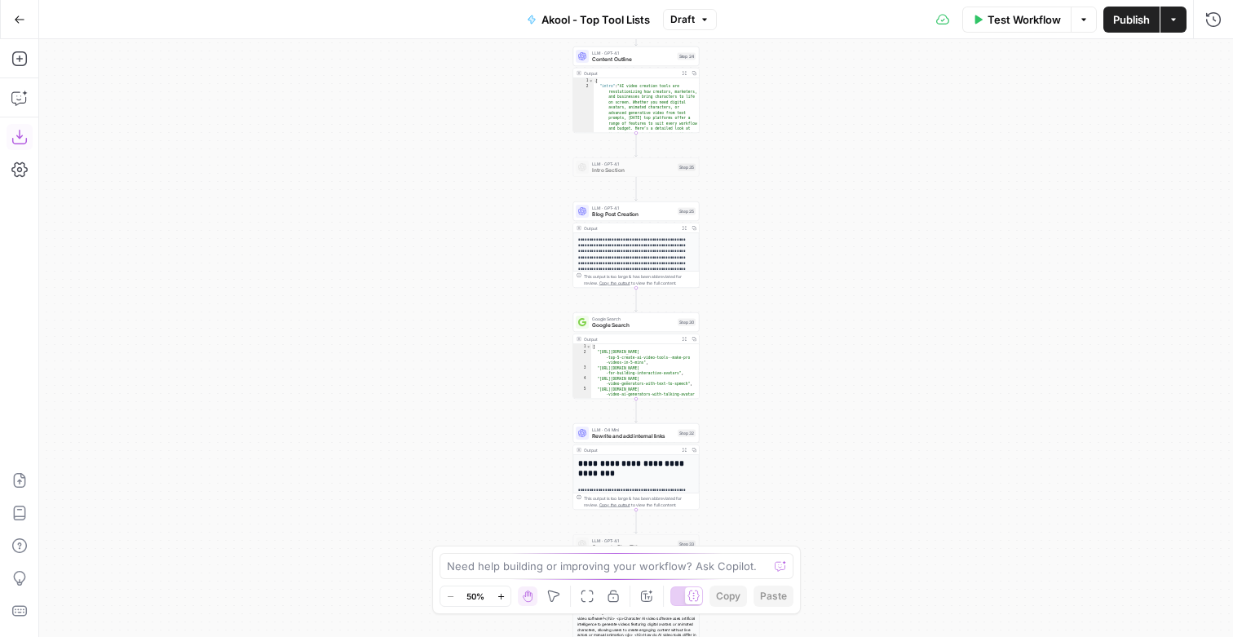
click at [29, 143] on button "Download as JSON" at bounding box center [20, 137] width 26 height 26
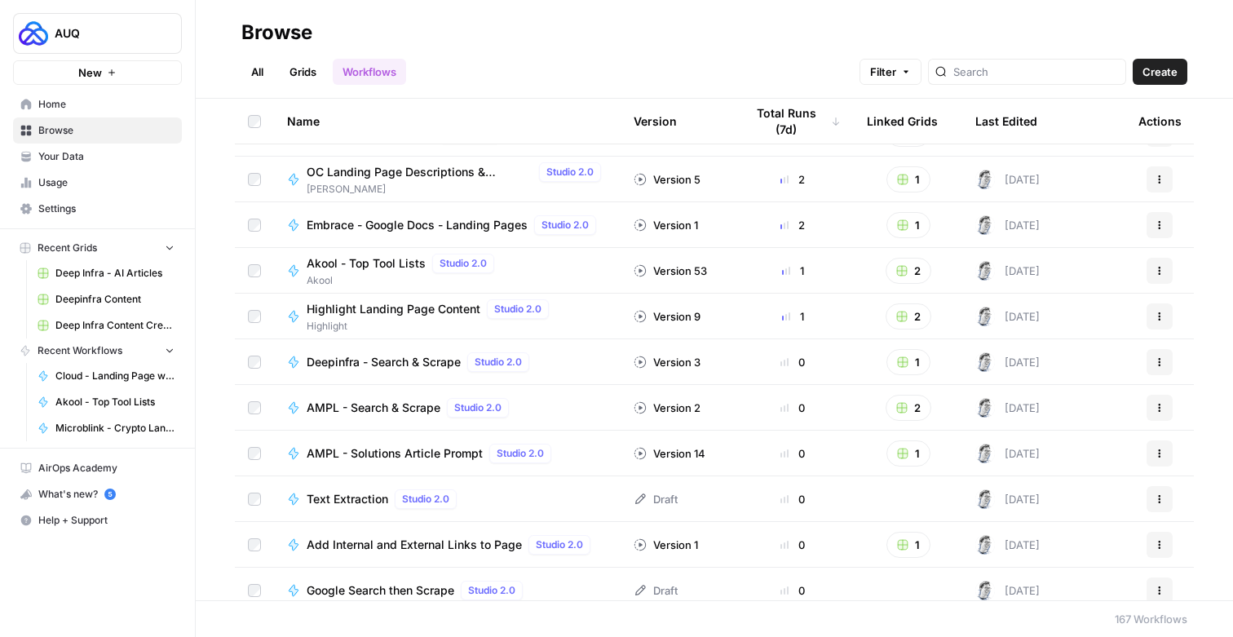
scroll to position [693, 0]
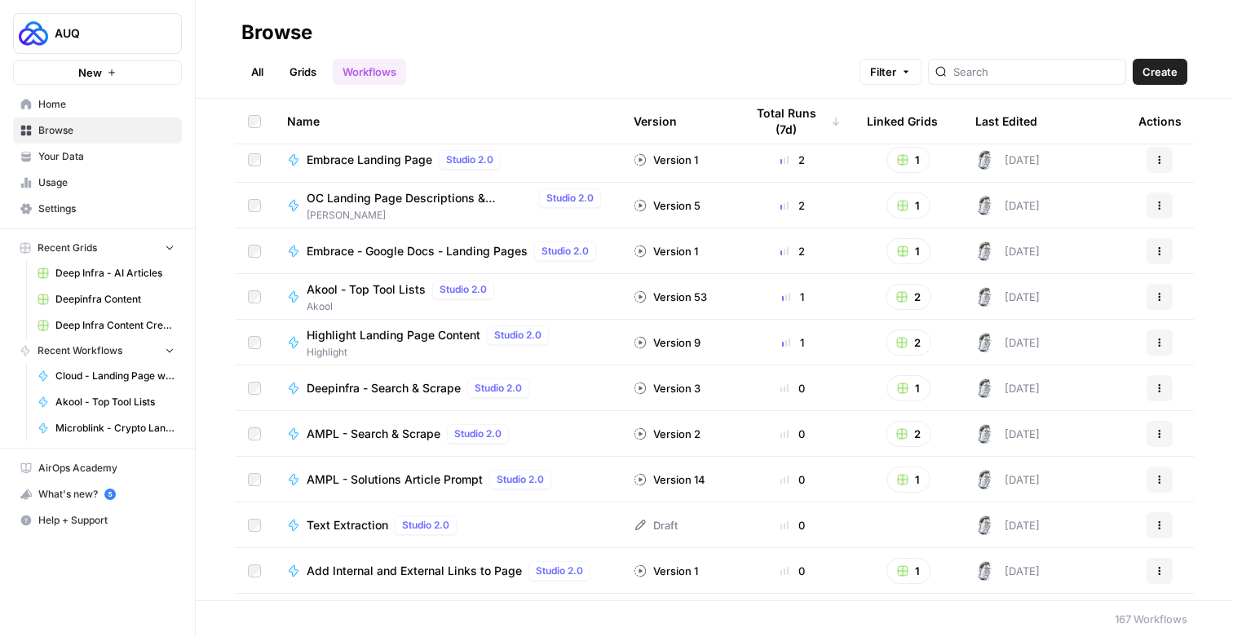
click at [405, 335] on span "Highlight Landing Page Content" at bounding box center [394, 335] width 174 height 16
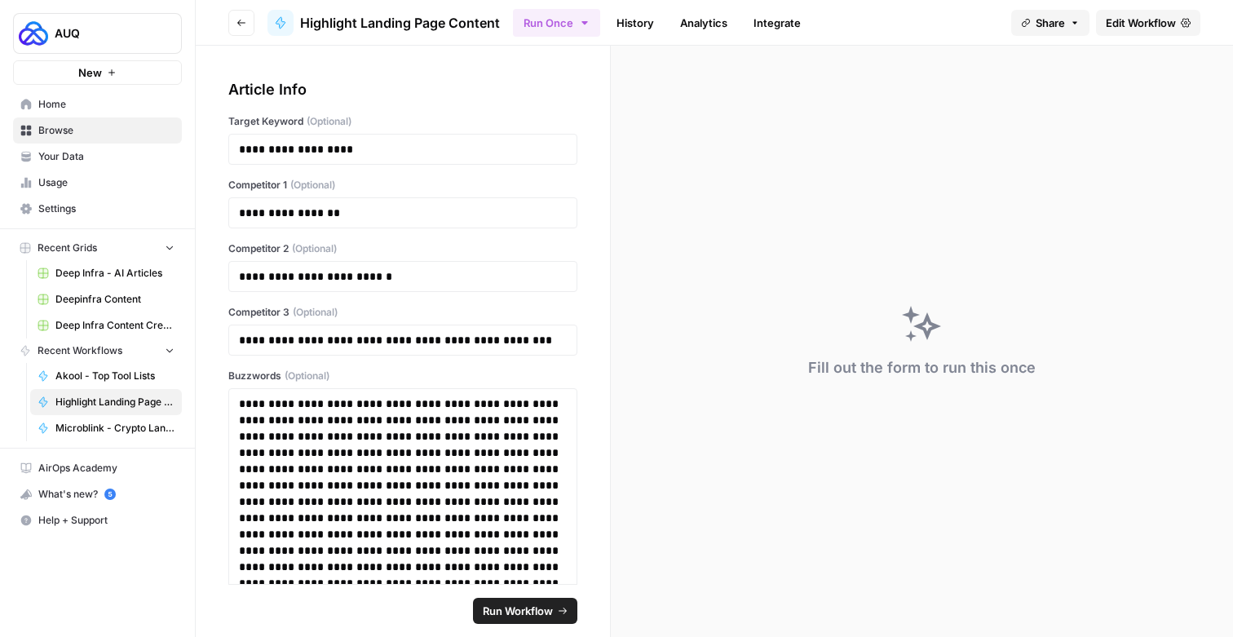
click at [1126, 24] on span "Edit Workflow" at bounding box center [1141, 23] width 70 height 16
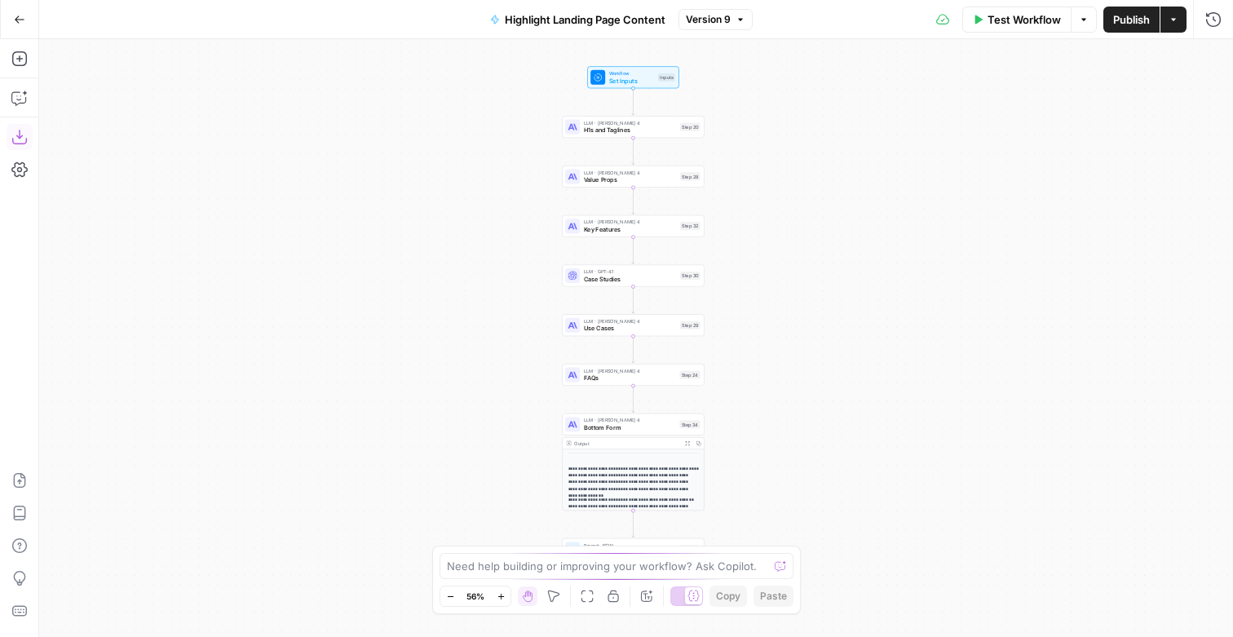
click at [21, 143] on icon "button" at bounding box center [18, 137] width 15 height 15
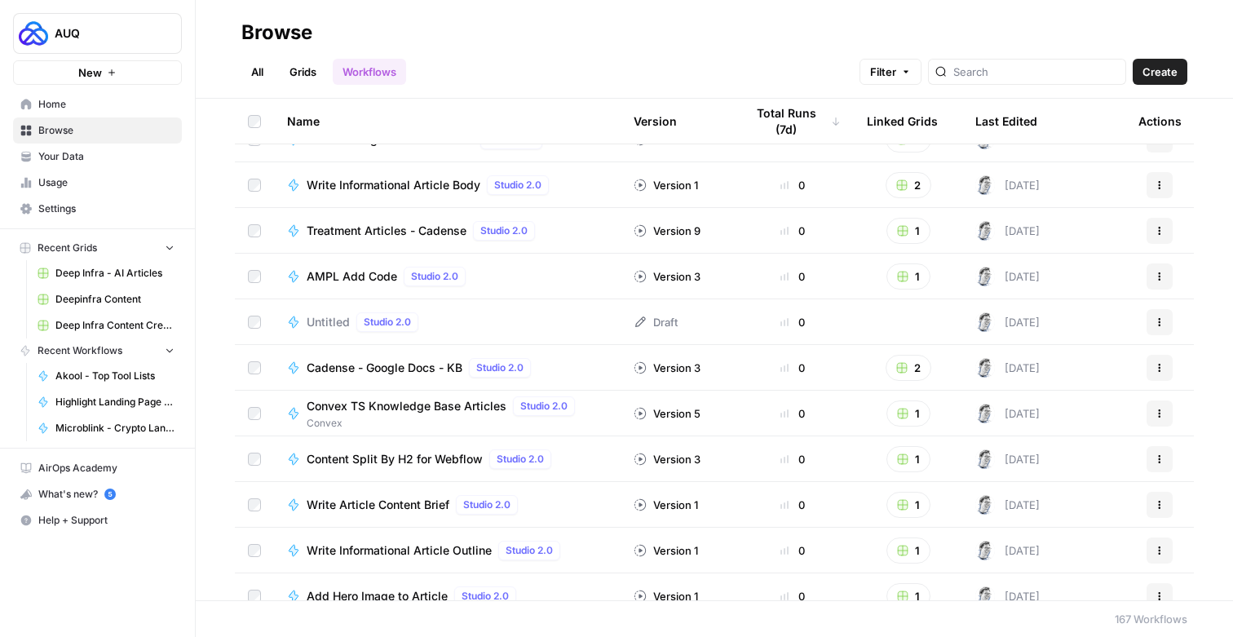
scroll to position [1353, 0]
click at [395, 408] on span "Convex TS Knowledge Base Articles" at bounding box center [407, 405] width 200 height 16
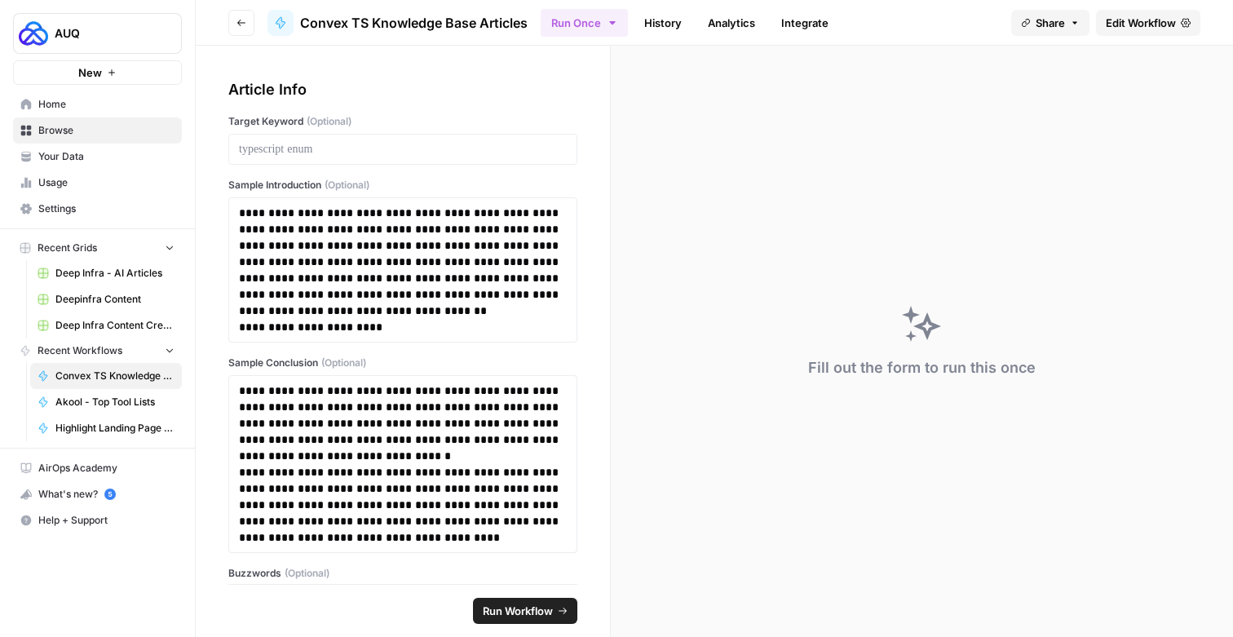
click at [1117, 29] on span "Edit Workflow" at bounding box center [1141, 23] width 70 height 16
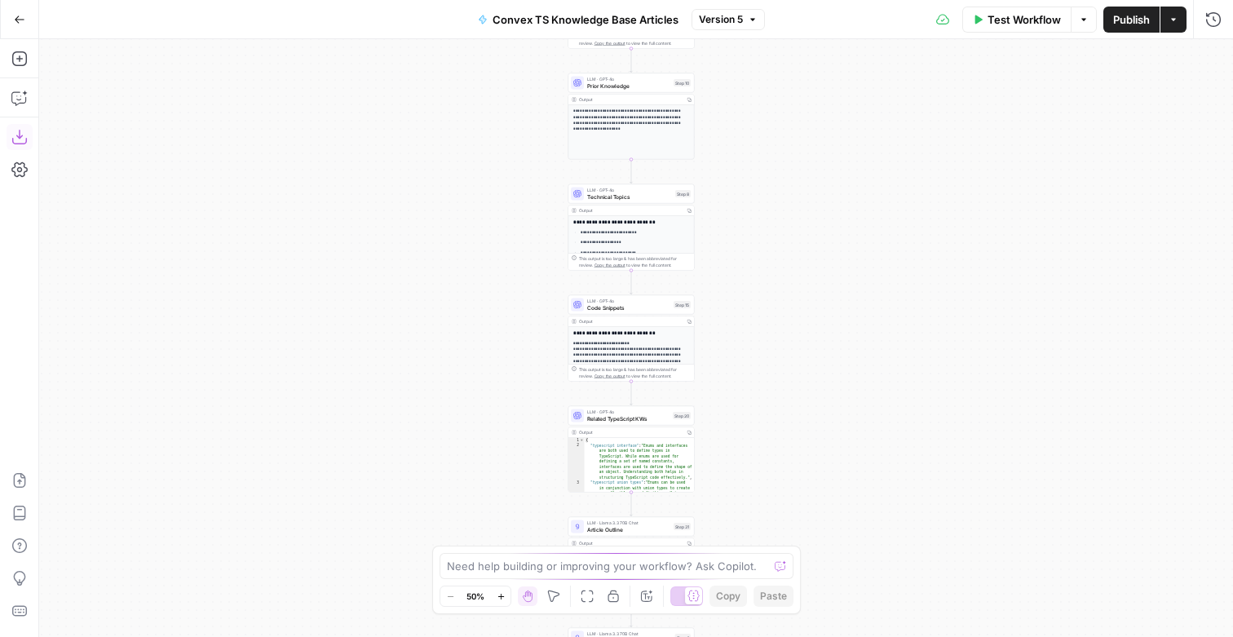
click at [24, 139] on icon "button" at bounding box center [19, 137] width 16 height 16
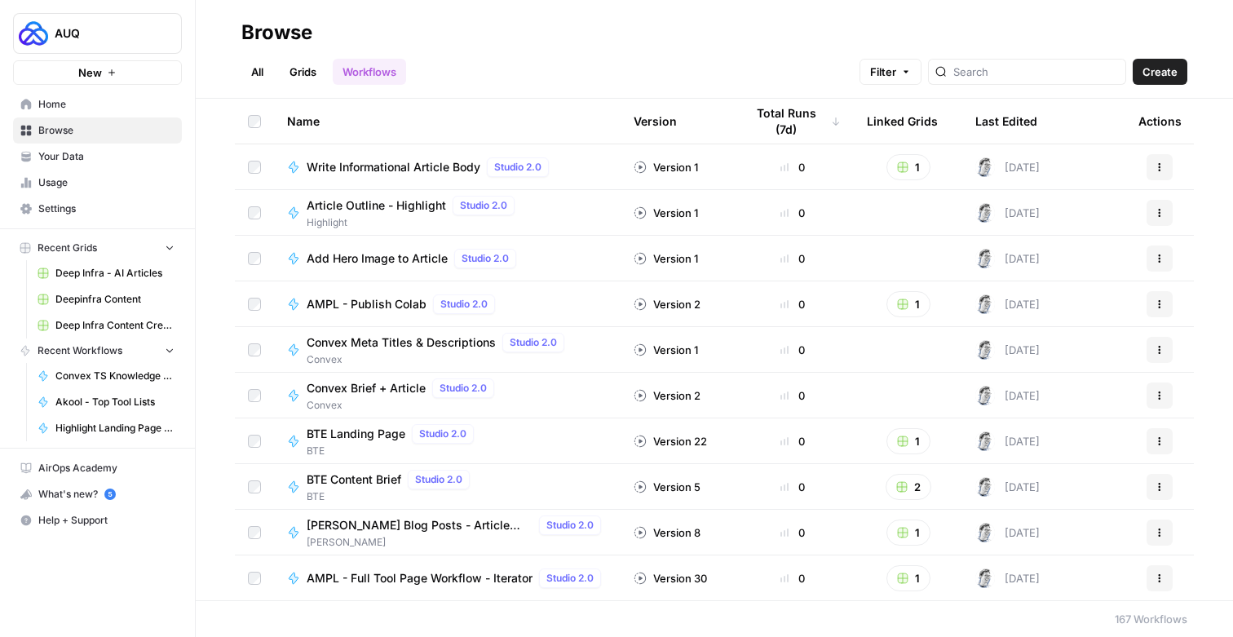
scroll to position [1829, 0]
click at [360, 427] on span "BTE Landing Page" at bounding box center [356, 432] width 99 height 16
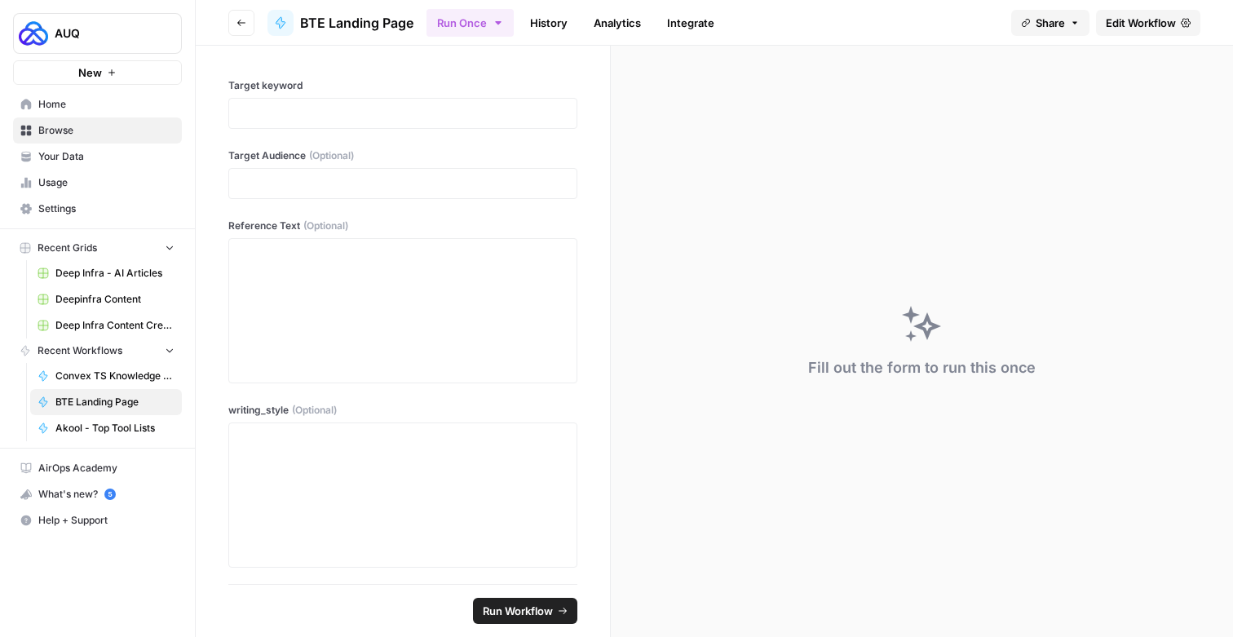
click at [1112, 30] on span "Edit Workflow" at bounding box center [1141, 23] width 70 height 16
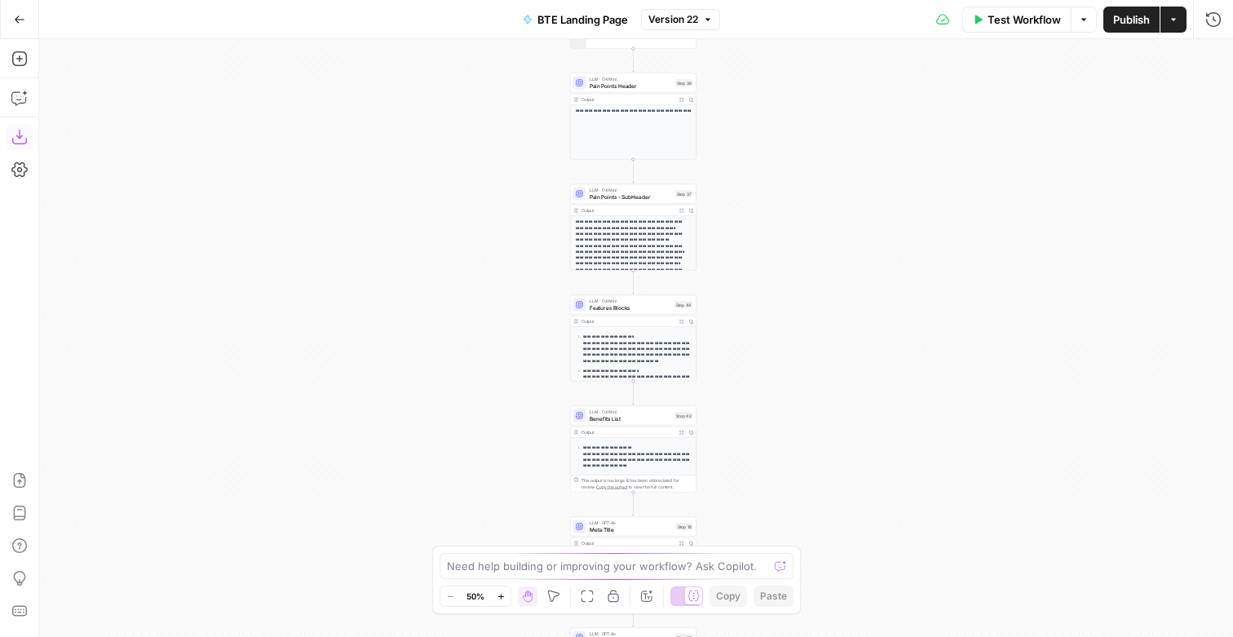
click at [23, 132] on icon "button" at bounding box center [19, 137] width 16 height 16
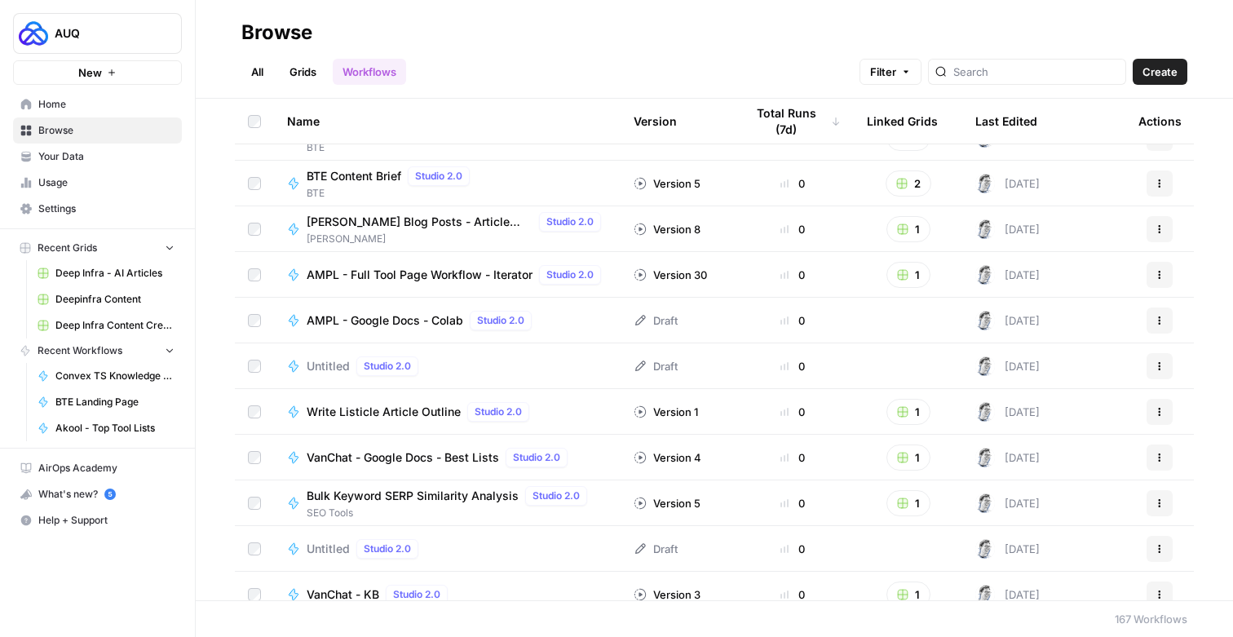
scroll to position [1988, 0]
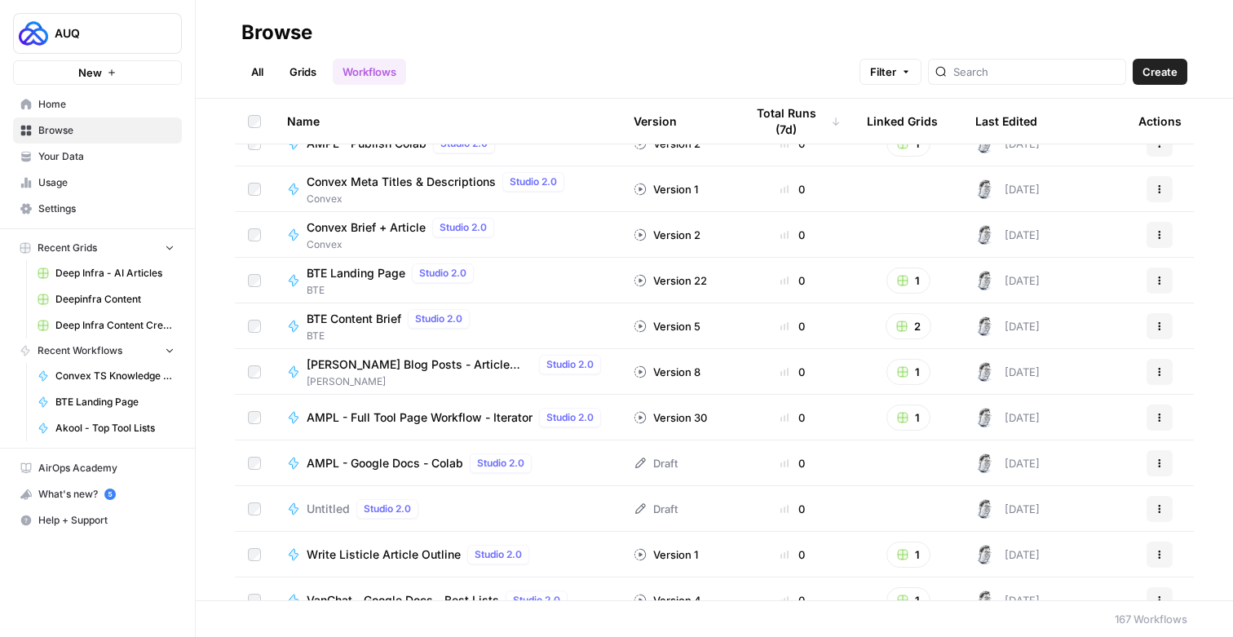
click at [374, 360] on span "Oliver Cabell Blog Posts - Article Content" at bounding box center [420, 364] width 226 height 16
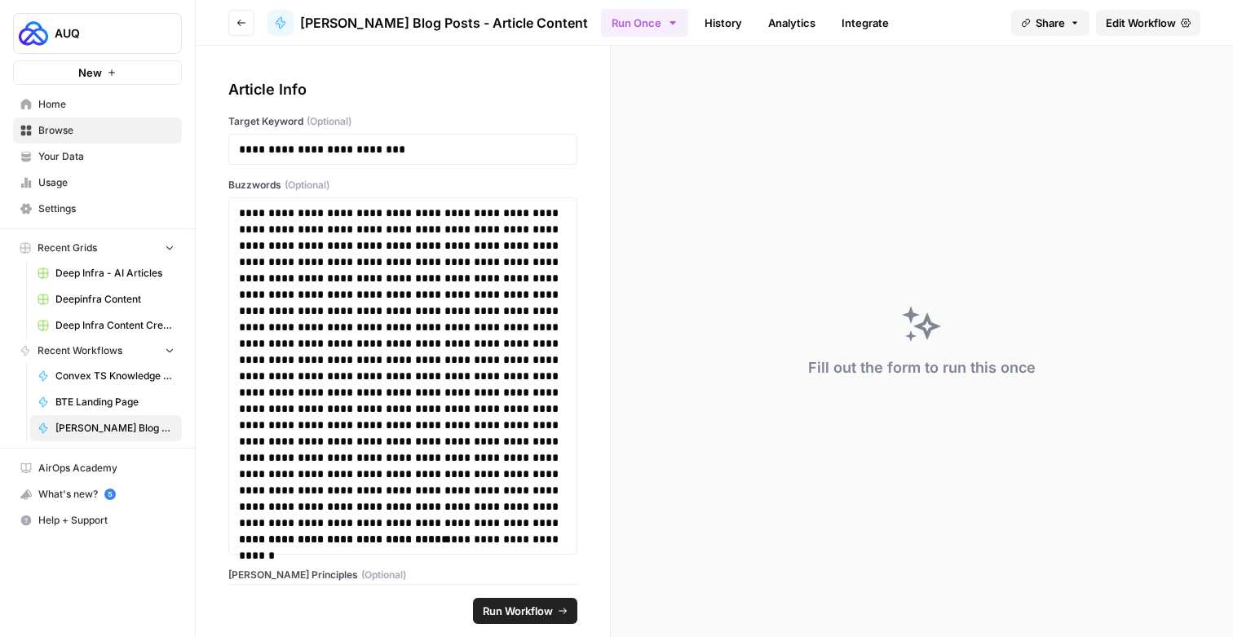
click at [1117, 21] on span "Edit Workflow" at bounding box center [1141, 23] width 70 height 16
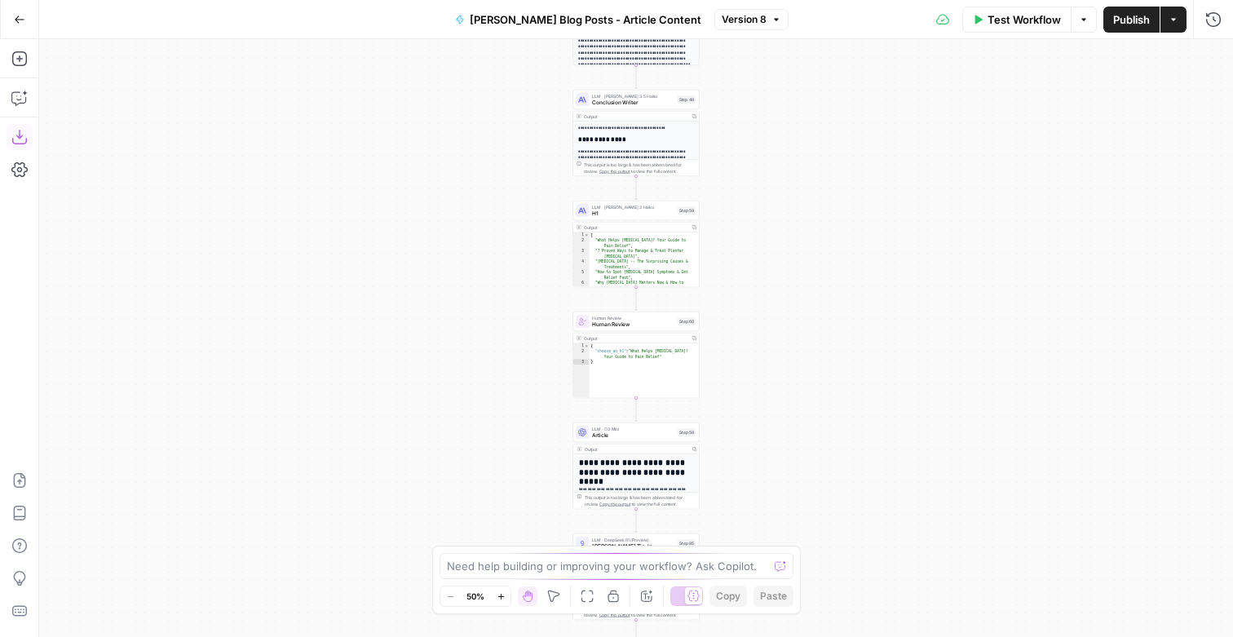
click at [15, 134] on icon "button" at bounding box center [19, 137] width 16 height 16
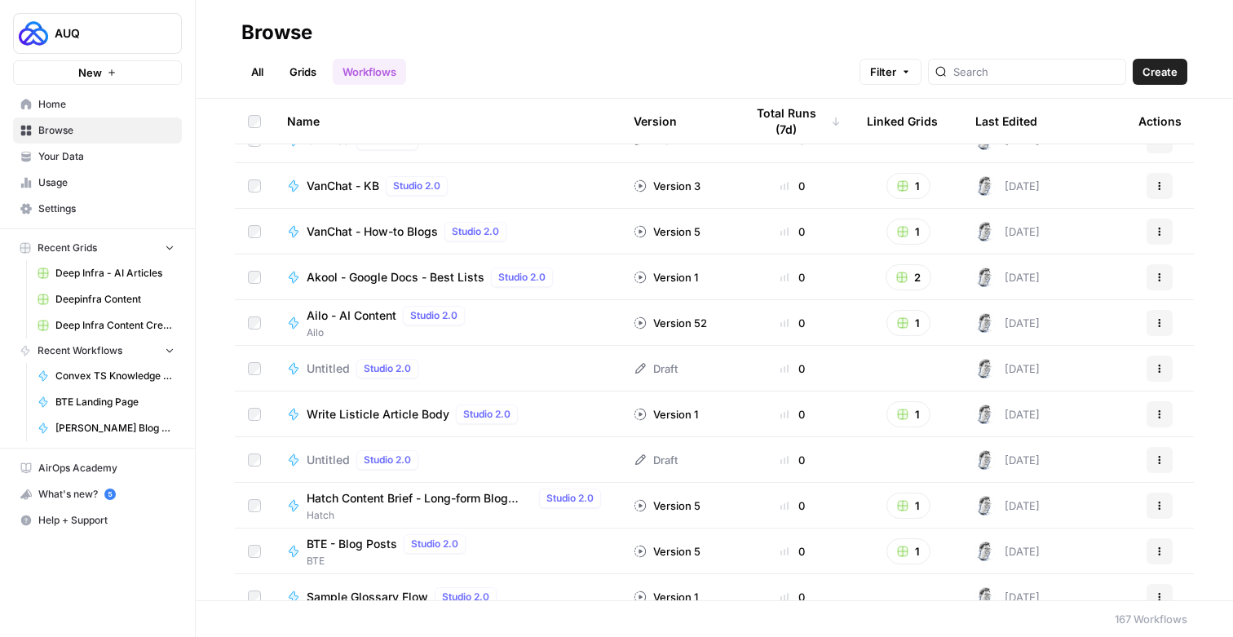
scroll to position [2542, 0]
click at [362, 312] on span "Ailo - AI Content" at bounding box center [352, 313] width 90 height 16
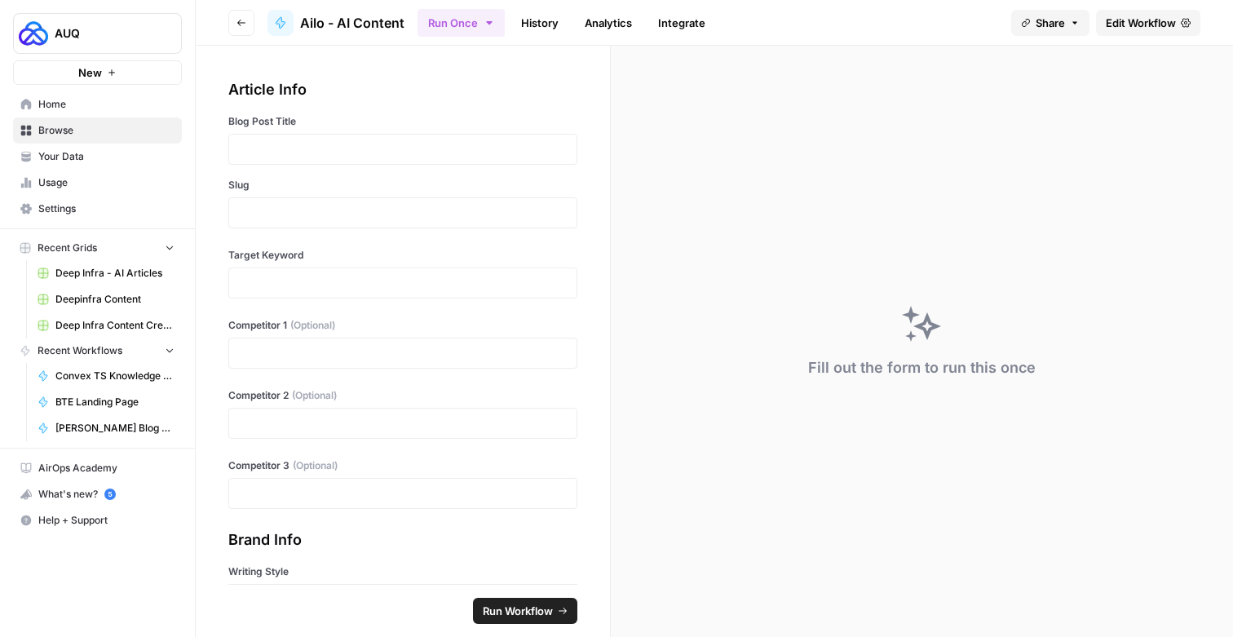
click at [1110, 33] on link "Edit Workflow" at bounding box center [1148, 23] width 104 height 26
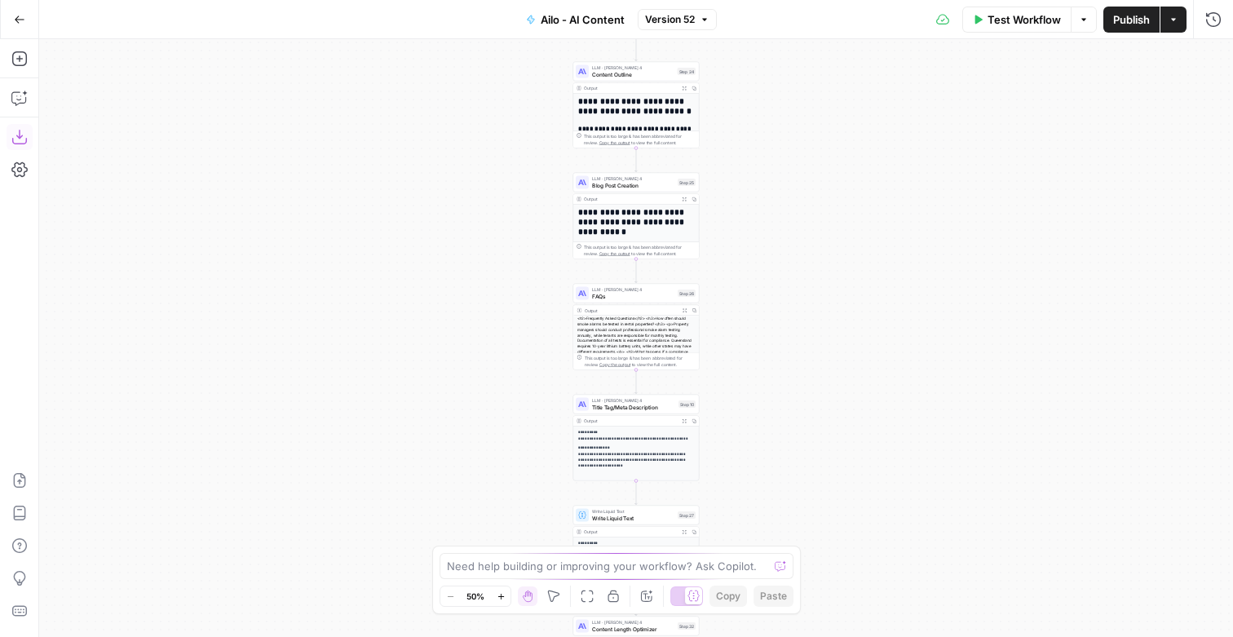
click at [17, 135] on icon "button" at bounding box center [19, 137] width 16 height 16
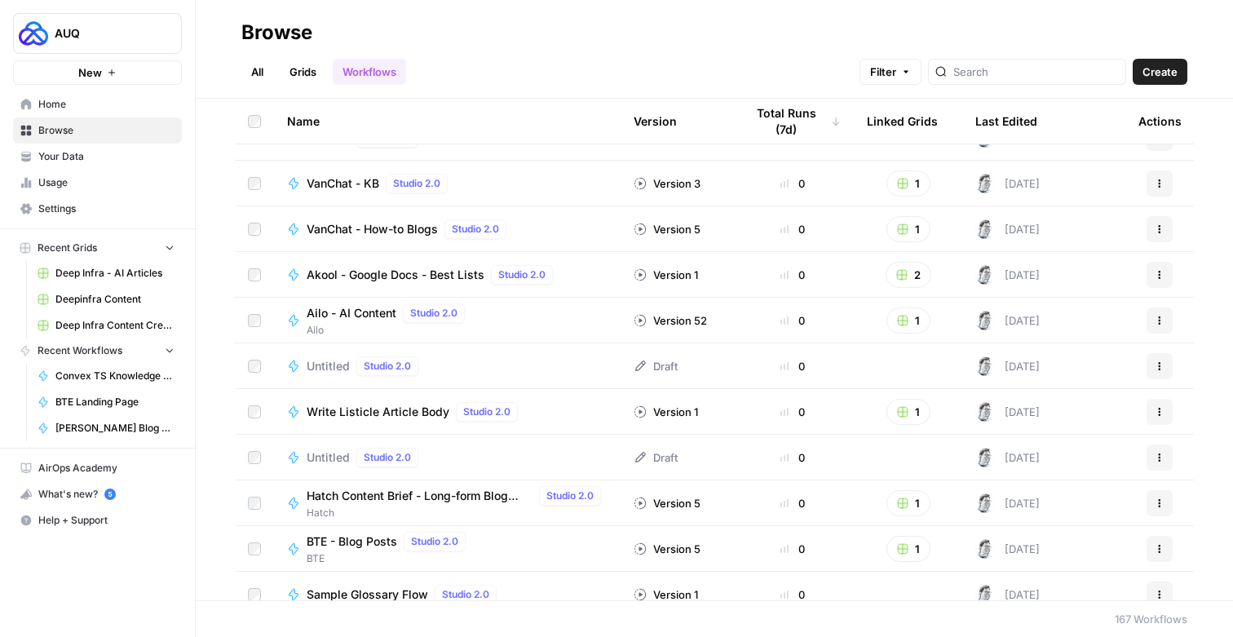
scroll to position [2678, 0]
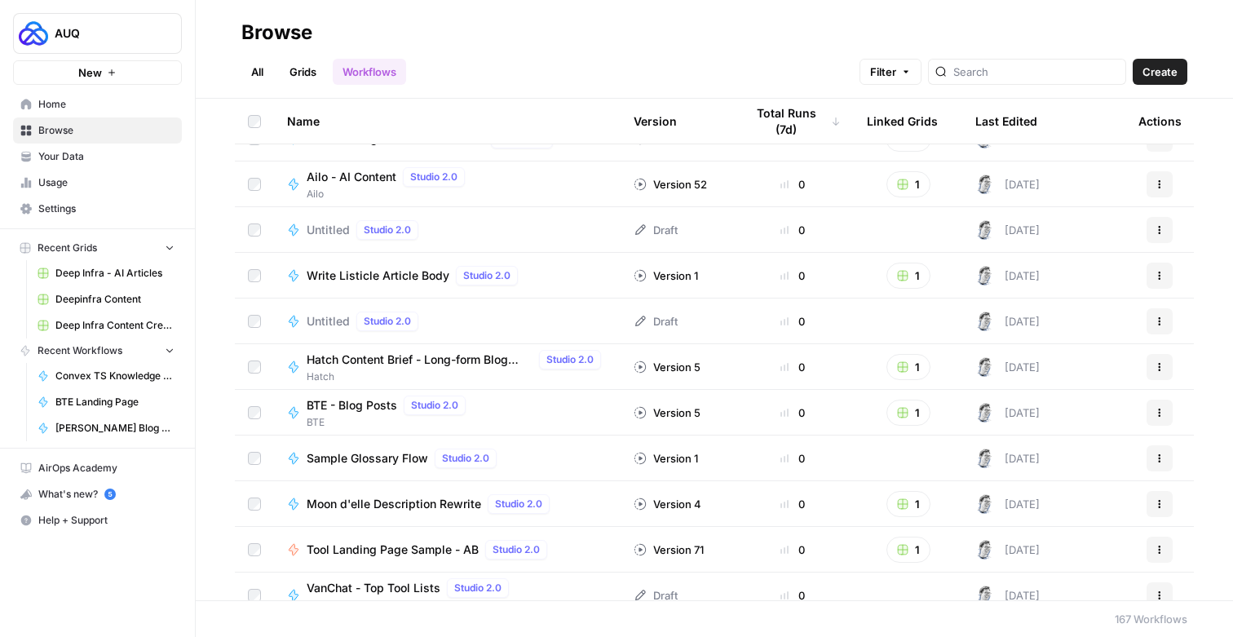
click at [378, 356] on span "Hatch Content Brief - Long-form Blog Posts" at bounding box center [420, 360] width 226 height 16
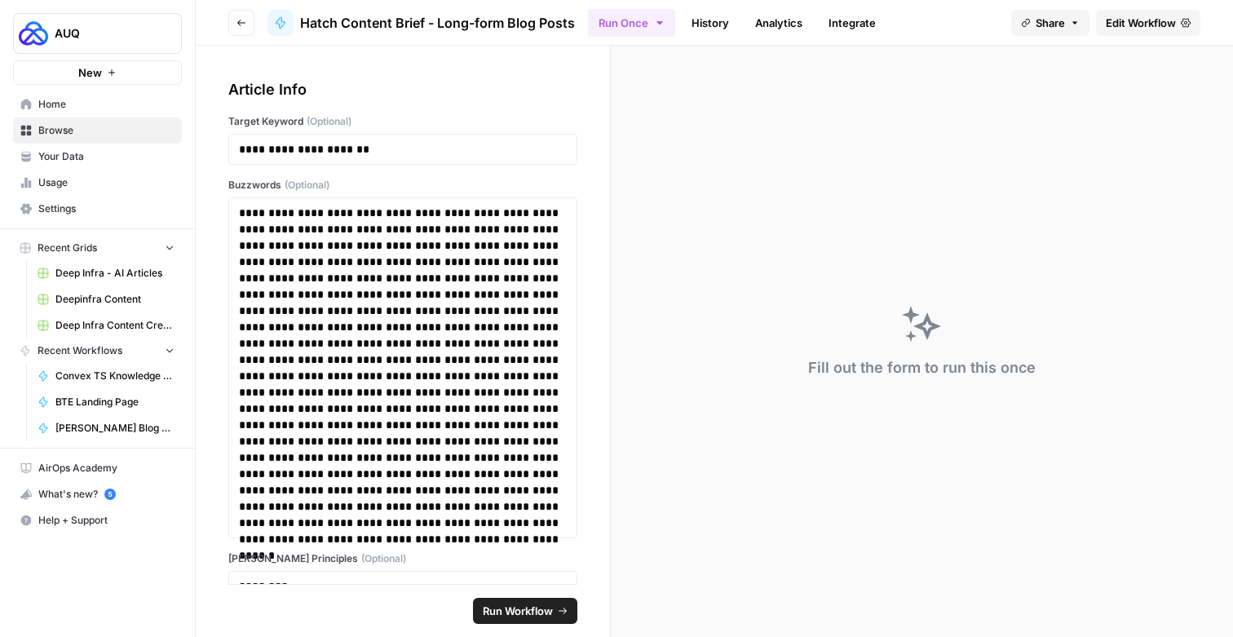
click at [1114, 21] on span "Edit Workflow" at bounding box center [1141, 23] width 70 height 16
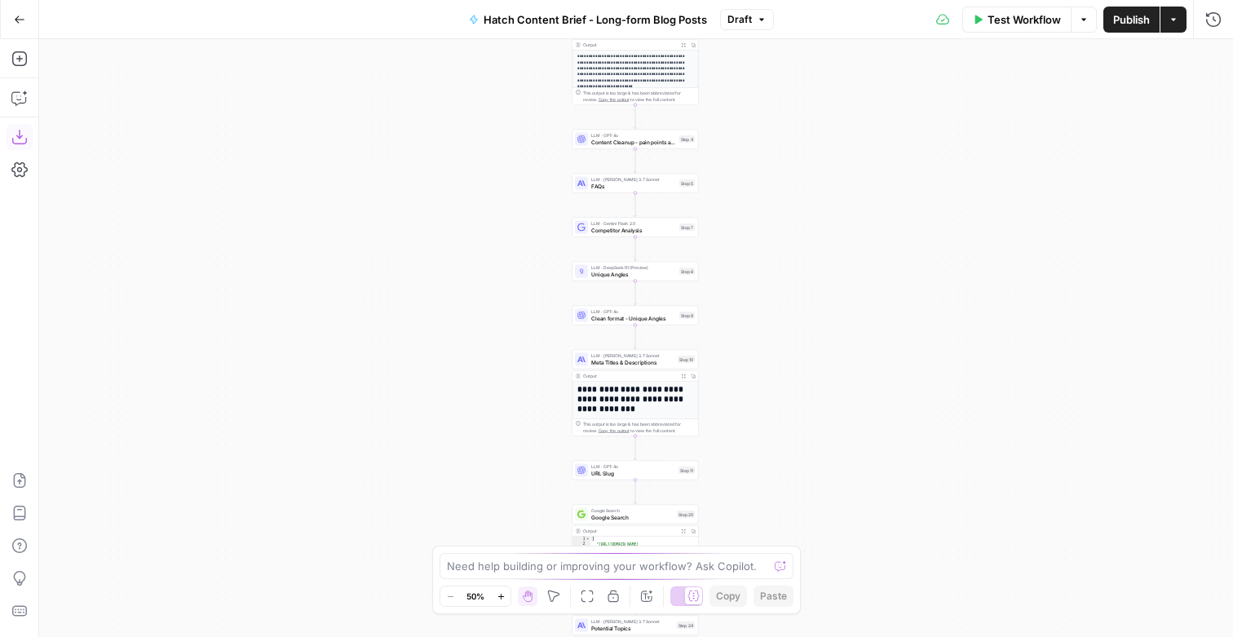
click at [9, 135] on button "Download as JSON" at bounding box center [20, 137] width 26 height 26
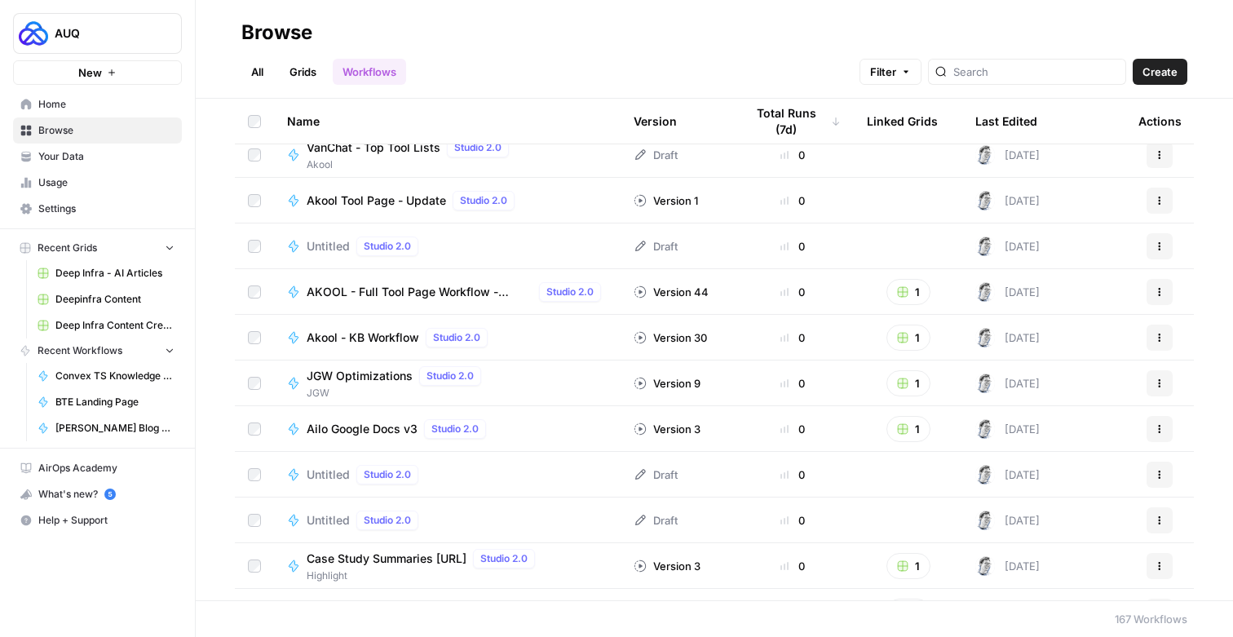
scroll to position [3115, 0]
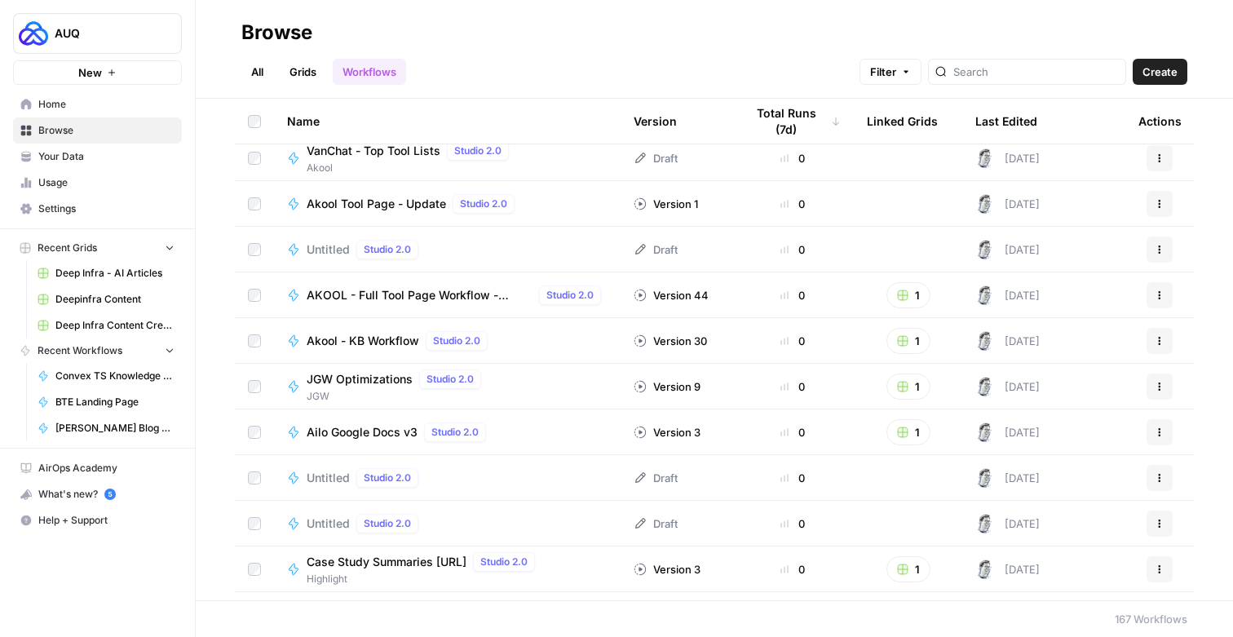
click at [392, 299] on span "AKOOL - Full Tool Page Workflow - Webflow" at bounding box center [420, 295] width 226 height 16
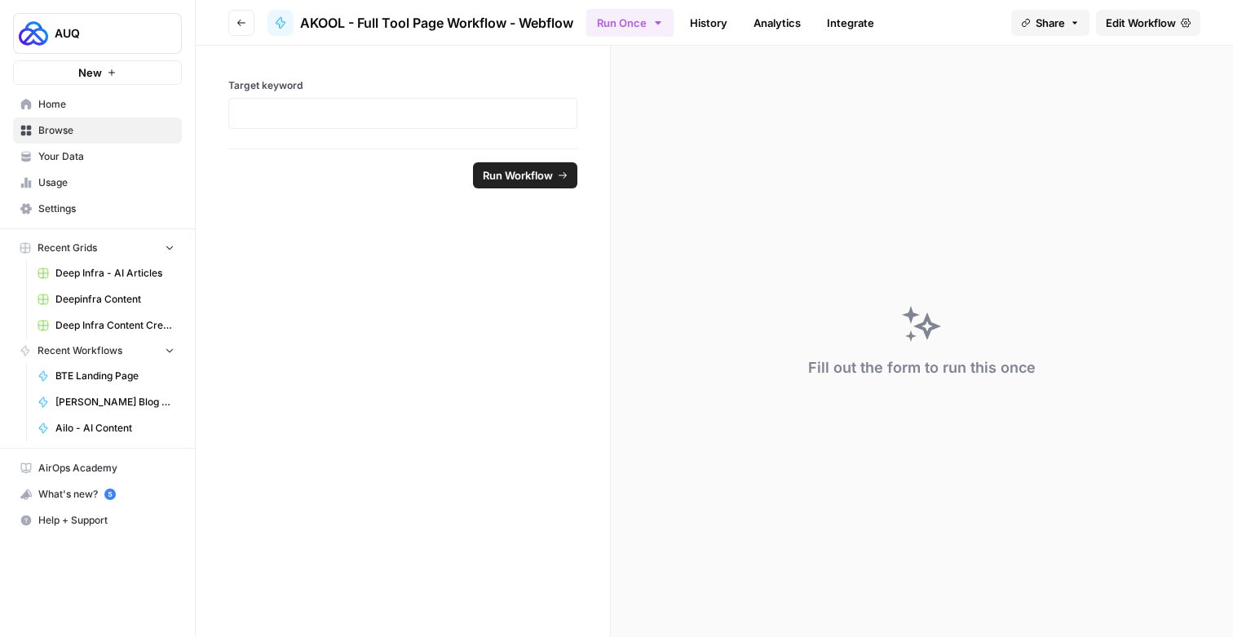
click at [1125, 19] on span "Edit Workflow" at bounding box center [1141, 23] width 70 height 16
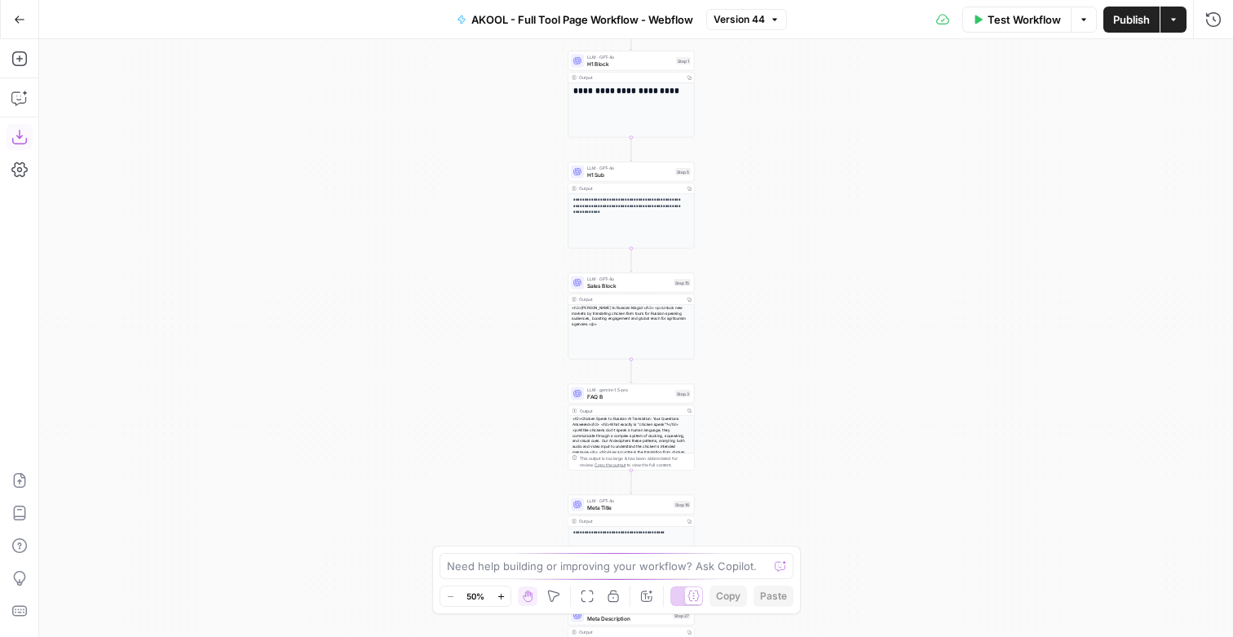
click at [12, 129] on icon "button" at bounding box center [19, 137] width 16 height 16
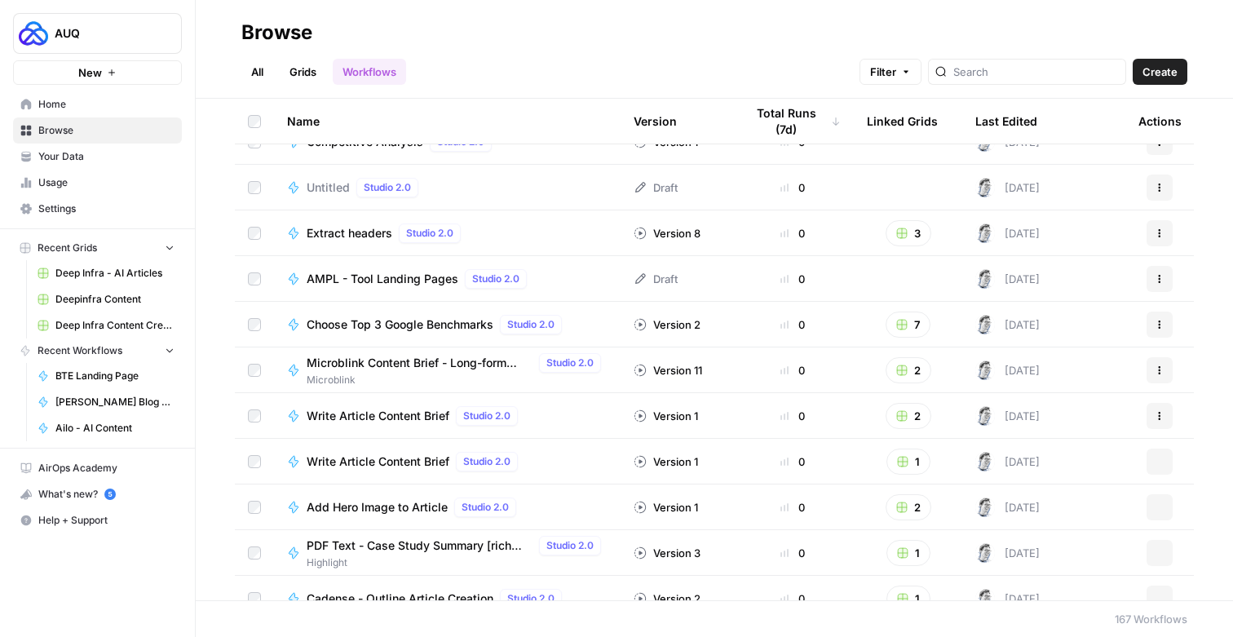
scroll to position [4246, 0]
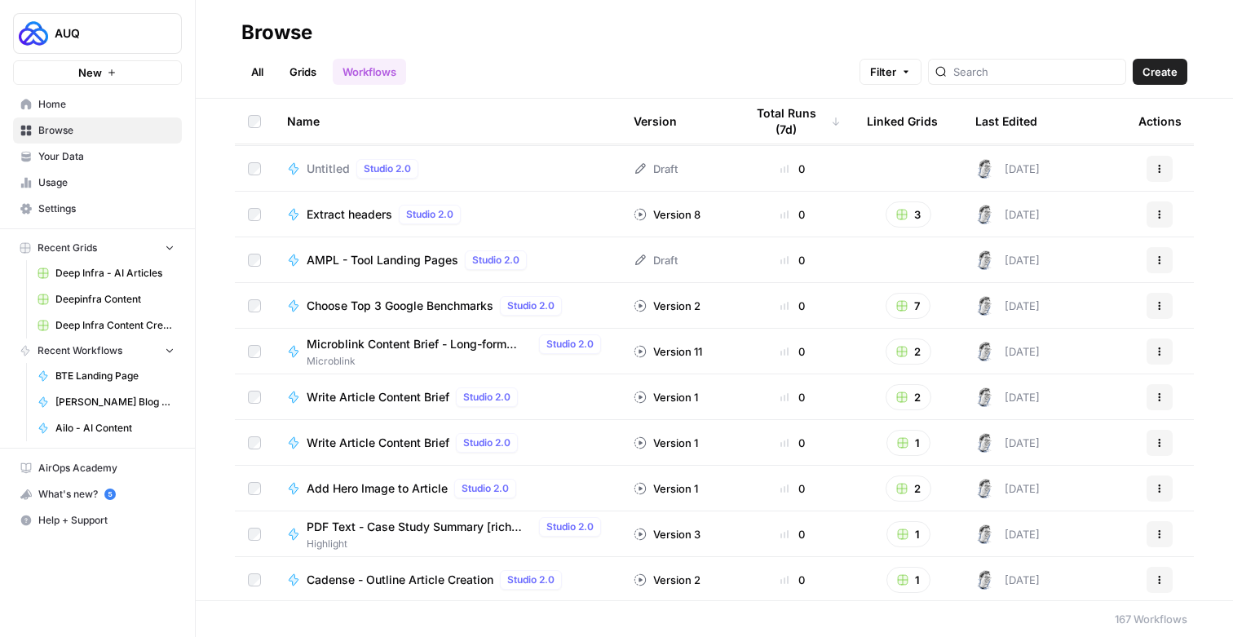
click at [1038, 117] on th "Last Edited" at bounding box center [1044, 121] width 163 height 45
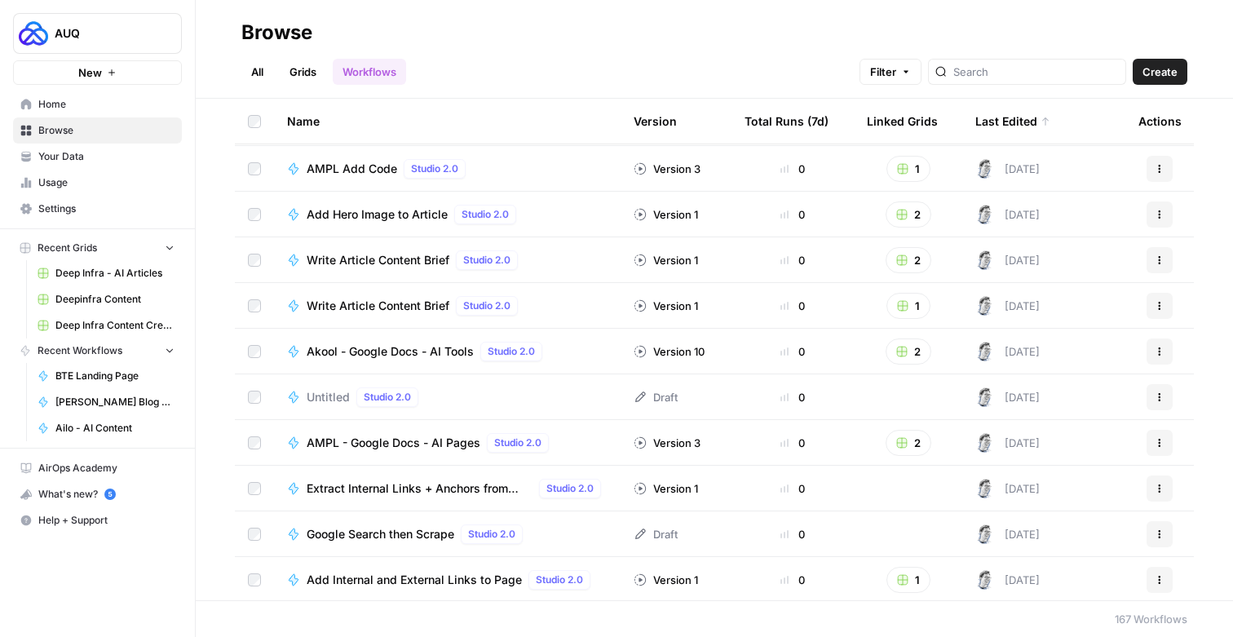
click at [1031, 118] on div "Last Edited" at bounding box center [1013, 121] width 75 height 45
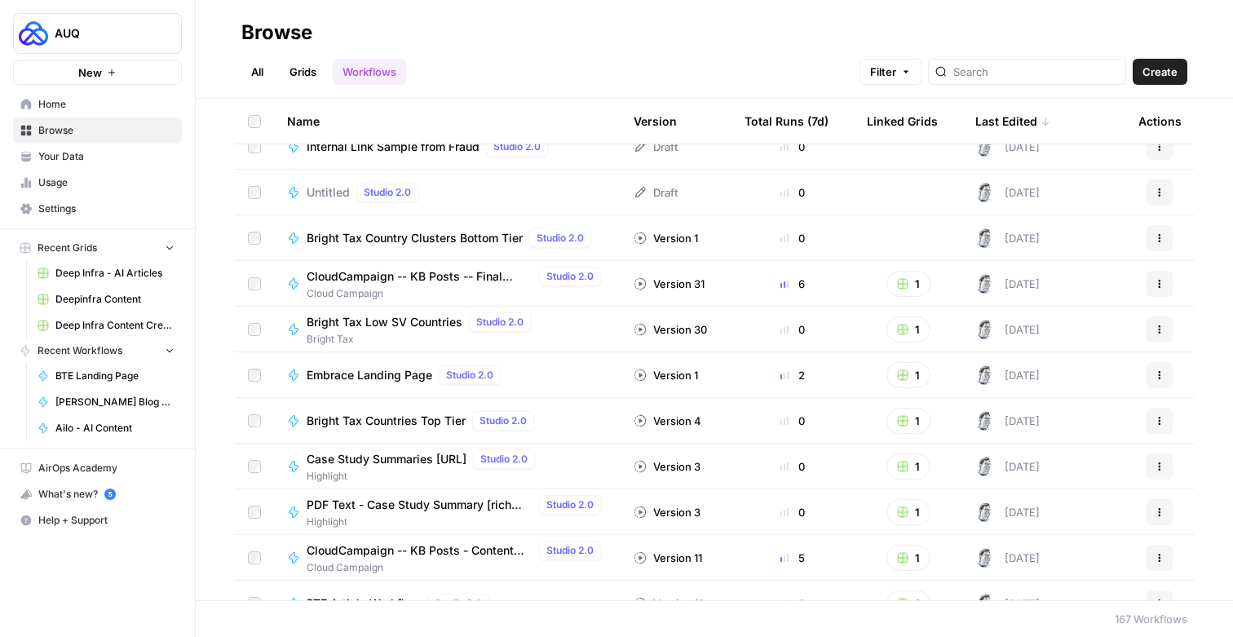
scroll to position [291, 0]
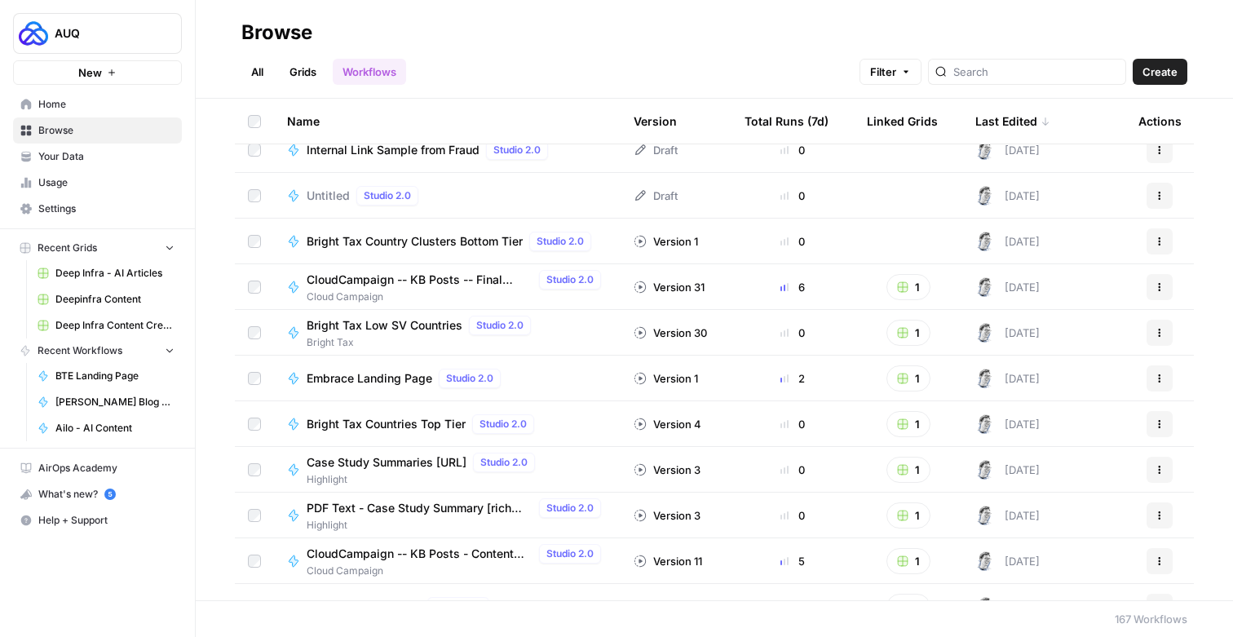
click at [1002, 117] on div "Last Edited" at bounding box center [1013, 121] width 75 height 45
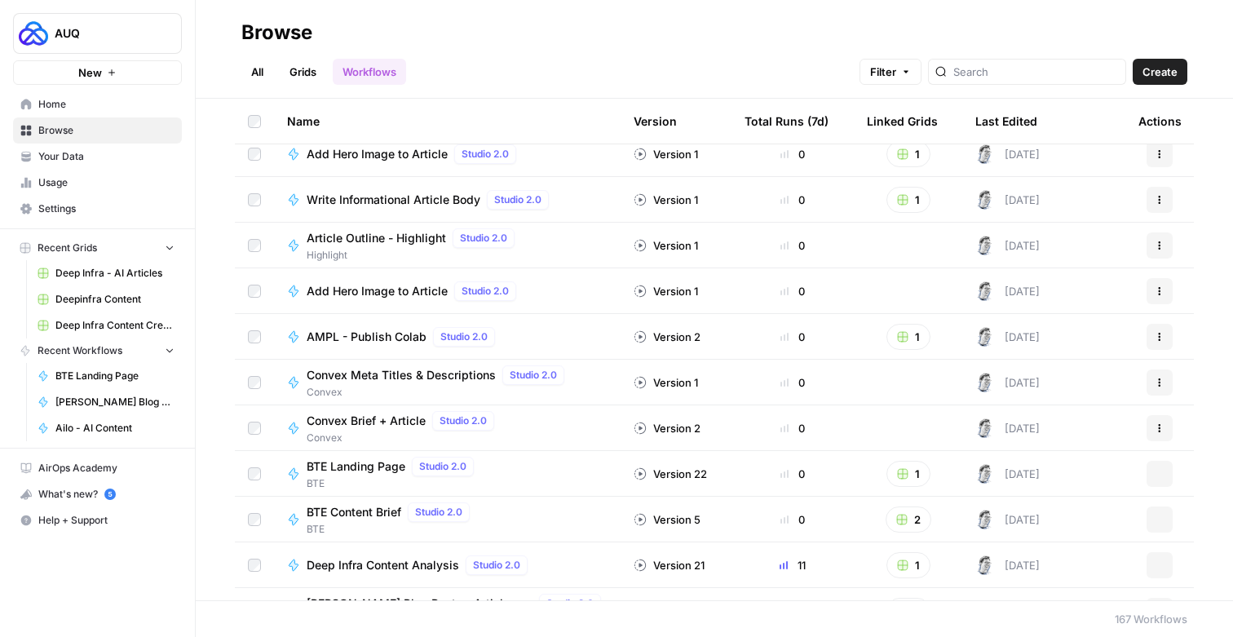
scroll to position [991, 0]
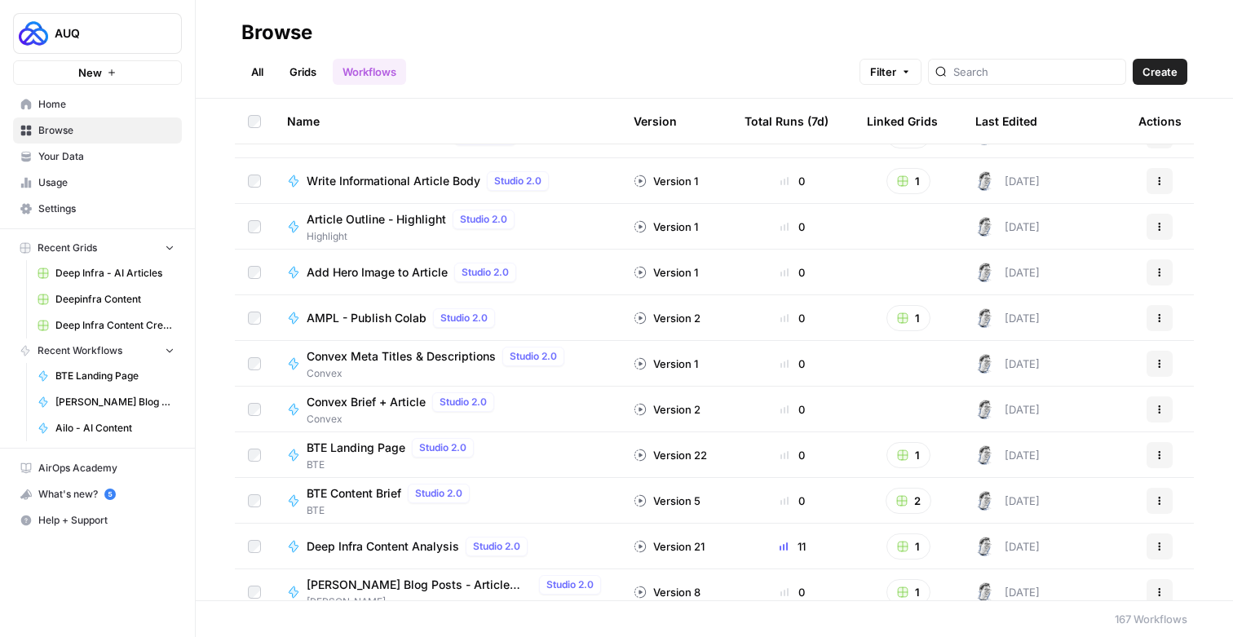
click at [1024, 125] on div "Last Edited" at bounding box center [1007, 121] width 62 height 45
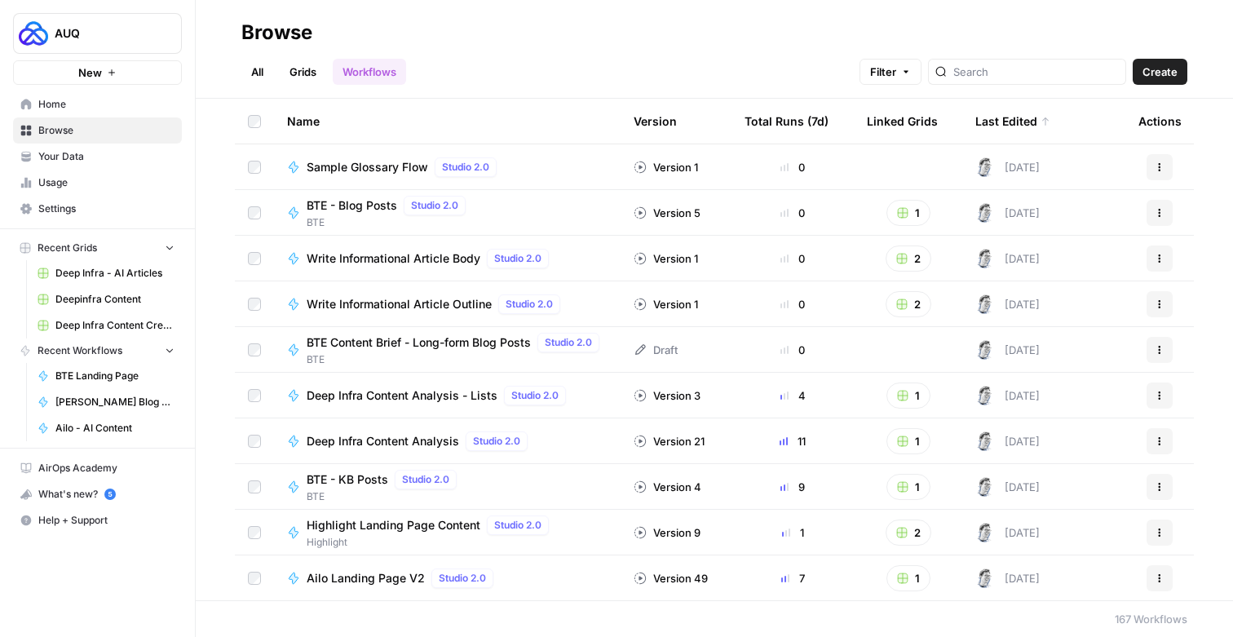
click at [396, 396] on span "Deep Infra Content Analysis - Lists" at bounding box center [402, 395] width 191 height 16
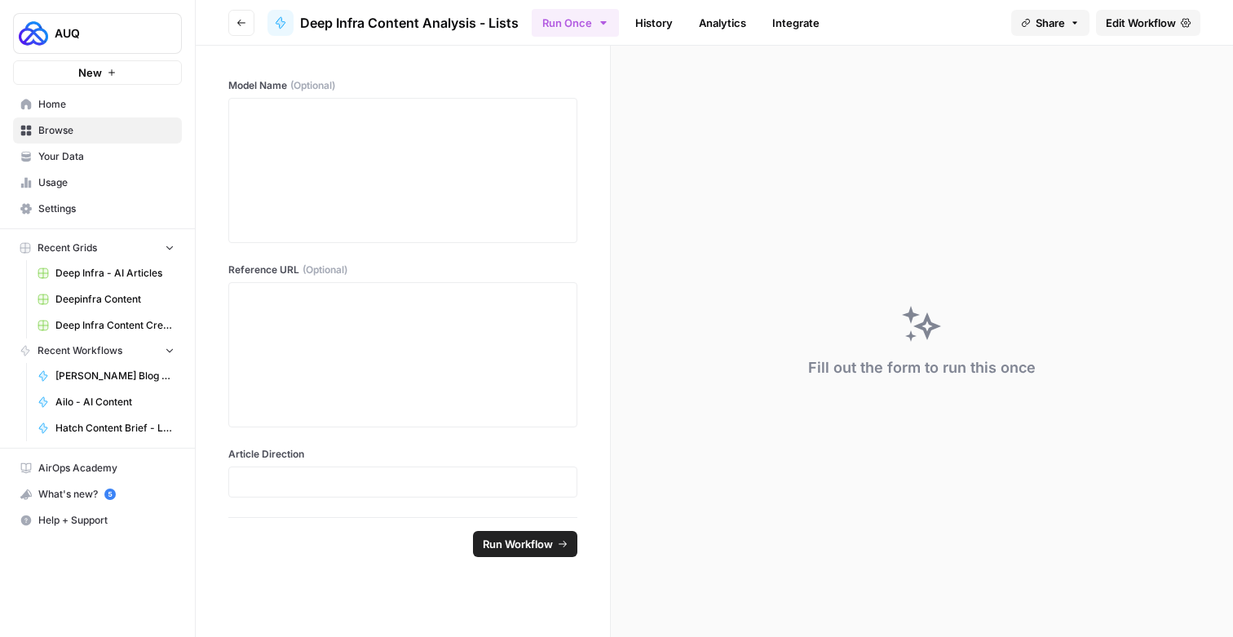
click at [1148, 26] on span "Edit Workflow" at bounding box center [1141, 23] width 70 height 16
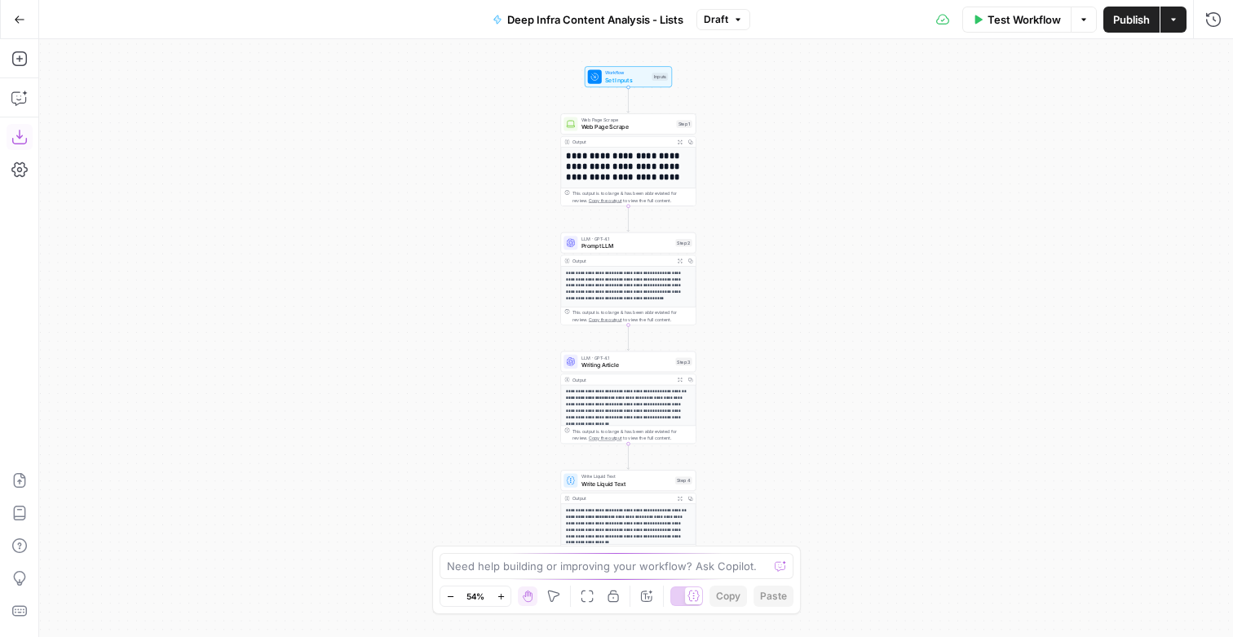
click at [18, 144] on icon "button" at bounding box center [18, 137] width 15 height 15
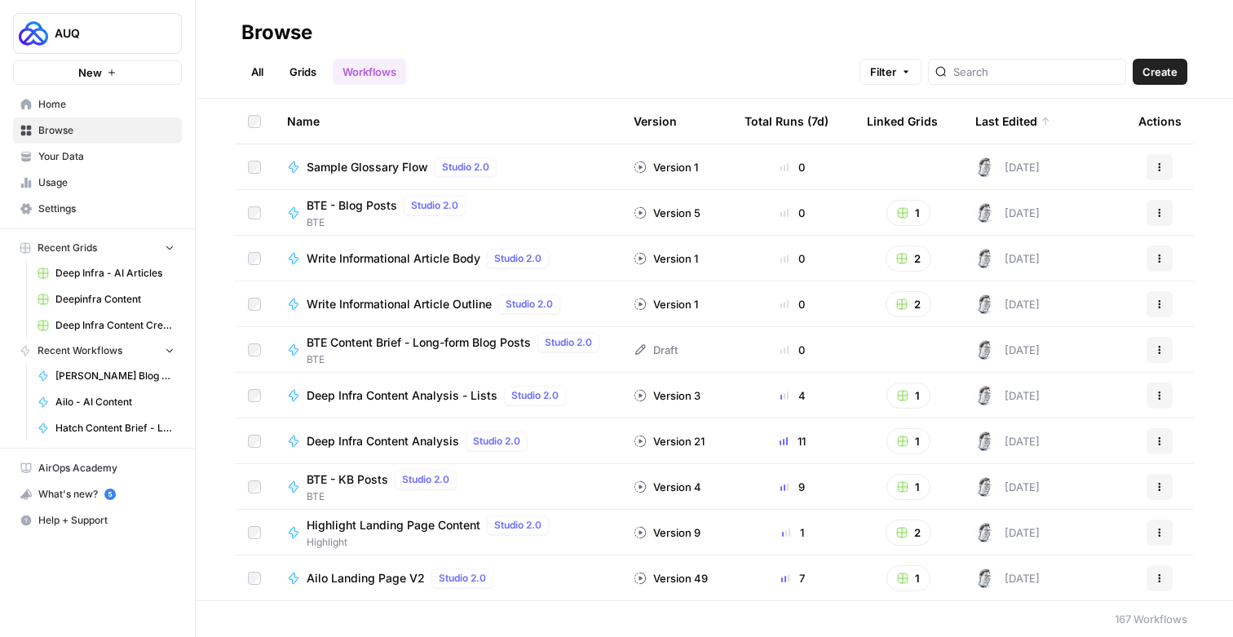
click at [409, 396] on span "Deep Infra Content Analysis - Lists" at bounding box center [402, 395] width 191 height 16
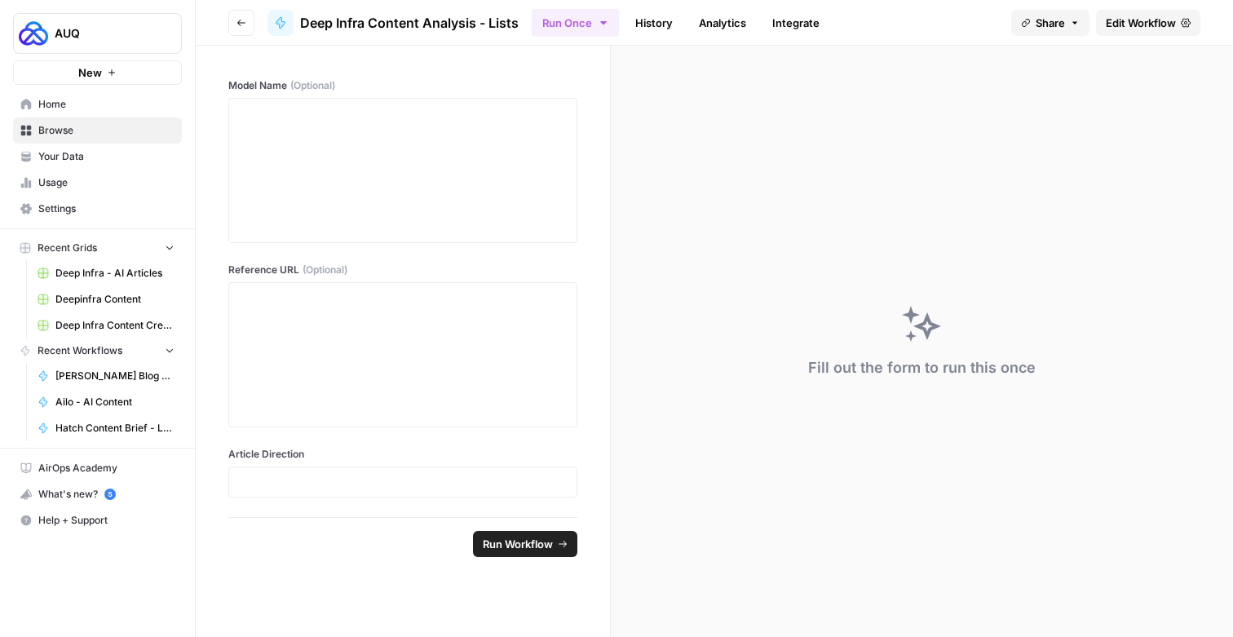
click at [1142, 24] on span "Edit Workflow" at bounding box center [1141, 23] width 70 height 16
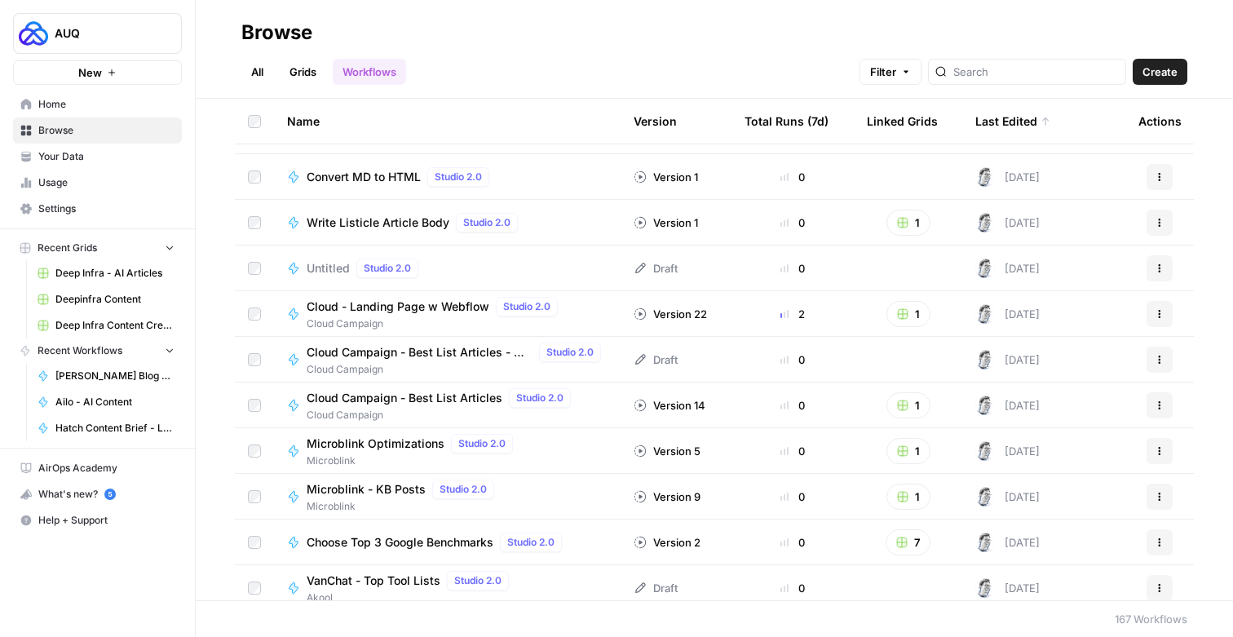
scroll to position [1180, 0]
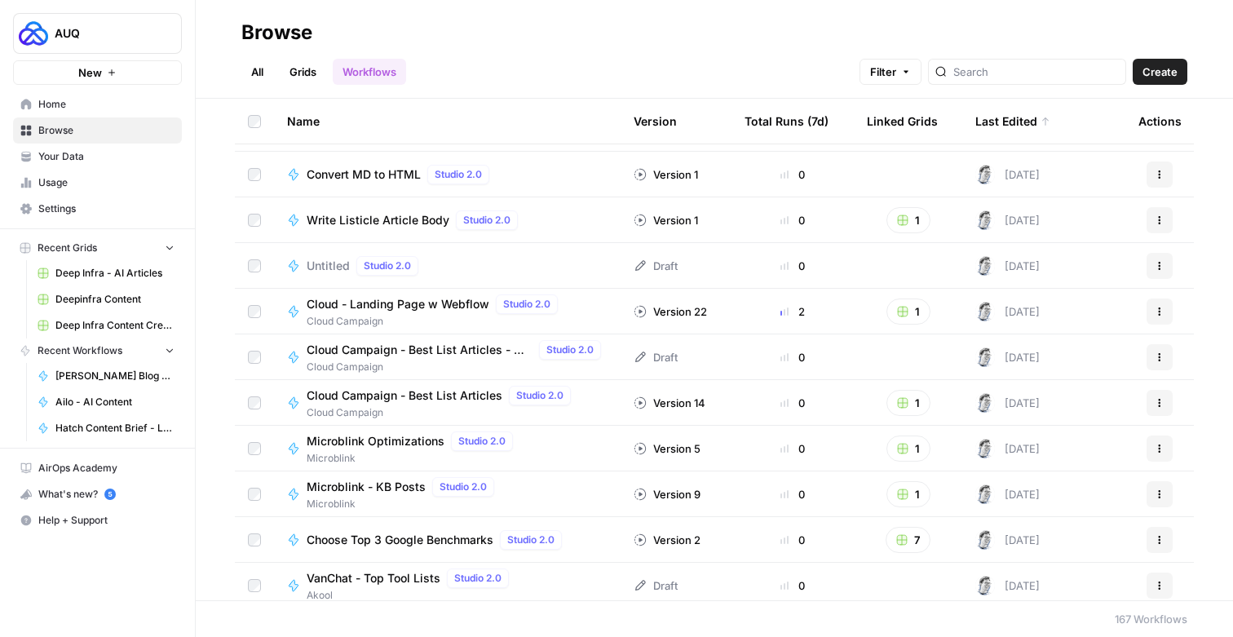
click at [377, 306] on span "Cloud - Landing Page w Webflow" at bounding box center [398, 304] width 183 height 16
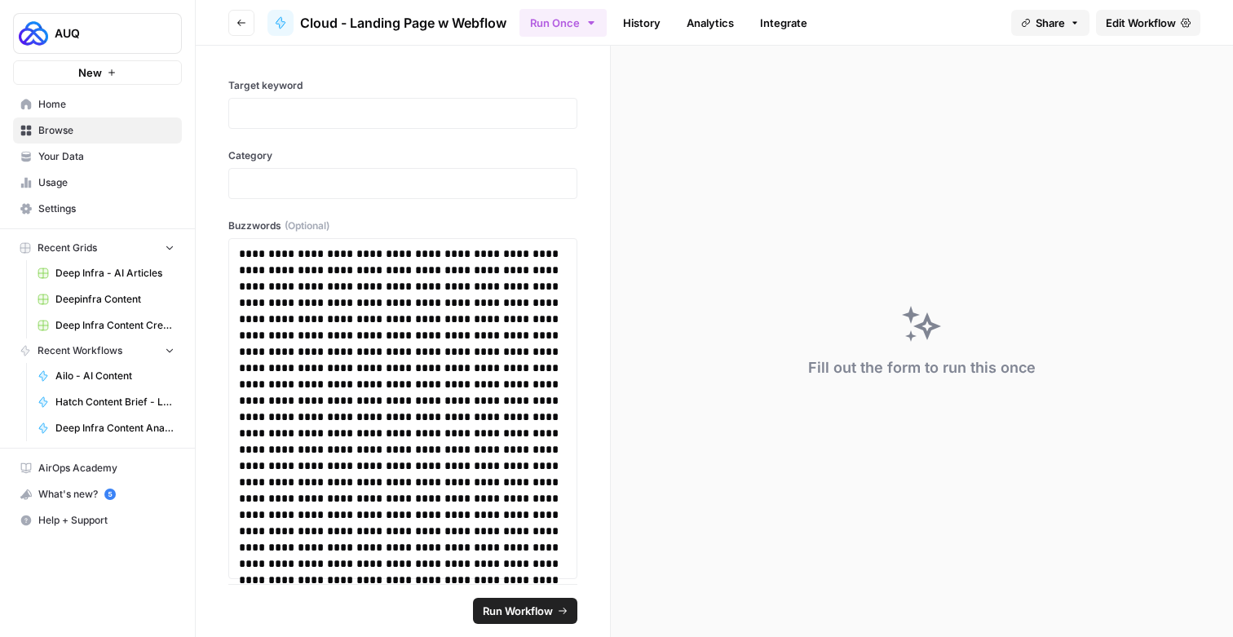
click at [1133, 19] on span "Edit Workflow" at bounding box center [1141, 23] width 70 height 16
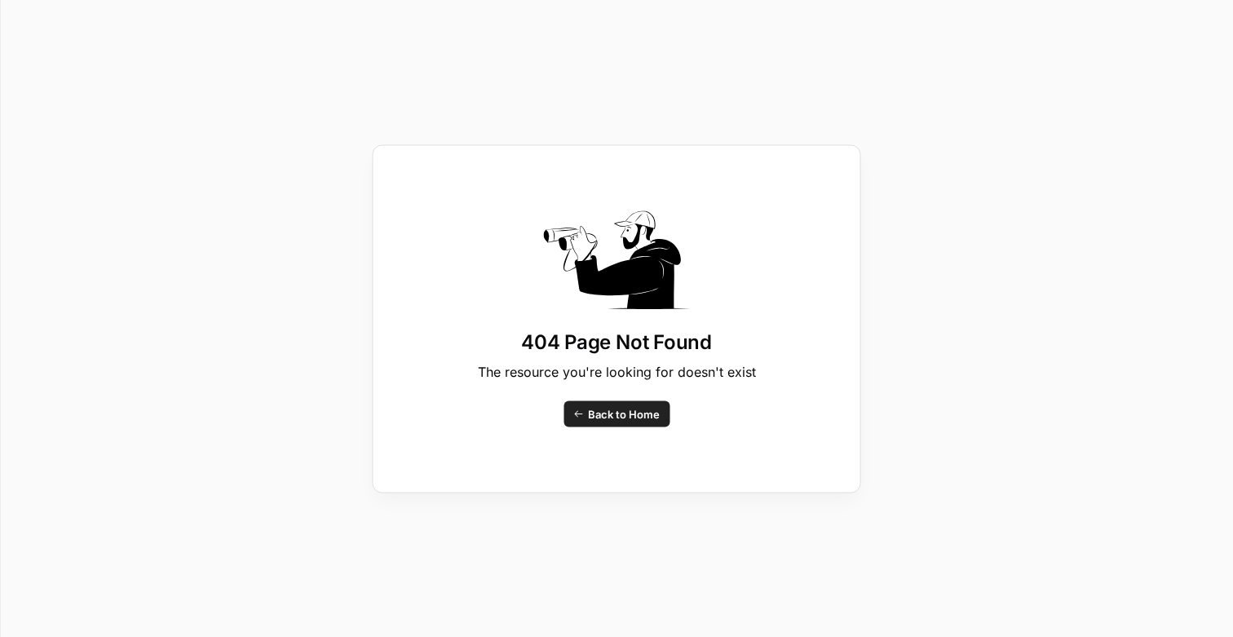
click at [604, 403] on link "Back to Home" at bounding box center [617, 413] width 106 height 26
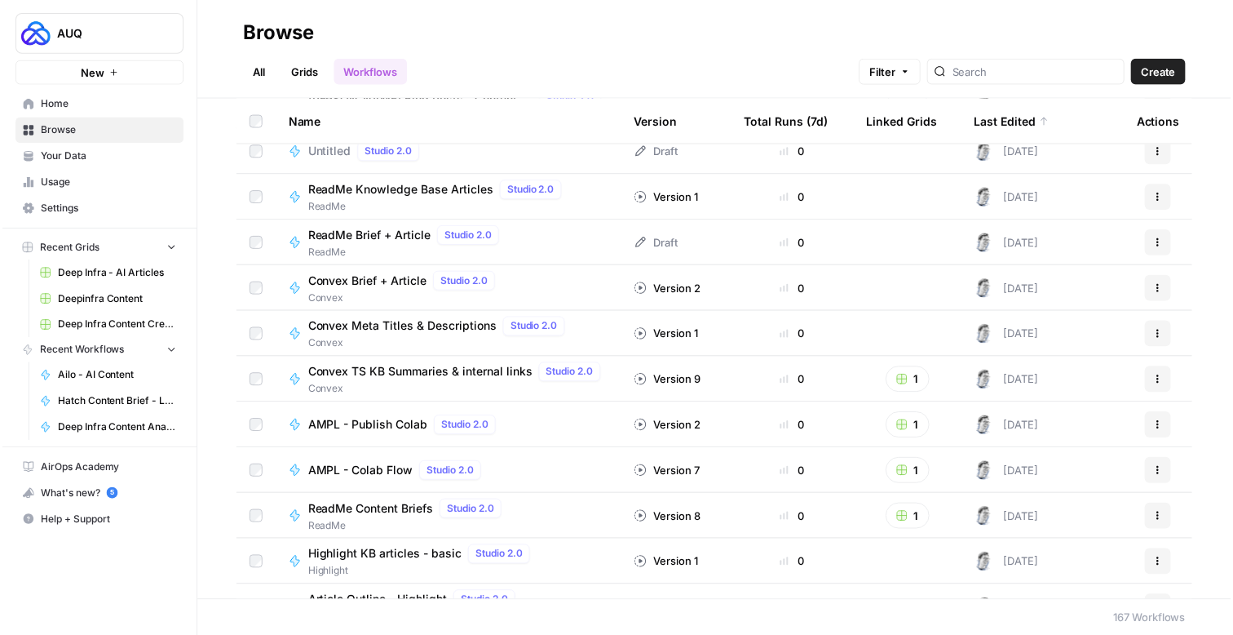
scroll to position [3244, 0]
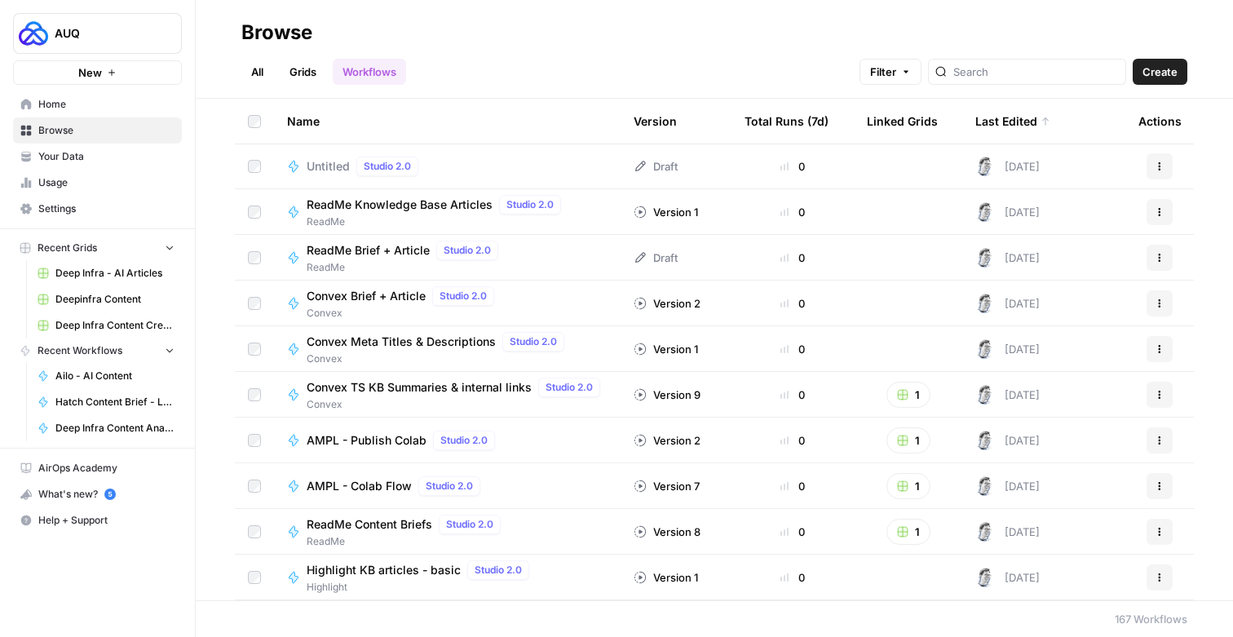
click at [446, 386] on span "Convex TS KB Summaries & internal links" at bounding box center [419, 387] width 225 height 16
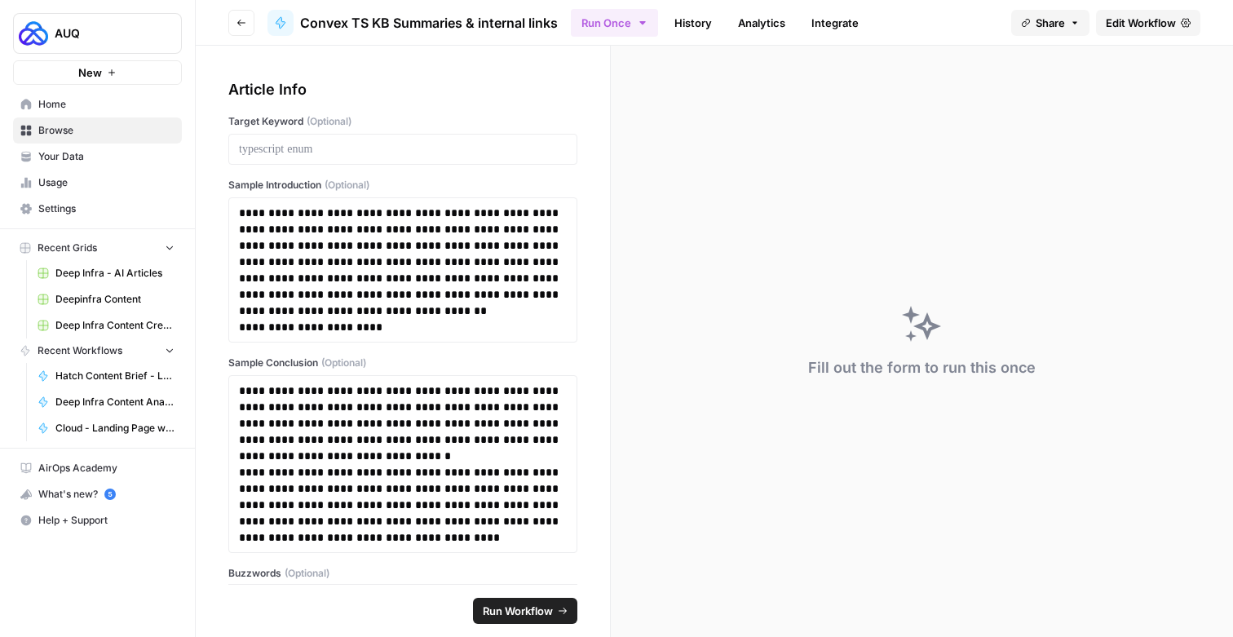
click at [1107, 13] on link "Edit Workflow" at bounding box center [1148, 23] width 104 height 26
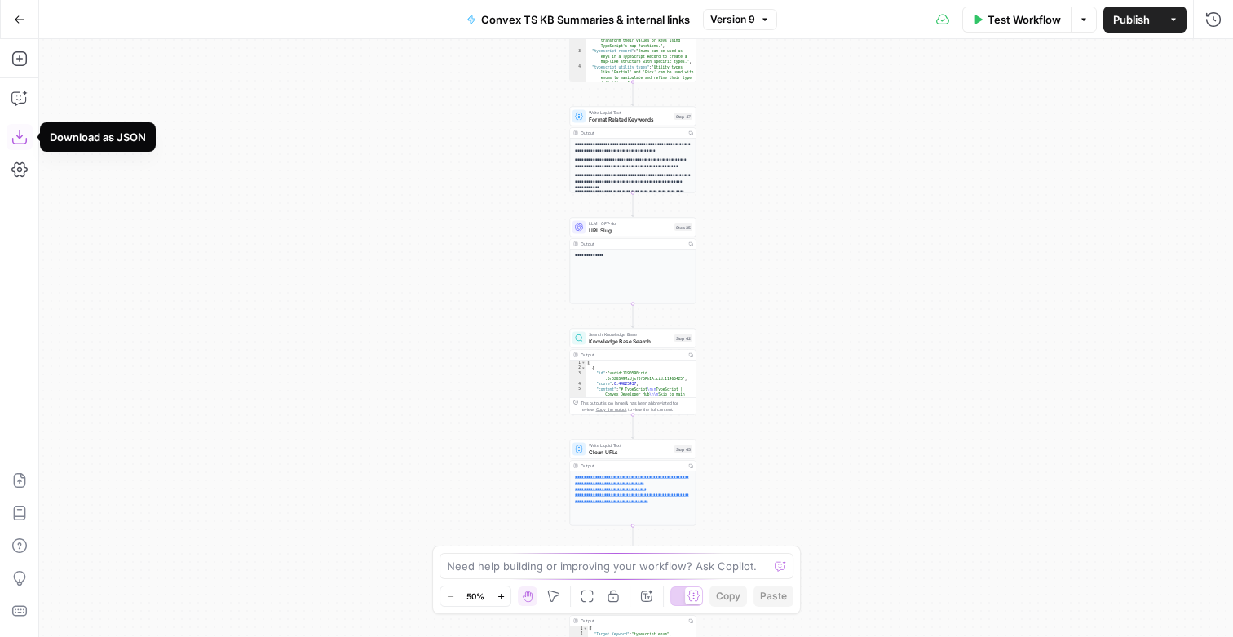
click at [25, 132] on icon "button" at bounding box center [19, 137] width 16 height 16
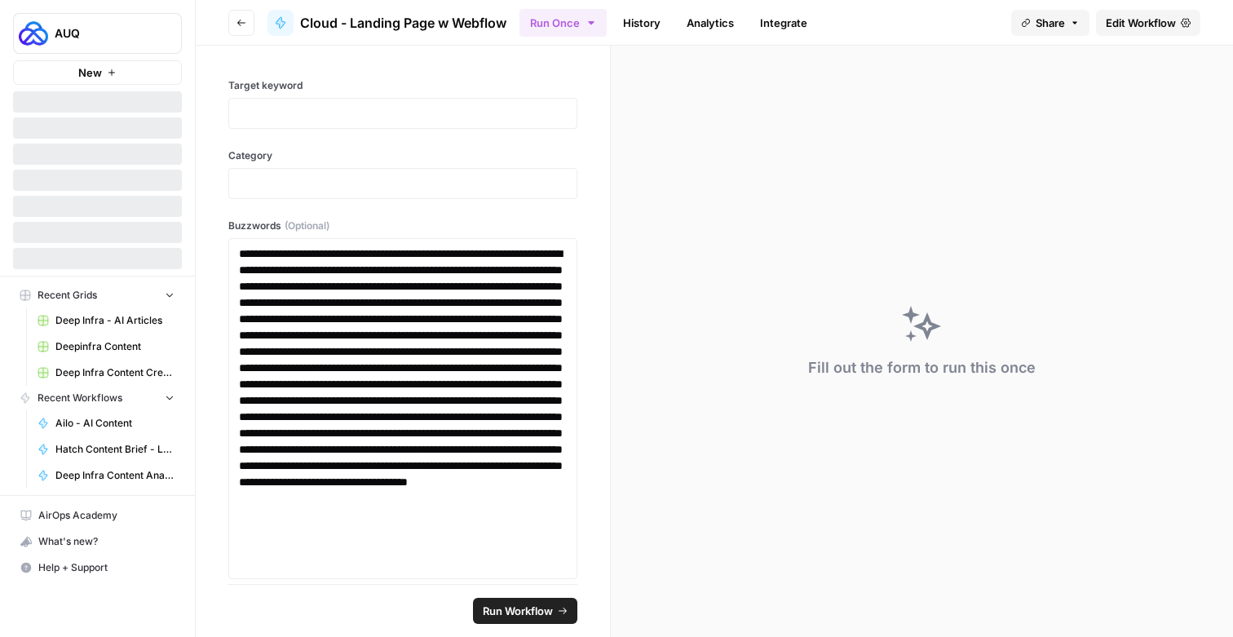
click at [1131, 24] on span "Edit Workflow" at bounding box center [1141, 23] width 70 height 16
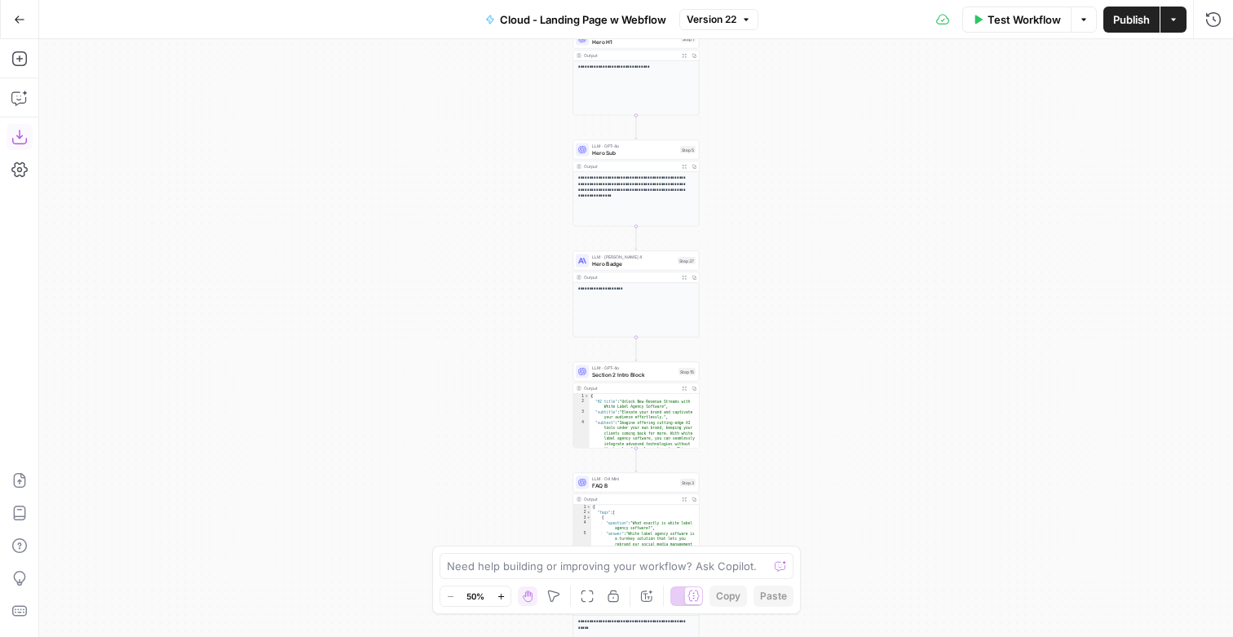
click at [19, 130] on icon "button" at bounding box center [19, 137] width 16 height 16
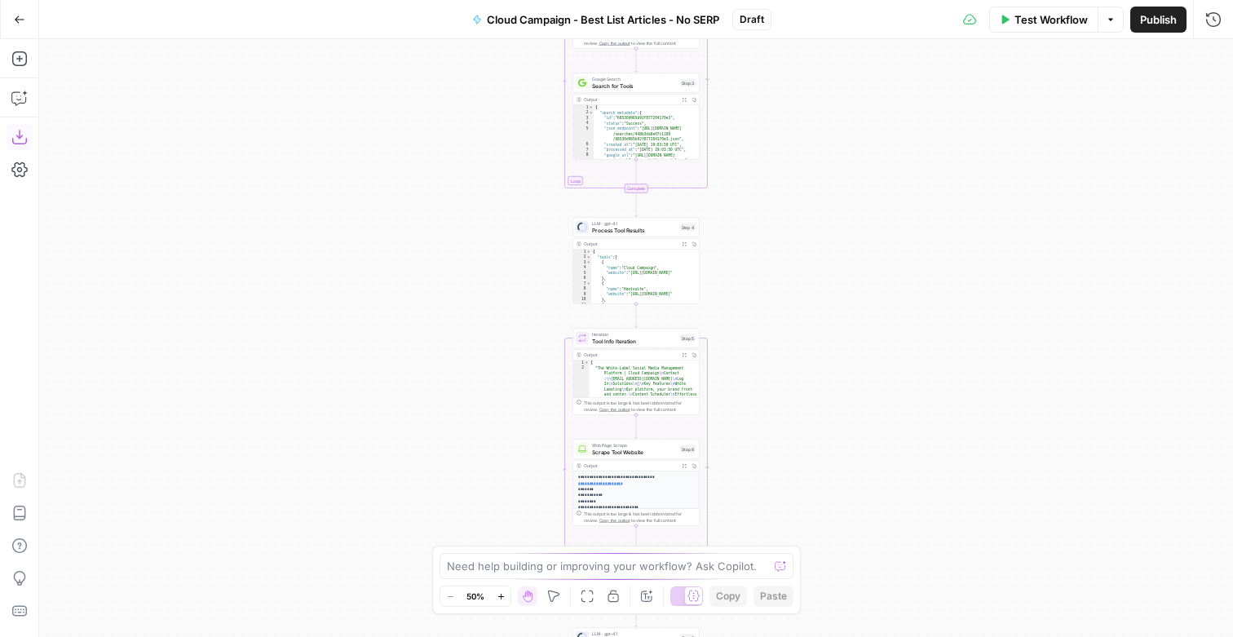
click at [17, 131] on icon "button" at bounding box center [19, 137] width 16 height 16
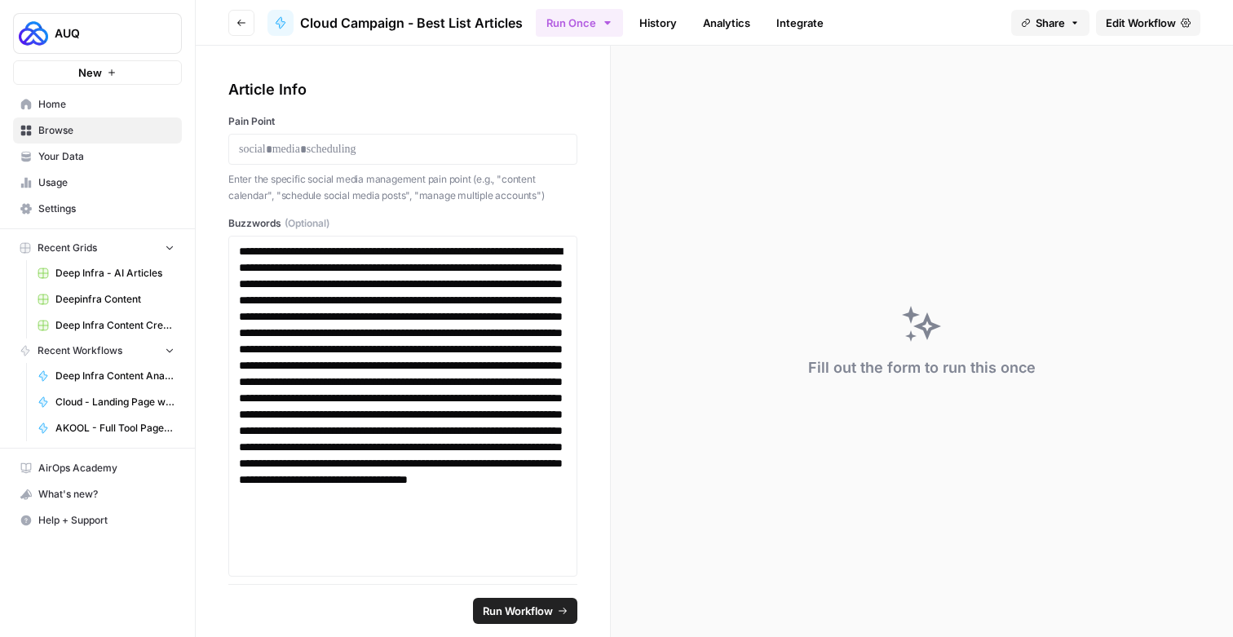
click at [1131, 24] on span "Edit Workflow" at bounding box center [1141, 23] width 70 height 16
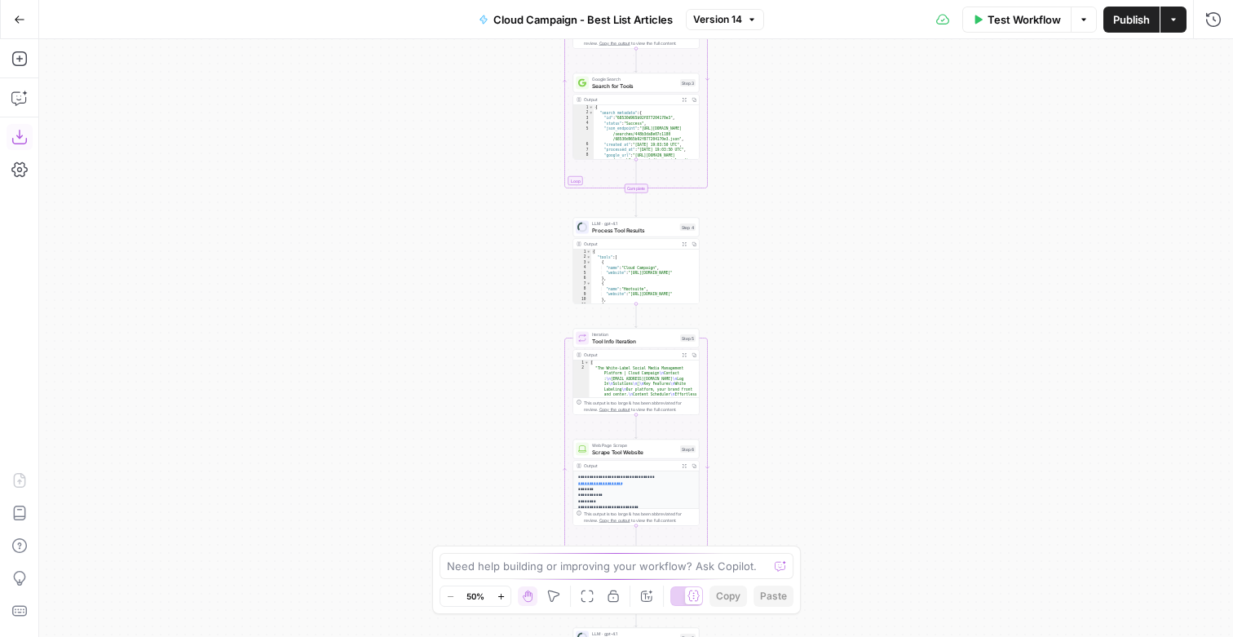
click at [15, 137] on icon "button" at bounding box center [19, 137] width 16 height 16
